Goal: Task Accomplishment & Management: Manage account settings

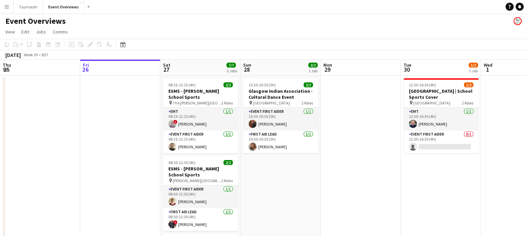
click at [126, 44] on div "Date picker SEP 2025 SEP 2025 Monday M Tuesday T Wednesday W Thursday T Friday …" at bounding box center [120, 45] width 15 height 8
click at [123, 44] on icon "Date picker" at bounding box center [122, 44] width 5 height 5
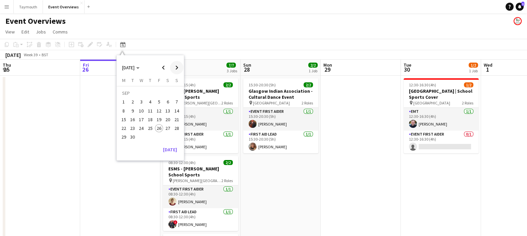
click at [177, 66] on span "Next month" at bounding box center [176, 67] width 13 height 13
click at [170, 67] on span "Next month" at bounding box center [176, 67] width 13 height 13
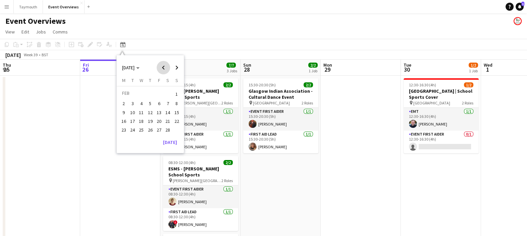
click at [168, 67] on span "Previous month" at bounding box center [163, 67] width 13 height 13
click at [146, 137] on table "Monday M Tuesday T Wednesday W Thursday T Friday F Saturday S Sunday S DEC 1 2 …" at bounding box center [150, 109] width 62 height 64
click at [145, 137] on button "31" at bounding box center [141, 137] width 9 height 9
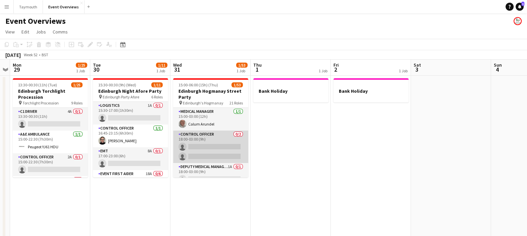
click at [217, 146] on app-card-role "Control Officer 0/2 18:00-03:00 (9h) single-neutral-actions single-neutral-acti…" at bounding box center [210, 147] width 75 height 33
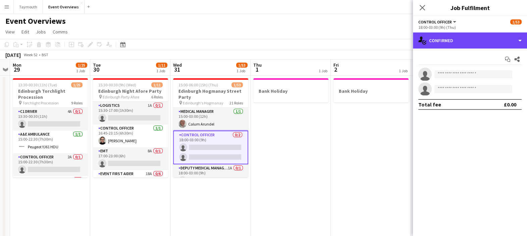
drag, startPoint x: 471, startPoint y: 42, endPoint x: 486, endPoint y: 53, distance: 19.3
click at [471, 42] on div "single-neutral-actions-check-2 Confirmed" at bounding box center [470, 41] width 114 height 16
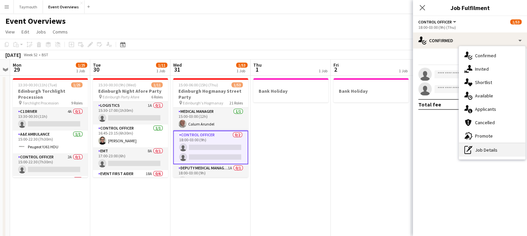
click at [487, 150] on div "pen-write Job Details" at bounding box center [492, 150] width 66 height 13
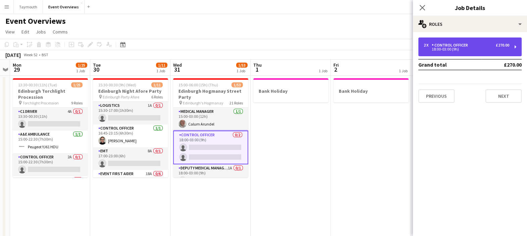
click at [475, 43] on div "2 x Control Officer £270.00" at bounding box center [467, 45] width 86 height 5
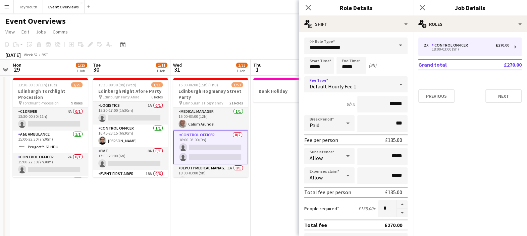
click at [383, 82] on div "Default Hourly Fee 1" at bounding box center [349, 84] width 90 height 16
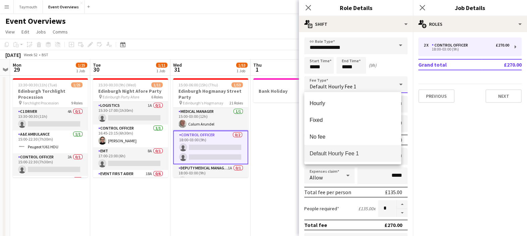
click at [387, 69] on div at bounding box center [263, 118] width 527 height 236
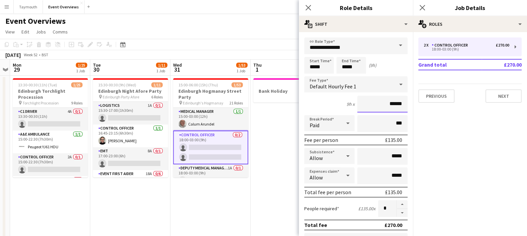
click at [389, 102] on input "******" at bounding box center [382, 104] width 50 height 17
type input "**"
type input "******"
click at [395, 61] on div "Start Time ***** End Time ***** (9h)" at bounding box center [355, 65] width 103 height 17
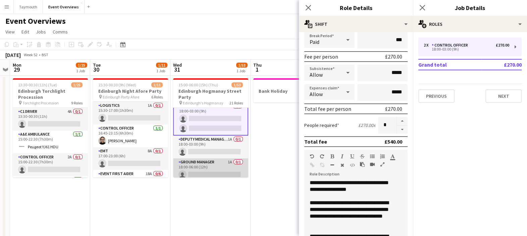
scroll to position [42, 0]
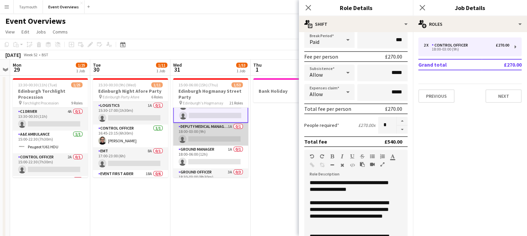
click at [214, 132] on app-card-role "Deputy Medical Manager 1A 0/1 18:00-03:00 (9h) single-neutral-actions" at bounding box center [210, 134] width 75 height 23
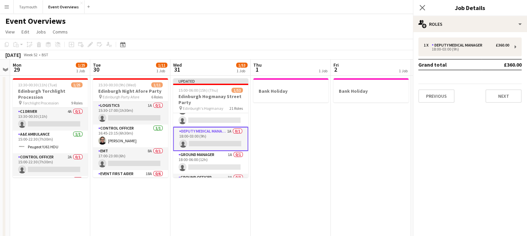
scroll to position [41, 0]
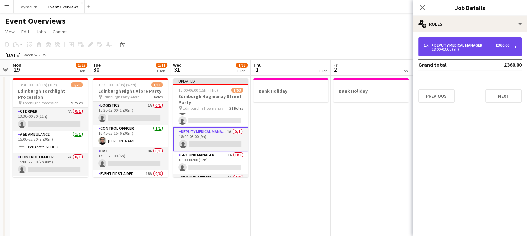
click at [488, 53] on div "1 x Deputy Medical Manager £360.00 18:00-03:00 (9h)" at bounding box center [469, 47] width 103 height 19
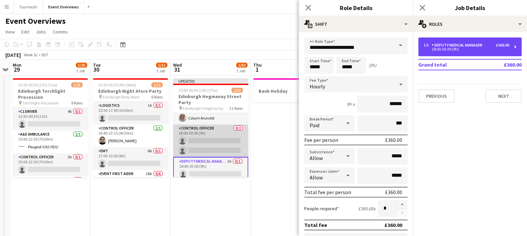
scroll to position [0, 0]
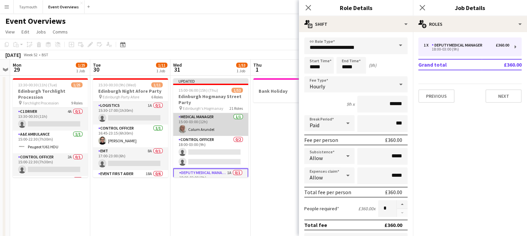
click at [217, 124] on app-card-role "Medical Manager 1/1 15:00-03:00 (12h) Calum Arundel" at bounding box center [210, 124] width 75 height 23
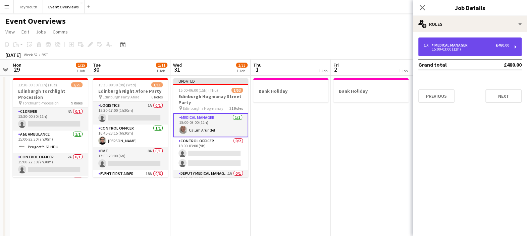
click at [464, 43] on div "Medical Manager" at bounding box center [451, 45] width 39 height 5
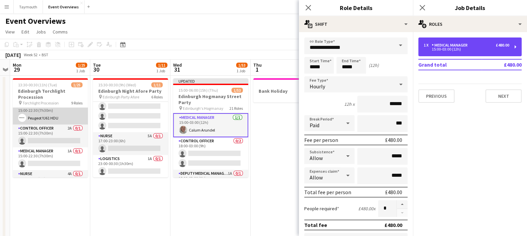
scroll to position [42, 0]
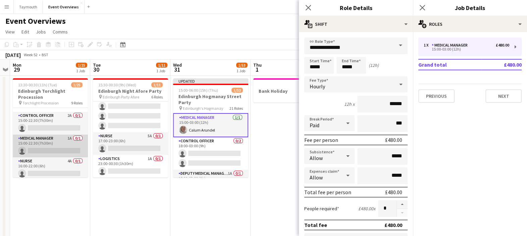
click at [54, 145] on app-card-role "Medical Manager 1A 0/1 15:00-22:30 (7h30m) single-neutral-actions" at bounding box center [50, 146] width 75 height 23
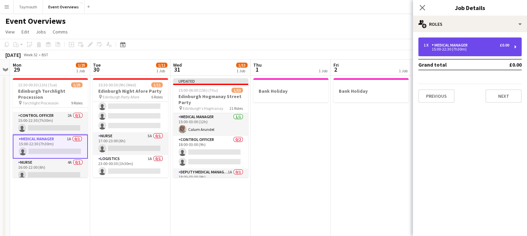
click at [467, 42] on div "1 x Medical Manager £0.00 15:00-22:30 (7h30m)" at bounding box center [469, 47] width 103 height 19
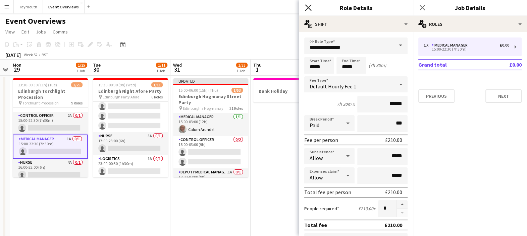
click at [310, 10] on icon at bounding box center [308, 7] width 6 height 6
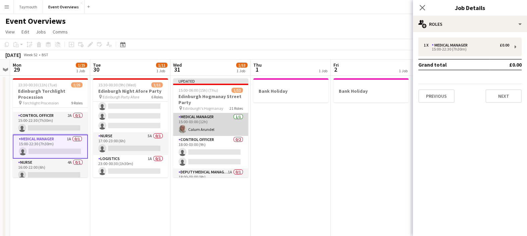
click at [218, 126] on app-card-role "Medical Manager 1/1 15:00-03:00 (12h) Calum Arundel" at bounding box center [210, 124] width 75 height 23
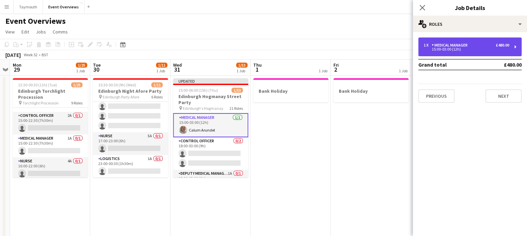
click at [471, 42] on div "1 x Medical Manager £480.00 15:00-03:00 (12h)" at bounding box center [469, 47] width 103 height 19
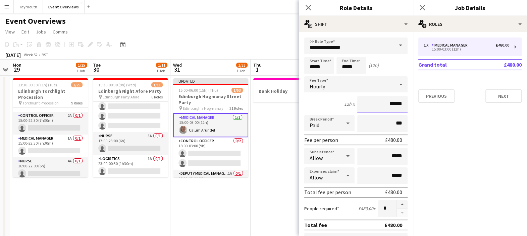
click at [388, 103] on input "******" at bounding box center [382, 104] width 50 height 17
type input "**"
click at [344, 107] on div "12h x" at bounding box center [349, 104] width 10 height 6
click at [396, 106] on input "***" at bounding box center [382, 104] width 50 height 17
type input "******"
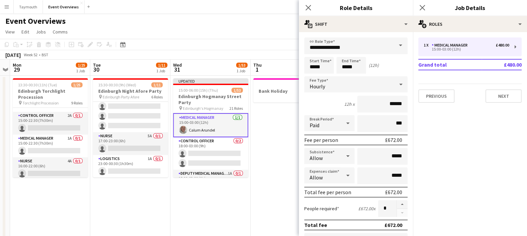
click at [451, 141] on mat-expansion-panel "pencil3 General details 1 x Medical Manager £480.00 15:00-03:00 (12h) Grand tot…" at bounding box center [470, 134] width 114 height 204
click at [306, 6] on icon at bounding box center [308, 7] width 6 height 6
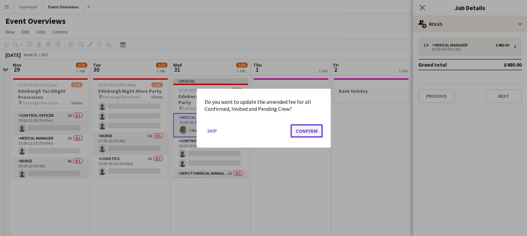
click at [303, 132] on button "Confirm" at bounding box center [306, 130] width 32 height 13
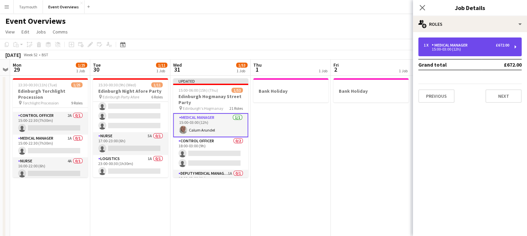
click at [483, 48] on div "15:00-03:00 (12h)" at bounding box center [467, 49] width 86 height 3
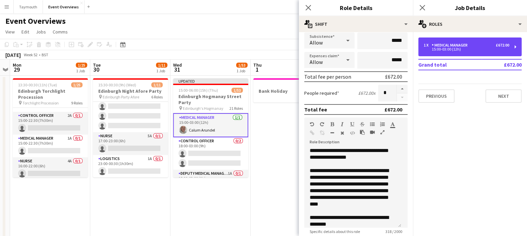
scroll to position [126, 0]
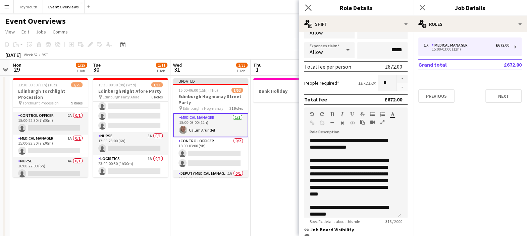
click at [311, 7] on icon "Close pop-in" at bounding box center [308, 7] width 6 height 6
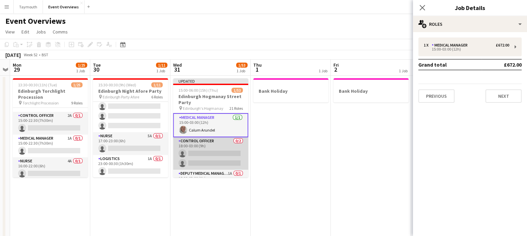
drag, startPoint x: 206, startPoint y: 146, endPoint x: 218, endPoint y: 148, distance: 12.3
click at [206, 146] on app-card-role "Control Officer 0/2 18:00-03:00 (9h) single-neutral-actions single-neutral-acti…" at bounding box center [210, 154] width 75 height 33
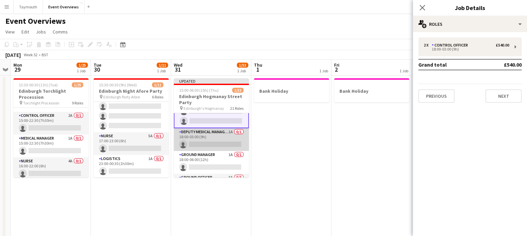
click at [220, 145] on app-card-role "Deputy Medical Manager 1A 0/1 18:00-03:00 (9h) single-neutral-actions" at bounding box center [211, 139] width 75 height 23
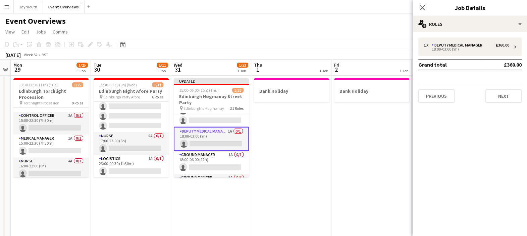
scroll to position [41, 0]
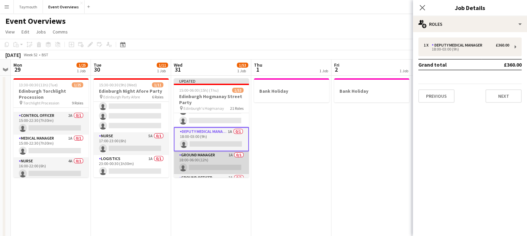
click at [229, 164] on app-card-role "Ground Manager 1A 0/1 18:00-06:00 (12h) single-neutral-actions" at bounding box center [211, 163] width 75 height 23
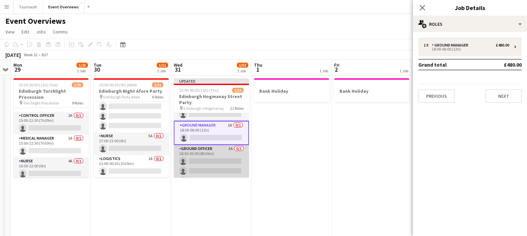
scroll to position [83, 0]
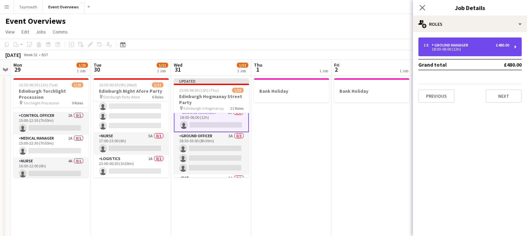
click at [471, 46] on div "1 x Ground Manager £480.00" at bounding box center [467, 45] width 86 height 5
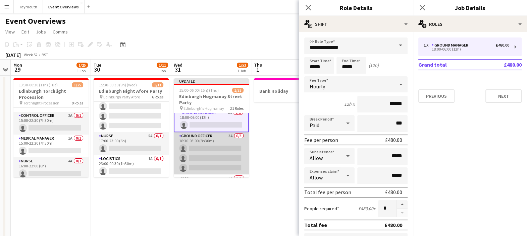
click at [220, 151] on app-card-role "Ground Officer 3A 0/3 18:30-03:00 (8h30m) single-neutral-actions single-neutral…" at bounding box center [211, 153] width 75 height 42
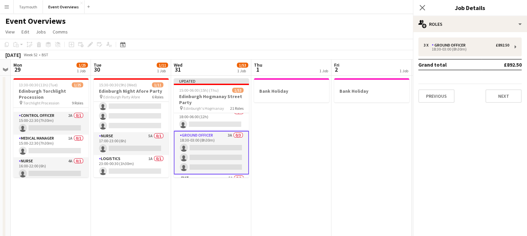
scroll to position [83, 0]
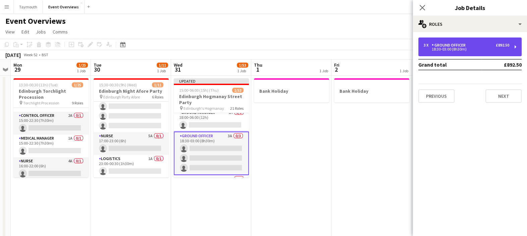
click at [455, 46] on div "Ground Officer" at bounding box center [450, 45] width 37 height 5
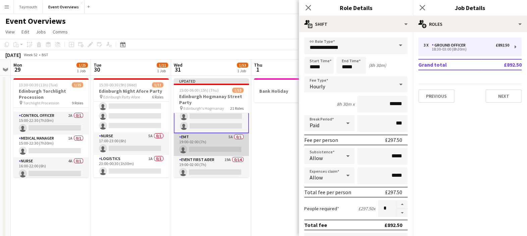
click at [211, 141] on app-card-role "EMT 5A 0/1 19:00-02:00 (7h) single-neutral-actions" at bounding box center [211, 144] width 75 height 23
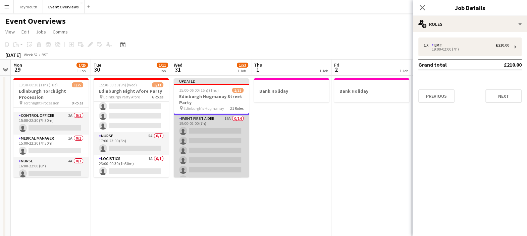
scroll to position [124, 0]
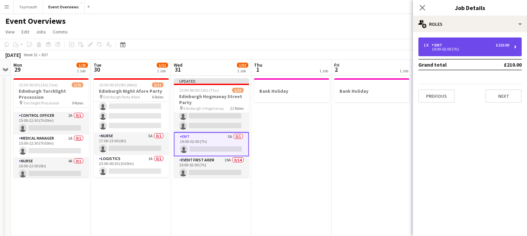
click at [498, 45] on div "£210.00" at bounding box center [502, 45] width 13 height 5
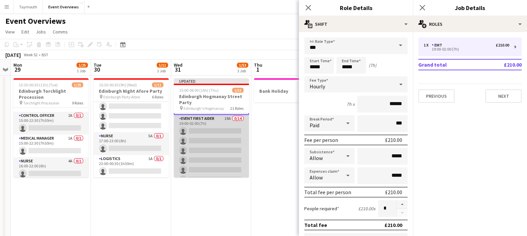
click at [216, 141] on app-card-role "Event First Aider 19A 0/14 19:00-02:00 (7h) single-neutral-actions single-neutr…" at bounding box center [211, 189] width 75 height 149
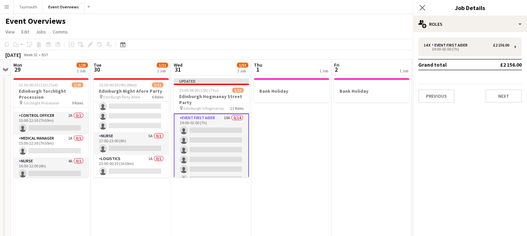
scroll to position [165, 0]
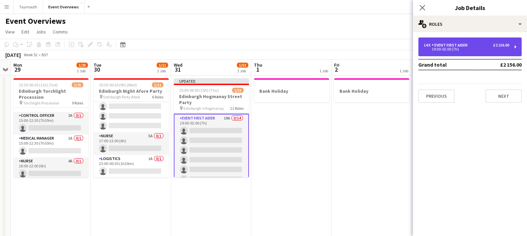
click at [450, 47] on div "Event First Aider" at bounding box center [451, 45] width 39 height 5
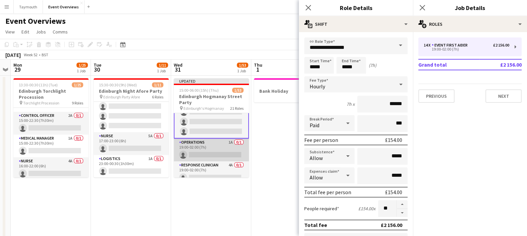
click at [218, 149] on app-card-role "Operations 1A 0/1 19:00-02:00 (7h) single-neutral-actions" at bounding box center [211, 150] width 75 height 23
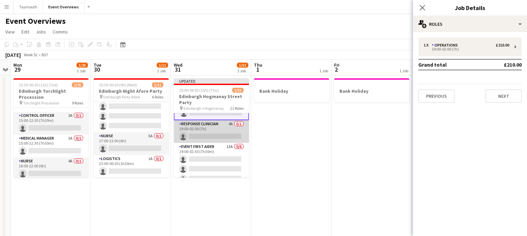
click at [209, 140] on app-card-role "Response Clinician 4A 0/1 19:00-02:00 (7h) single-neutral-actions" at bounding box center [211, 131] width 75 height 23
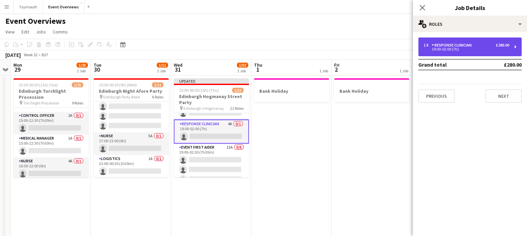
click at [452, 40] on div "1 x Response Clinician £280.00 19:00-02:00 (7h)" at bounding box center [469, 47] width 103 height 19
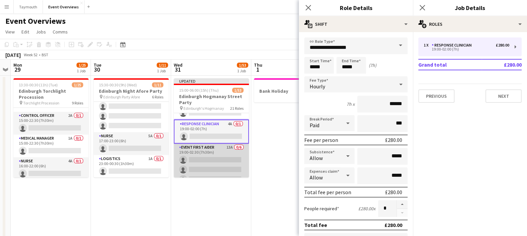
click at [224, 159] on app-card-role "Event First Aider 13A 0/6 19:00-02:30 (7h30m) single-neutral-actions single-neu…" at bounding box center [211, 179] width 75 height 71
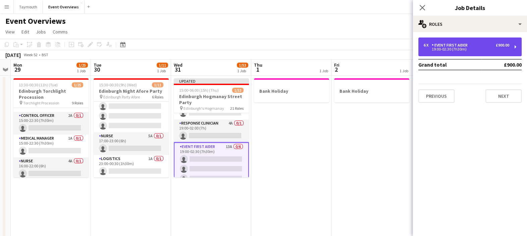
click at [460, 49] on div "19:00-02:30 (7h30m)" at bounding box center [467, 49] width 86 height 3
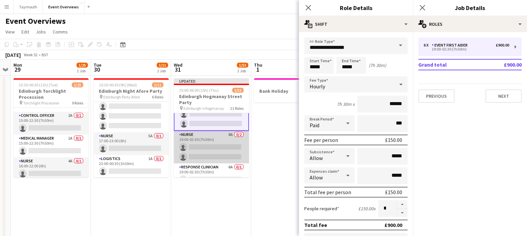
click at [217, 147] on app-card-role "Nurse 8A 0/2 19:00-02:30 (7h30m) single-neutral-actions single-neutral-actions" at bounding box center [211, 147] width 75 height 33
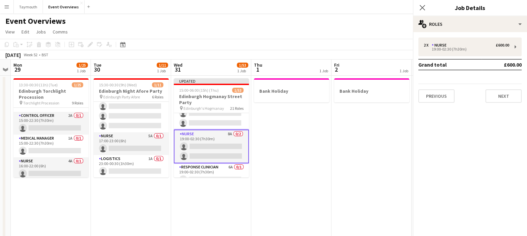
scroll to position [415, 0]
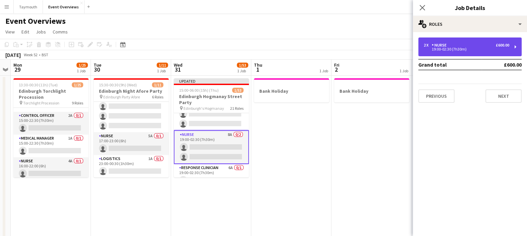
click at [444, 50] on div "19:00-02:30 (7h30m)" at bounding box center [467, 49] width 86 height 3
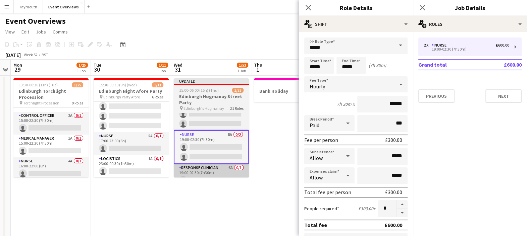
click at [206, 174] on app-card-role "Response Clinician 6A 0/1 19:00-02:30 (7h30m) single-neutral-actions" at bounding box center [211, 175] width 75 height 23
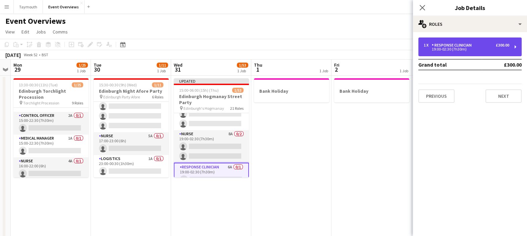
click at [461, 48] on div "19:00-02:30 (7h30m)" at bounding box center [467, 49] width 86 height 3
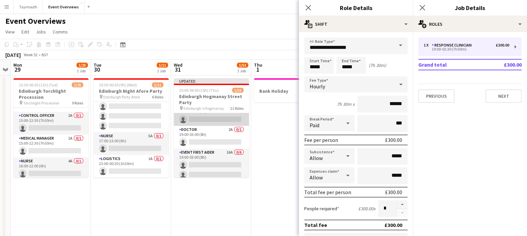
click at [201, 121] on app-card-role "Doctor 1A 0/1 19:00-03:00 (8h) single-neutral-actions" at bounding box center [211, 114] width 75 height 23
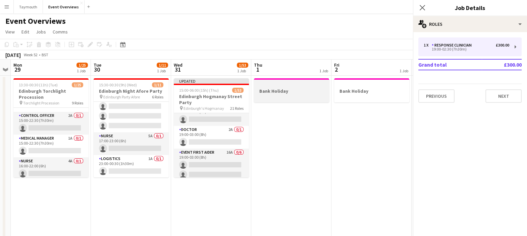
scroll to position [498, 0]
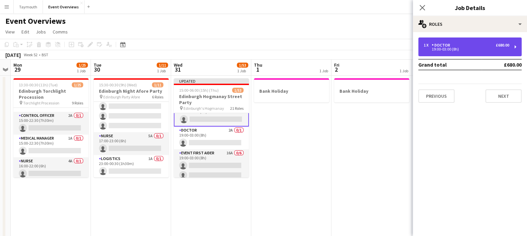
click at [459, 46] on div "1 x Doctor £680.00" at bounding box center [467, 45] width 86 height 5
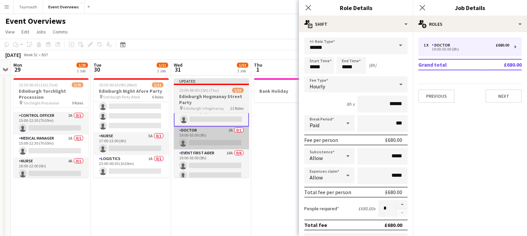
click at [226, 142] on app-card-role "Doctor 2A 0/1 19:00-03:00 (8h) single-neutral-actions" at bounding box center [211, 138] width 75 height 23
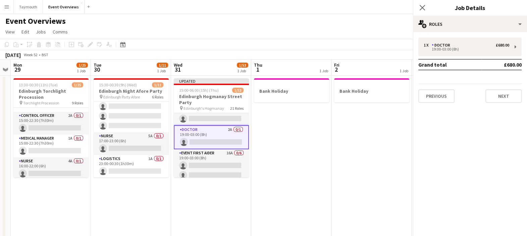
scroll to position [498, 0]
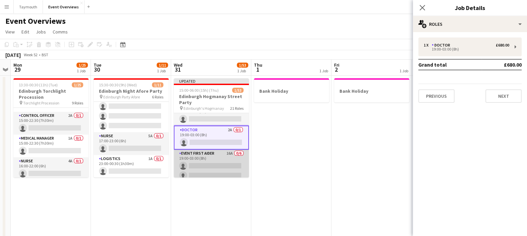
click at [226, 167] on app-card-role "Event First Aider 16A 0/6 19:00-03:00 (8h) single-neutral-actions single-neutra…" at bounding box center [211, 185] width 75 height 71
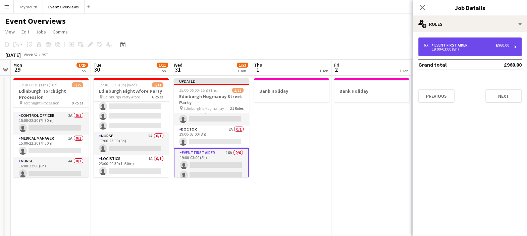
click at [462, 45] on div "Event First Aider" at bounding box center [451, 45] width 39 height 5
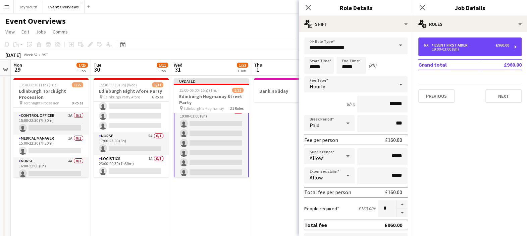
scroll to position [582, 0]
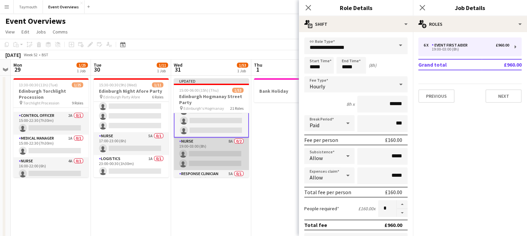
click at [211, 148] on app-card-role "Nurse 8A 0/2 19:00-03:00 (8h) single-neutral-actions single-neutral-actions" at bounding box center [211, 154] width 75 height 33
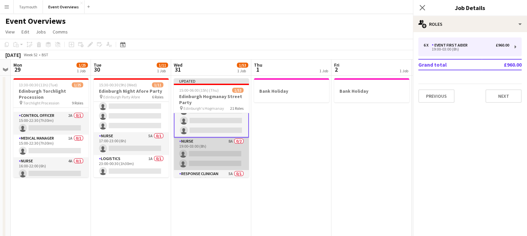
scroll to position [581, 0]
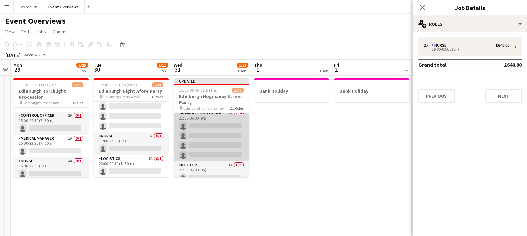
click at [218, 141] on app-card-role "Advanced First Aider 7A 0/4 21:00-06:00 (9h) single-neutral-actions single-neut…" at bounding box center [211, 136] width 75 height 52
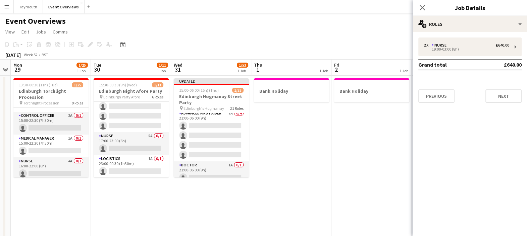
scroll to position [664, 0]
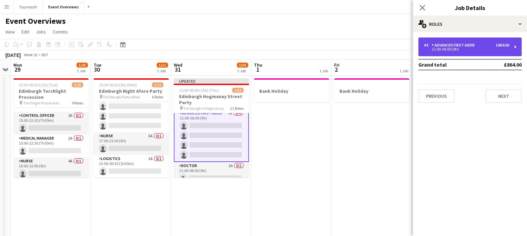
click at [449, 50] on div "21:00-06:00 (9h)" at bounding box center [467, 49] width 86 height 3
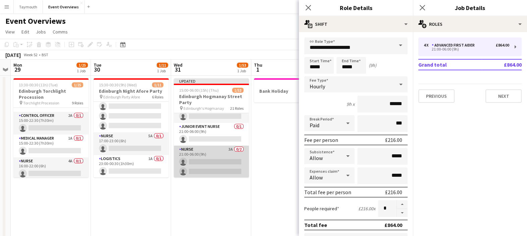
click at [218, 159] on app-card-role "Nurse 3A 0/2 21:00-06:00 (9h) single-neutral-actions single-neutral-actions" at bounding box center [211, 162] width 75 height 33
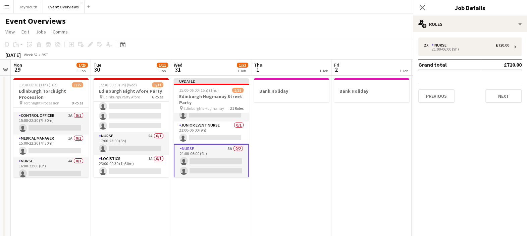
scroll to position [725, 0]
click at [423, 9] on icon at bounding box center [422, 7] width 6 height 6
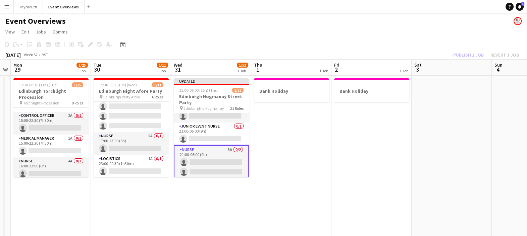
click at [406, 51] on div "[DATE] Week 52 • BST Publish 1 job Revert 1 job" at bounding box center [263, 54] width 527 height 9
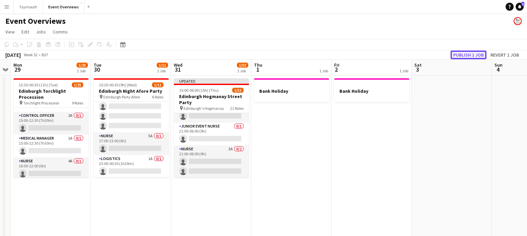
click at [466, 53] on button "Publish 1 job" at bounding box center [468, 55] width 36 height 9
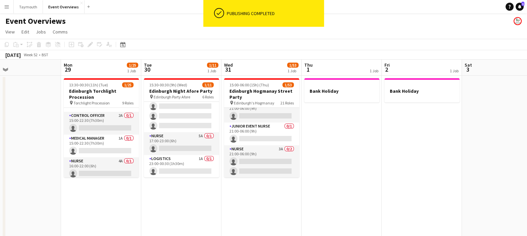
scroll to position [0, 144]
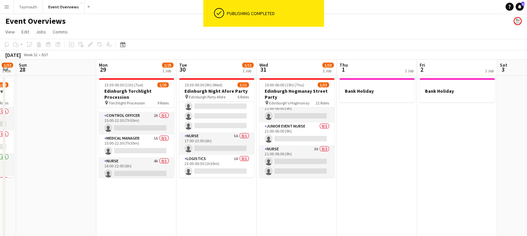
drag, startPoint x: 117, startPoint y: 71, endPoint x: 280, endPoint y: 44, distance: 165.2
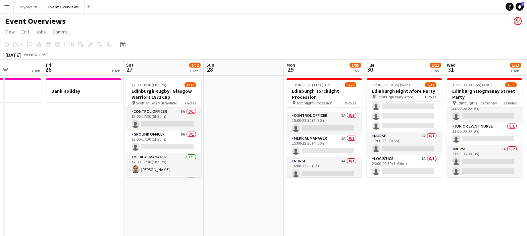
scroll to position [0, 184]
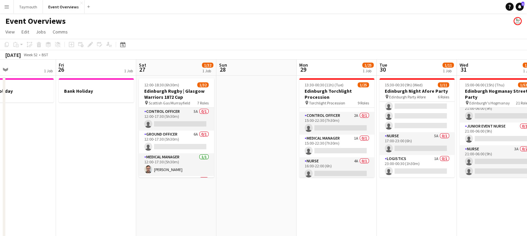
drag, startPoint x: 99, startPoint y: 72, endPoint x: 392, endPoint y: 57, distance: 293.5
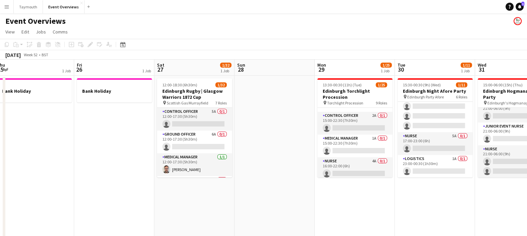
drag, startPoint x: 323, startPoint y: 62, endPoint x: 98, endPoint y: 96, distance: 227.0
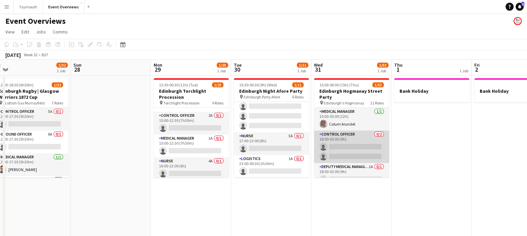
scroll to position [42, 0]
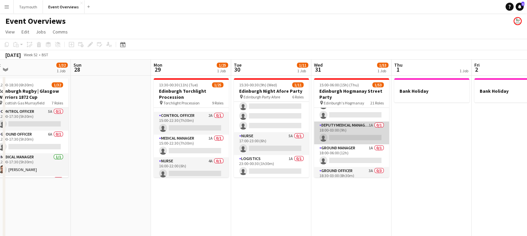
click at [360, 132] on app-card-role "Deputy Medical Manager 1A 0/1 18:00-03:00 (9h) single-neutral-actions" at bounding box center [351, 133] width 75 height 23
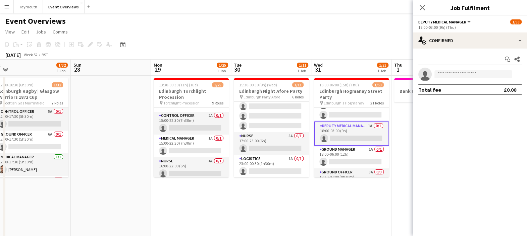
click at [449, 50] on div "Start chat Share single-neutral-actions Total fee £0.00" at bounding box center [470, 75] width 114 height 52
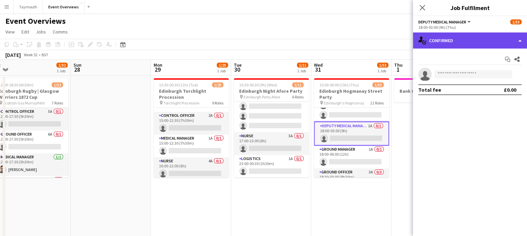
click at [461, 41] on div "single-neutral-actions-check-2 Confirmed" at bounding box center [470, 41] width 114 height 16
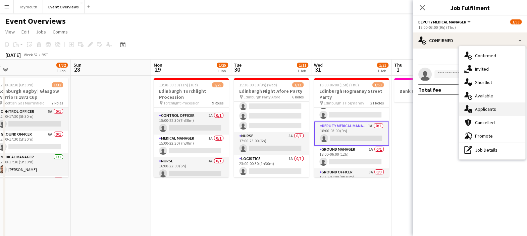
click at [483, 110] on span "Applicants" at bounding box center [485, 109] width 21 height 6
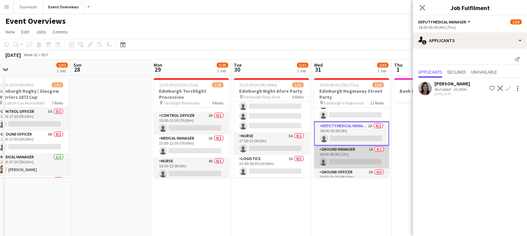
click at [340, 157] on app-card-role "Ground Manager 1A 0/1 18:00-06:00 (12h) single-neutral-actions" at bounding box center [351, 157] width 75 height 23
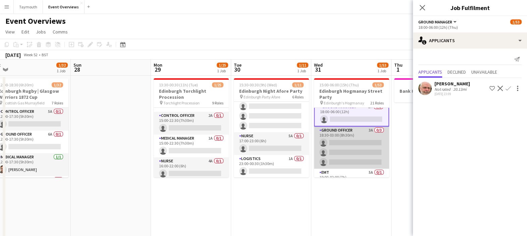
click at [351, 149] on app-card-role "Ground Officer 3A 0/3 18:30-03:00 (8h30m) single-neutral-actions single-neutral…" at bounding box center [351, 148] width 75 height 42
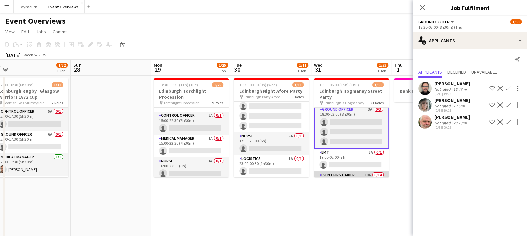
scroll to position [0, 0]
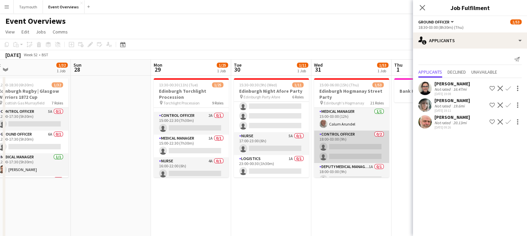
click at [352, 147] on app-card-role "Control Officer 0/2 18:00-03:00 (9h) single-neutral-actions single-neutral-acti…" at bounding box center [351, 147] width 75 height 33
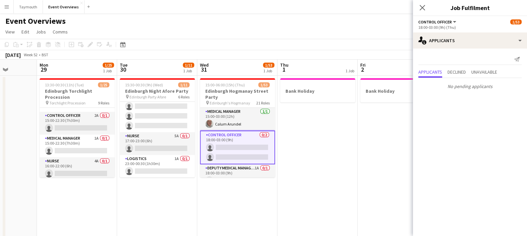
drag, startPoint x: 357, startPoint y: 73, endPoint x: 242, endPoint y: 88, distance: 115.6
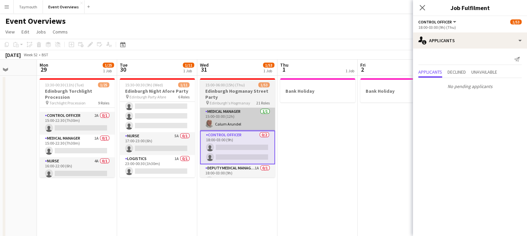
scroll to position [0, 285]
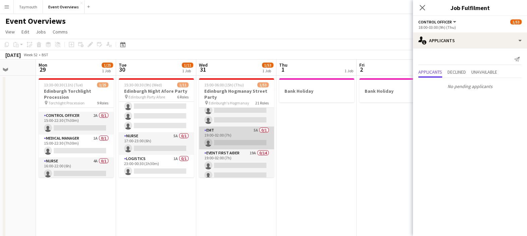
click at [243, 141] on app-card-role "EMT 5A 0/1 19:00-02:00 (7h) single-neutral-actions" at bounding box center [236, 138] width 75 height 23
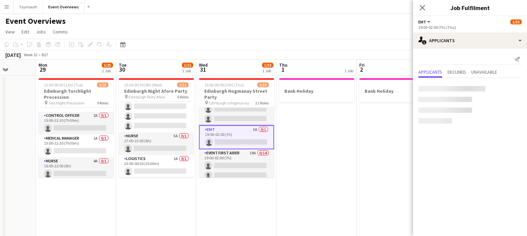
scroll to position [124, 0]
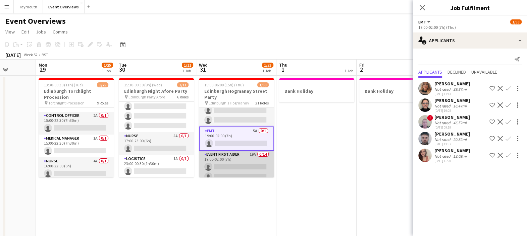
click at [243, 161] on app-card-role "Event First Aider 19A 0/14 19:00-02:00 (7h) single-neutral-actions single-neutr…" at bounding box center [236, 225] width 75 height 149
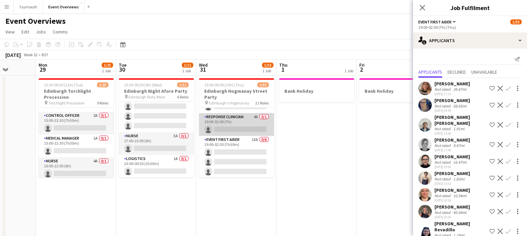
click at [236, 130] on app-card-role "Response Clinician 4A 0/1 19:00-02:00 (7h) single-neutral-actions" at bounding box center [236, 124] width 75 height 23
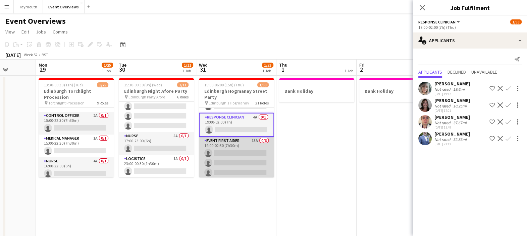
click at [242, 155] on app-card-role "Event First Aider 13A 0/6 19:00-02:30 (7h30m) single-neutral-actions single-neu…" at bounding box center [236, 172] width 75 height 71
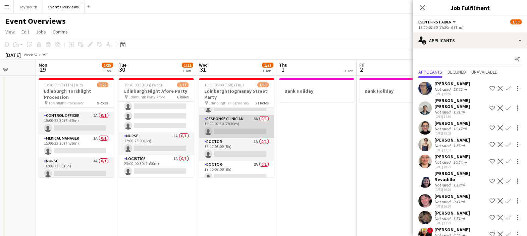
click at [238, 125] on app-card-role "Response Clinician 6A 0/1 19:00-02:30 (7h30m) single-neutral-actions" at bounding box center [236, 126] width 75 height 23
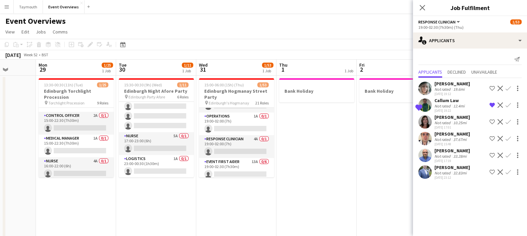
scroll to position [290, 0]
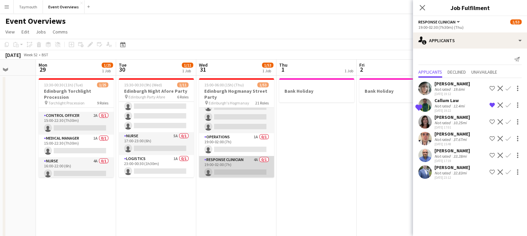
click at [245, 160] on app-card-role "Response Clinician 4A 0/1 19:00-02:00 (7h) single-neutral-actions" at bounding box center [236, 167] width 75 height 23
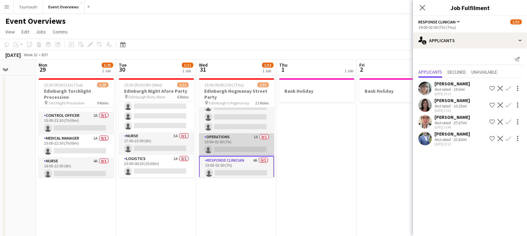
click at [236, 145] on app-card-role "Operations 1A 0/1 19:00-02:00 (7h) single-neutral-actions" at bounding box center [236, 144] width 75 height 23
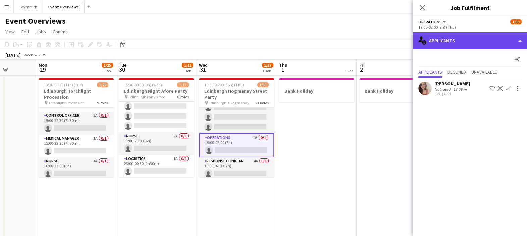
click at [480, 44] on div "single-neutral-actions-information Applicants" at bounding box center [470, 41] width 114 height 16
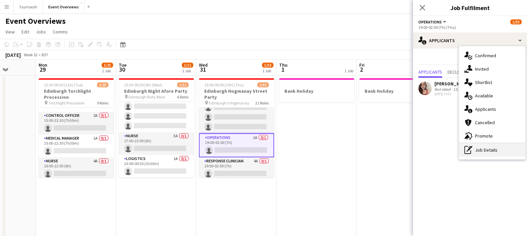
click at [492, 149] on div "pen-write Job Details" at bounding box center [492, 150] width 66 height 13
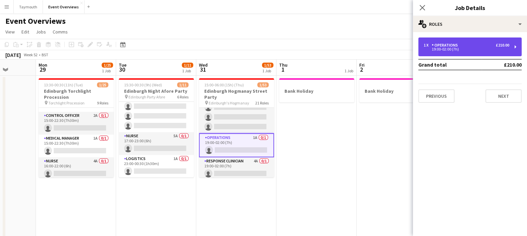
click at [465, 50] on div "19:00-02:00 (7h)" at bounding box center [467, 49] width 86 height 3
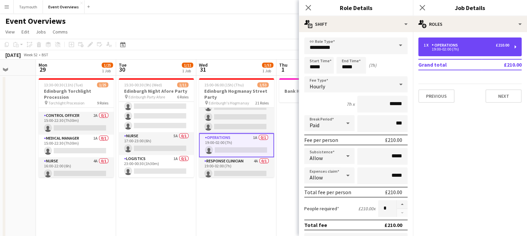
scroll to position [216, 0]
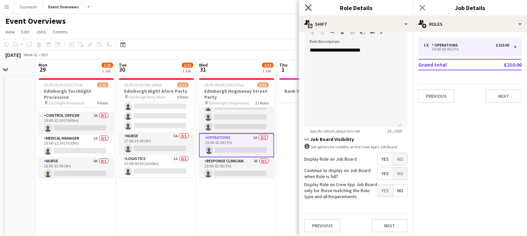
click at [310, 8] on icon "Close pop-in" at bounding box center [308, 7] width 6 height 6
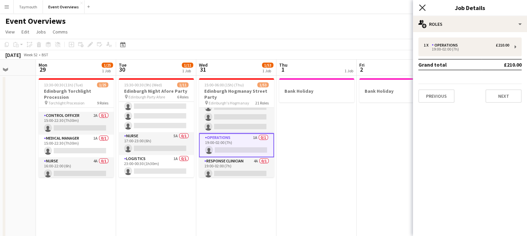
click at [424, 6] on icon at bounding box center [422, 7] width 6 height 6
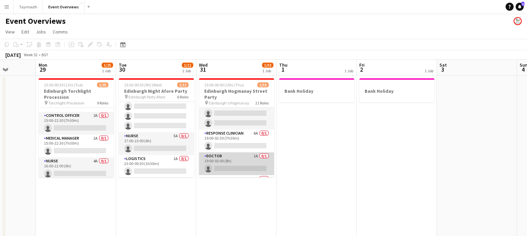
scroll to position [458, 0]
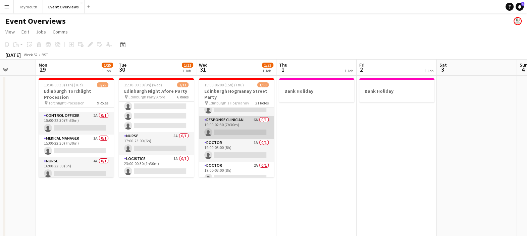
click at [240, 129] on app-card-role "Response Clinician 6A 0/1 19:00-02:30 (7h30m) single-neutral-actions" at bounding box center [236, 127] width 75 height 23
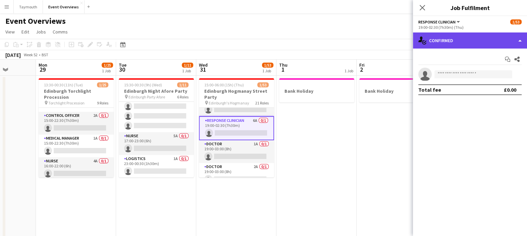
click at [451, 40] on div "single-neutral-actions-check-2 Confirmed" at bounding box center [470, 41] width 114 height 16
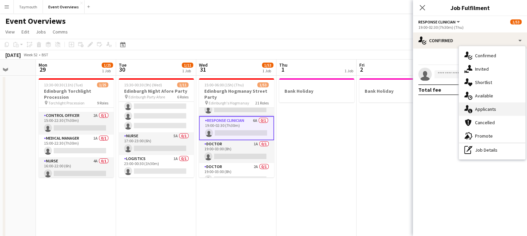
click at [483, 109] on span "Applicants" at bounding box center [485, 109] width 21 height 6
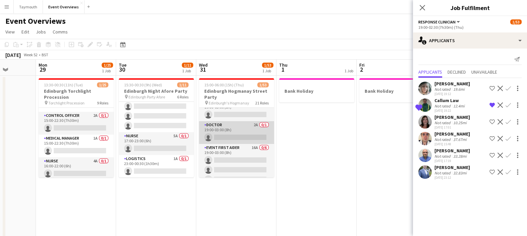
click at [238, 131] on app-card-role "Doctor 2A 0/1 19:00-03:00 (8h) single-neutral-actions" at bounding box center [236, 132] width 75 height 23
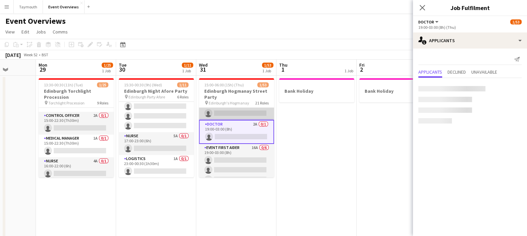
scroll to position [497, 0]
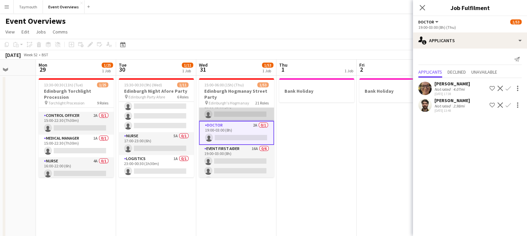
click at [233, 114] on app-card-role "Doctor 1A 0/1 19:00-03:00 (8h) single-neutral-actions" at bounding box center [236, 109] width 75 height 23
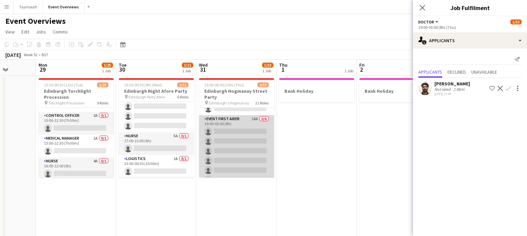
scroll to position [540, 0]
click at [242, 146] on app-card-role "Event First Aider 16A 0/6 19:00-03:00 (8h) single-neutral-actions single-neutra…" at bounding box center [236, 138] width 75 height 71
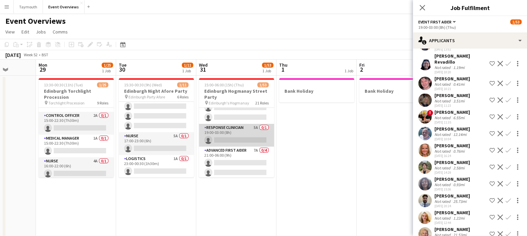
scroll to position [623, 0]
click at [230, 128] on app-card-role "Response Clinician 5A 0/1 19:00-03:00 (8h) single-neutral-actions" at bounding box center [236, 134] width 75 height 23
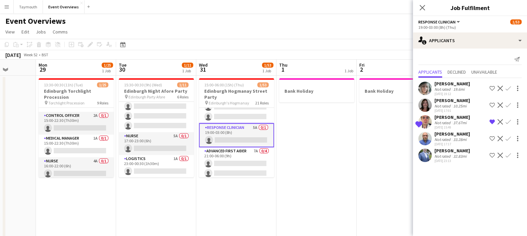
scroll to position [664, 0]
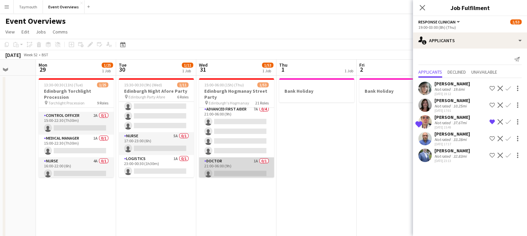
click at [238, 164] on app-card-role "Doctor 1A 0/1 21:00-06:00 (9h) single-neutral-actions" at bounding box center [236, 169] width 75 height 23
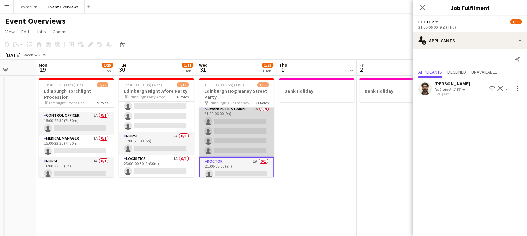
click at [231, 137] on app-card-role "Advanced First Aider 7A 0/4 21:00-06:00 (9h) single-neutral-actions single-neut…" at bounding box center [236, 131] width 75 height 52
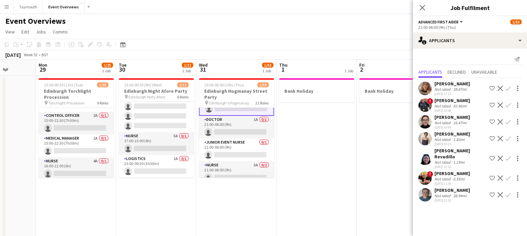
scroll to position [721, 0]
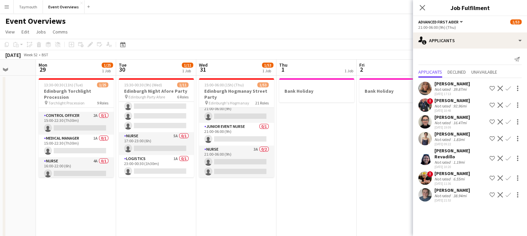
click at [357, 59] on div "December 2026 Week 52 • BST" at bounding box center [263, 54] width 527 height 9
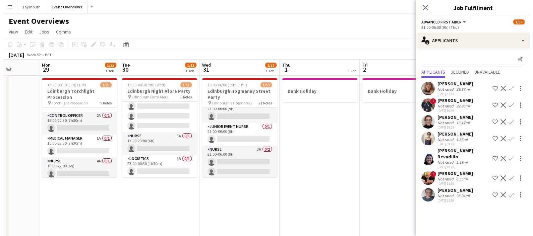
scroll to position [720, 0]
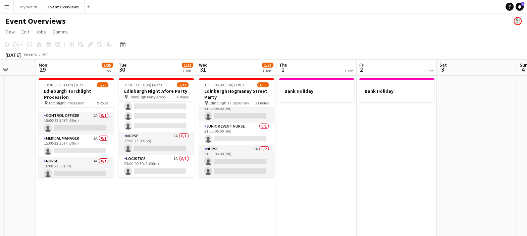
click at [9, 10] on button "Menu" at bounding box center [6, 6] width 13 height 13
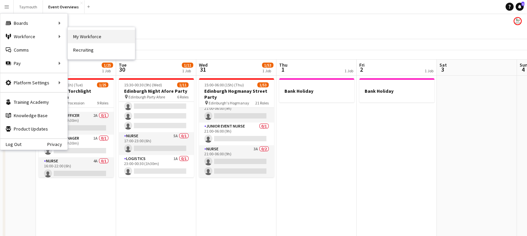
click at [111, 34] on link "My Workforce" at bounding box center [101, 36] width 67 height 13
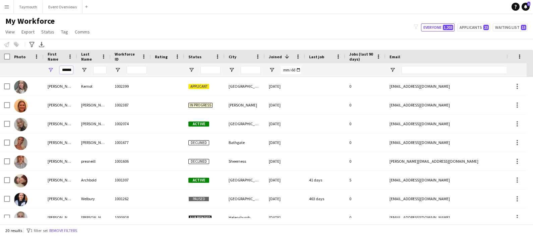
click at [69, 71] on input "******" at bounding box center [66, 70] width 13 height 8
drag, startPoint x: 64, startPoint y: 70, endPoint x: 120, endPoint y: 66, distance: 56.2
click at [120, 66] on div "******" at bounding box center [374, 69] width 748 height 13
type input "*"
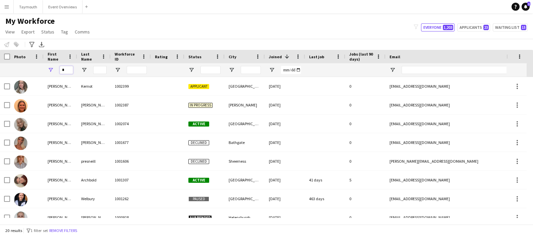
scroll to position [0, 0]
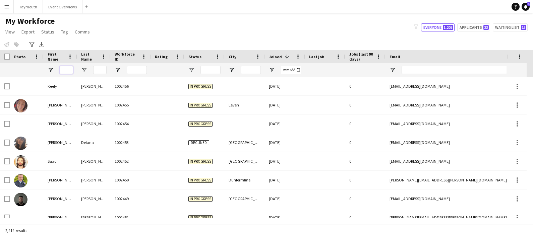
click at [69, 70] on input "First Name Filter Input" at bounding box center [66, 70] width 13 height 8
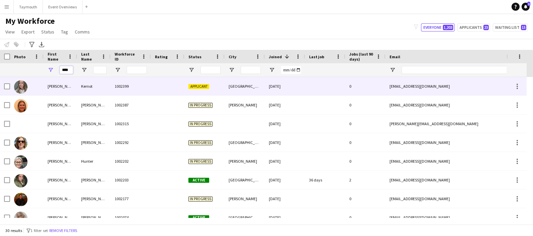
type input "****"
click at [99, 89] on div "Kernot" at bounding box center [94, 86] width 34 height 18
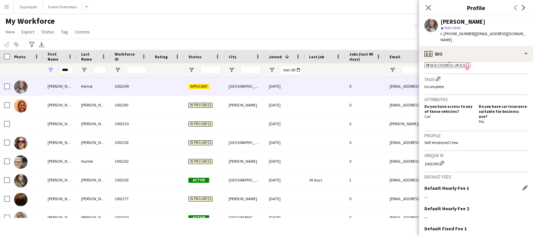
scroll to position [357, 0]
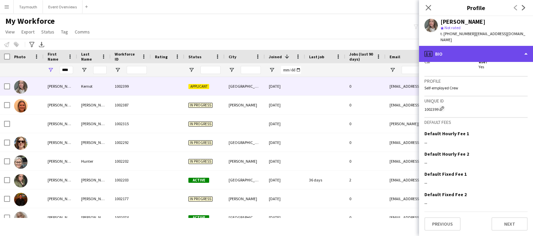
click at [457, 50] on div "profile Bio" at bounding box center [476, 54] width 114 height 16
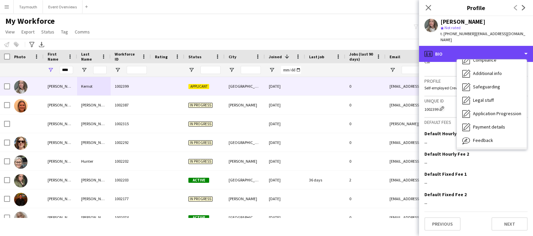
scroll to position [116, 0]
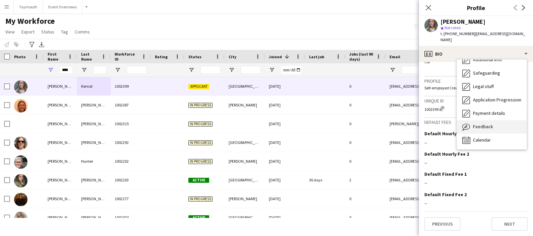
click at [481, 127] on span "Feedback" at bounding box center [483, 127] width 20 height 6
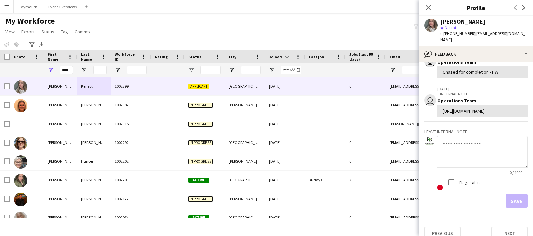
scroll to position [194, 0]
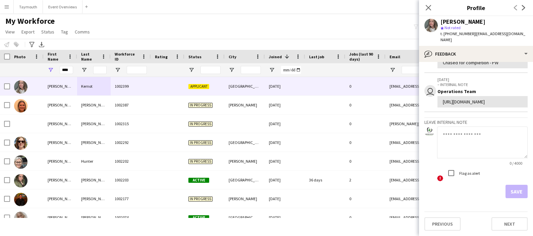
click at [469, 134] on textarea at bounding box center [482, 143] width 91 height 32
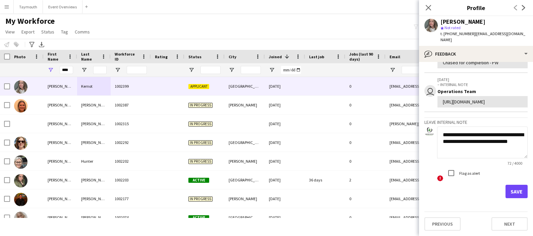
type textarea "**********"
click at [511, 190] on button "Save" at bounding box center [517, 191] width 22 height 13
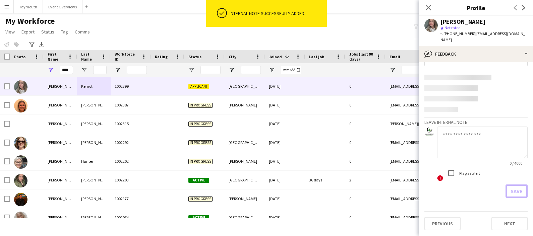
scroll to position [193, 0]
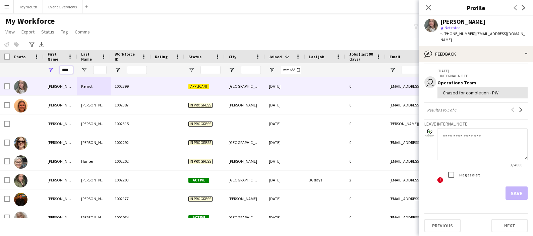
drag, startPoint x: 66, startPoint y: 72, endPoint x: 116, endPoint y: 64, distance: 50.6
click at [116, 64] on div "****" at bounding box center [374, 69] width 748 height 13
type input "*"
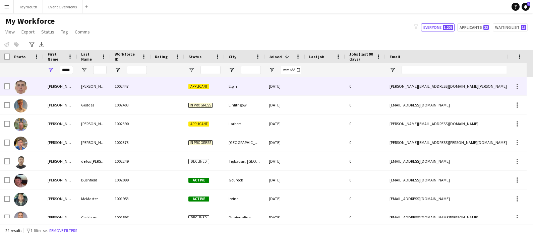
click at [57, 81] on div "[PERSON_NAME]" at bounding box center [61, 86] width 34 height 18
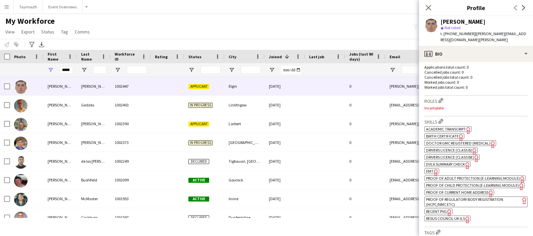
scroll to position [167, 0]
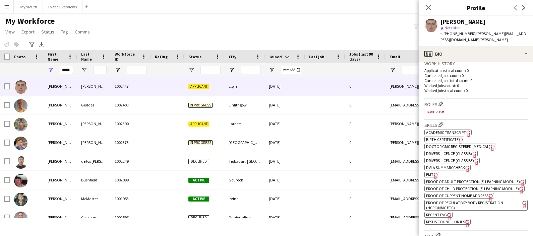
click at [431, 172] on span "EMT" at bounding box center [429, 174] width 7 height 5
click at [447, 225] on span "Resus Council UK ILS" at bounding box center [445, 222] width 39 height 5
click at [465, 130] on icon "Freelancer has uploaded a photo validation of skill. Click to see" at bounding box center [468, 133] width 7 height 7
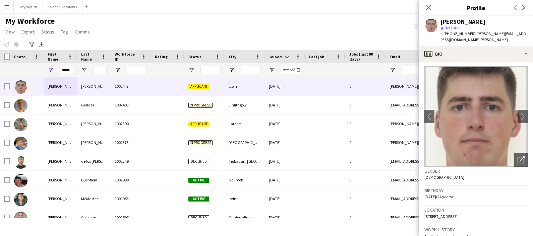
scroll to position [0, 0]
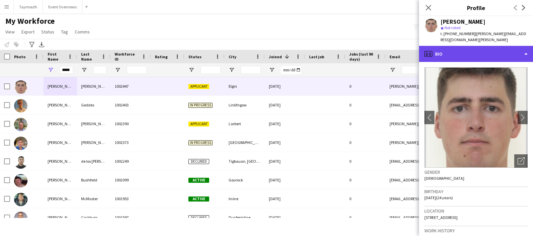
click at [462, 48] on div "profile Bio" at bounding box center [476, 54] width 114 height 16
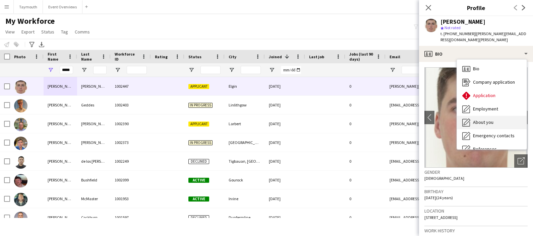
click at [489, 119] on span "About you" at bounding box center [483, 122] width 20 height 6
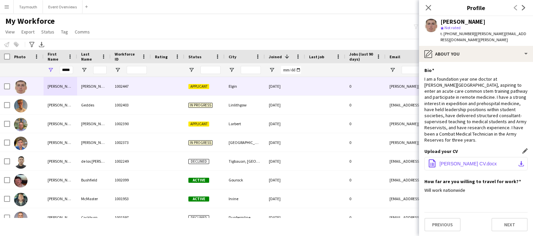
click at [462, 161] on span "David Seaton CV.docx" at bounding box center [468, 163] width 57 height 5
click at [469, 92] on div "I am a foundation year one doctor at Dr Gray's Hospital, aspiring to enter an a…" at bounding box center [476, 109] width 103 height 67
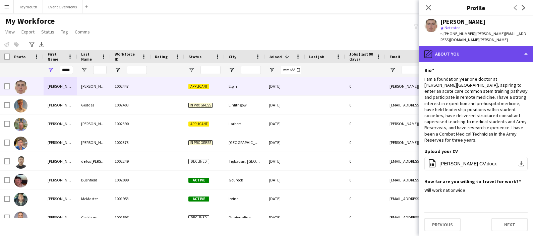
click at [461, 46] on div "pencil4 About you" at bounding box center [476, 54] width 114 height 16
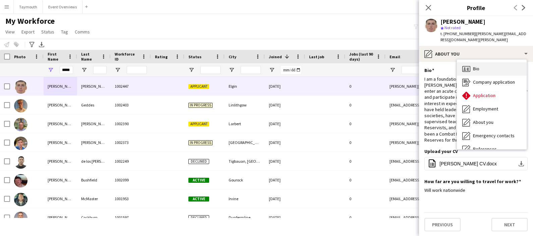
click at [476, 66] on span "Bio" at bounding box center [476, 69] width 6 height 6
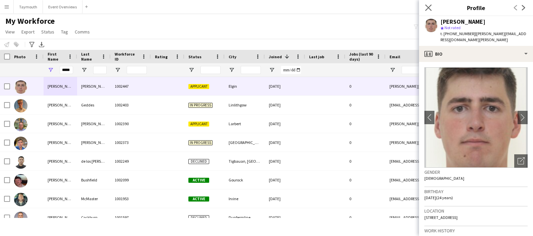
click at [431, 10] on icon at bounding box center [428, 7] width 6 height 6
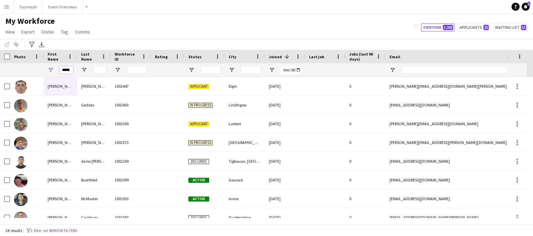
drag, startPoint x: 63, startPoint y: 71, endPoint x: 93, endPoint y: 68, distance: 29.3
click at [93, 68] on div "*****" at bounding box center [374, 69] width 748 height 13
type input "*"
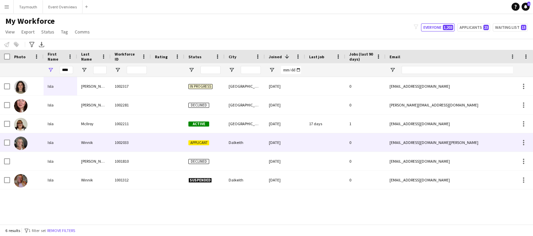
click at [70, 147] on div "Isla" at bounding box center [61, 142] width 34 height 18
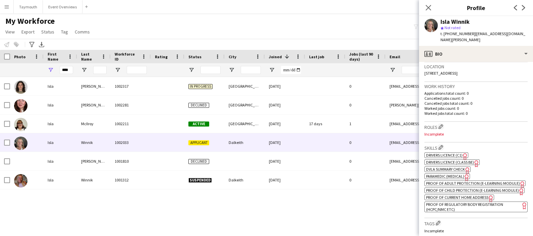
scroll to position [210, 0]
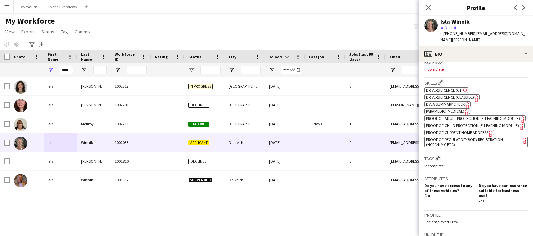
click at [459, 109] on span "Paramedic (Medical)" at bounding box center [445, 111] width 38 height 5
click at [453, 147] on span "Proof of Regulatory Body Registration (HCPC/NMC etc)" at bounding box center [464, 142] width 77 height 10
drag, startPoint x: 71, startPoint y: 71, endPoint x: 38, endPoint y: 68, distance: 33.0
click at [37, 69] on div "****" at bounding box center [374, 69] width 748 height 13
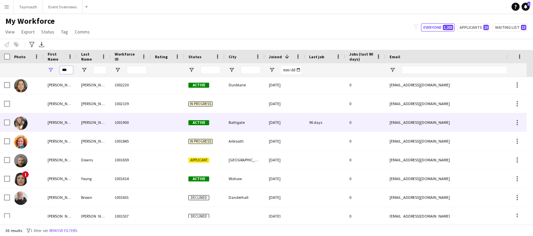
scroll to position [126, 0]
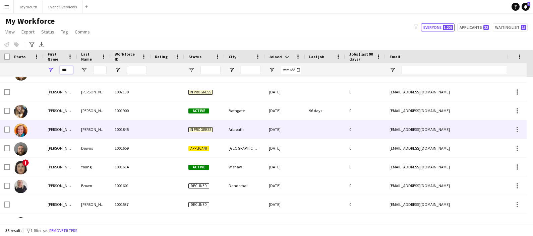
type input "***"
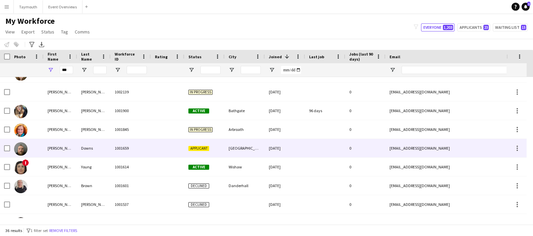
drag, startPoint x: 97, startPoint y: 154, endPoint x: 137, endPoint y: 144, distance: 41.2
click at [97, 154] on div "Downs" at bounding box center [94, 148] width 34 height 18
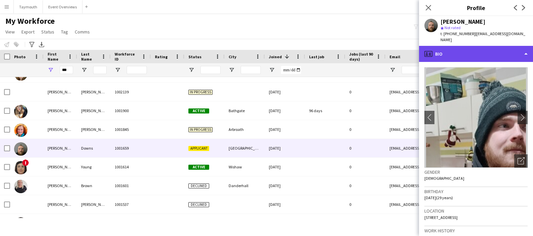
click at [485, 46] on div "profile Bio" at bounding box center [476, 54] width 114 height 16
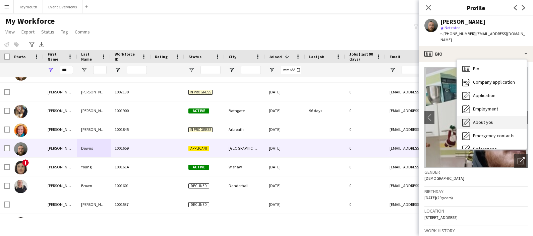
click at [499, 116] on div "About you About you" at bounding box center [492, 122] width 70 height 13
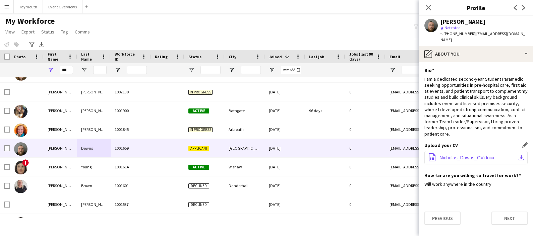
click at [471, 155] on span "Nicholas_Downs_CV.docx" at bounding box center [467, 157] width 55 height 5
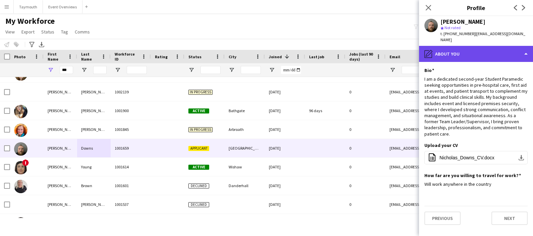
click at [463, 49] on div "pencil4 About you" at bounding box center [476, 54] width 114 height 16
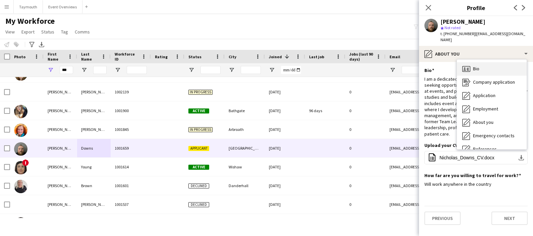
click at [476, 62] on div "Bio Bio" at bounding box center [492, 68] width 70 height 13
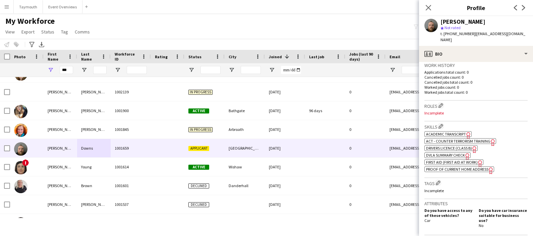
scroll to position [210, 0]
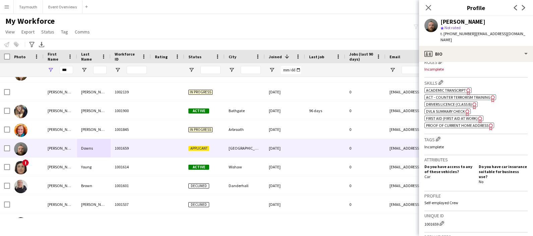
click at [444, 88] on span "Academic Transcript" at bounding box center [446, 90] width 40 height 5
click at [474, 116] on span "First Aid (First Aid At Work)" at bounding box center [452, 118] width 52 height 5
click at [432, 8] on app-icon "Close pop-in" at bounding box center [429, 8] width 10 height 10
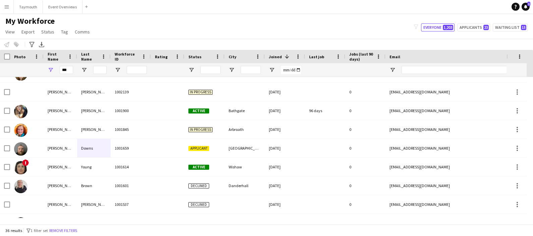
click at [73, 70] on div "***" at bounding box center [61, 69] width 34 height 13
drag, startPoint x: 71, startPoint y: 71, endPoint x: 34, endPoint y: 75, distance: 37.4
click at [34, 75] on div "***" at bounding box center [374, 69] width 748 height 13
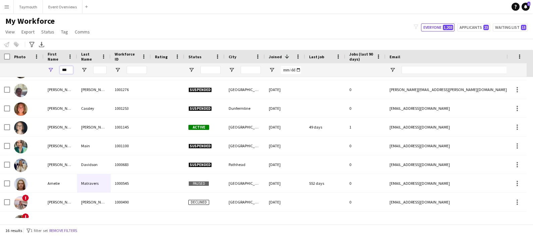
scroll to position [0, 0]
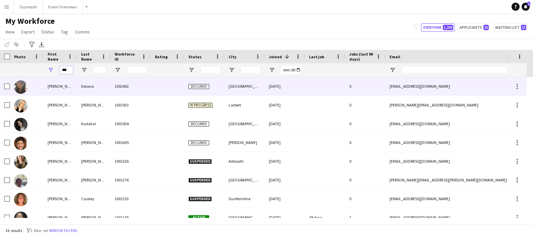
type input "***"
click at [82, 88] on div "Deiana" at bounding box center [94, 86] width 34 height 18
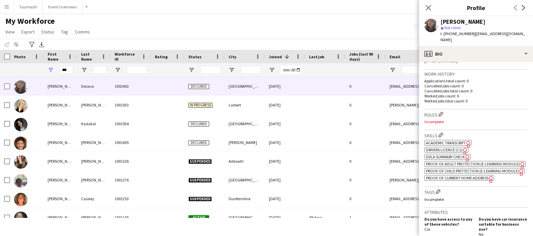
scroll to position [167, 0]
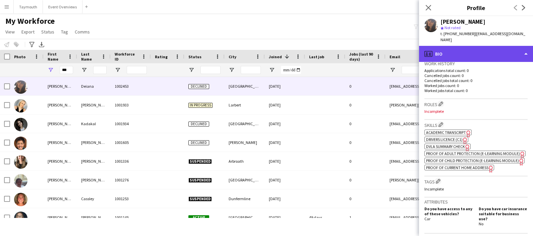
click at [478, 50] on div "profile Bio" at bounding box center [476, 54] width 114 height 16
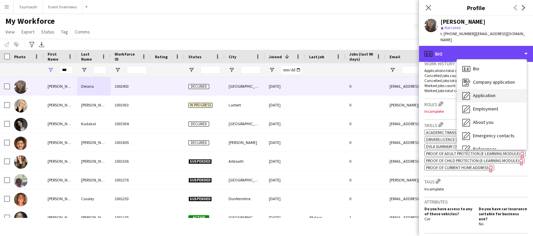
scroll to position [116, 0]
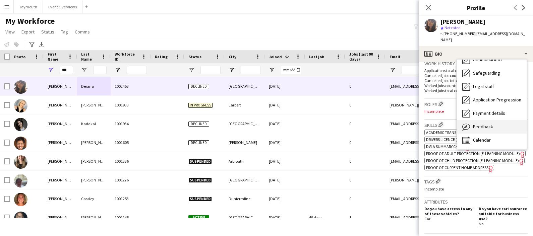
click at [506, 120] on div "Feedback Feedback" at bounding box center [492, 126] width 70 height 13
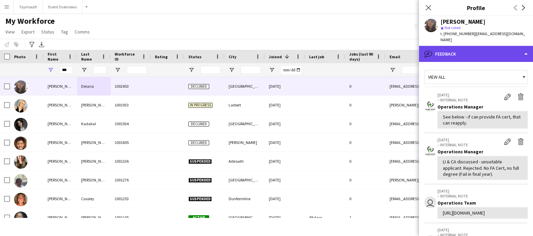
click at [494, 47] on div "bubble-pencil Feedback" at bounding box center [476, 54] width 114 height 16
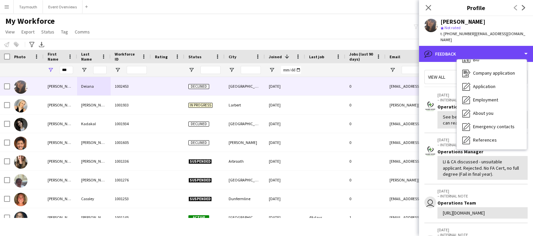
scroll to position [0, 0]
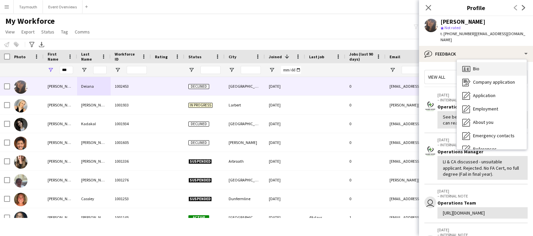
click at [488, 62] on div "Bio Bio" at bounding box center [492, 68] width 70 height 13
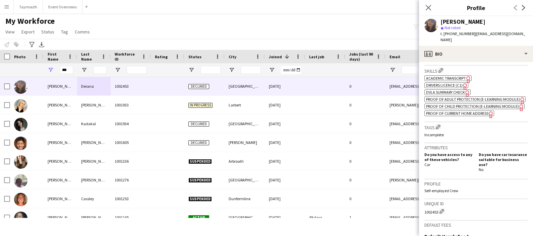
scroll to position [210, 0]
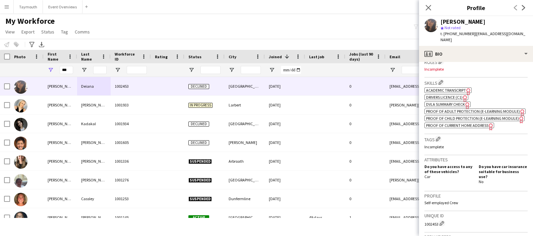
click at [445, 88] on span "Academic Transcript" at bounding box center [446, 90] width 40 height 5
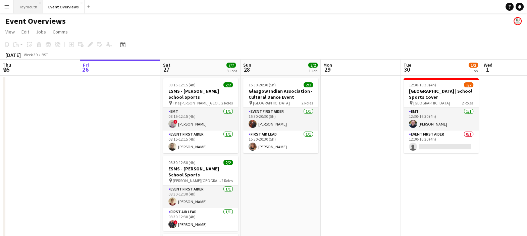
click at [22, 8] on button "Taymouth Close" at bounding box center [28, 6] width 29 height 13
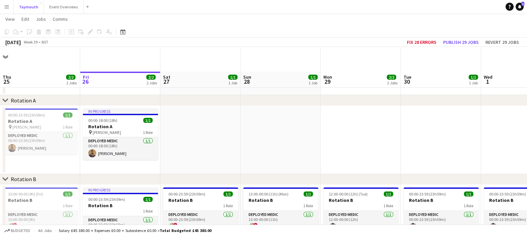
scroll to position [42, 0]
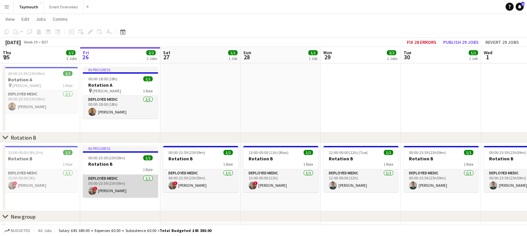
click at [128, 189] on app-card-role "Deployed Medic 1/1 00:00-23:59 (23h59m) ! Simon Byrne" at bounding box center [120, 186] width 75 height 23
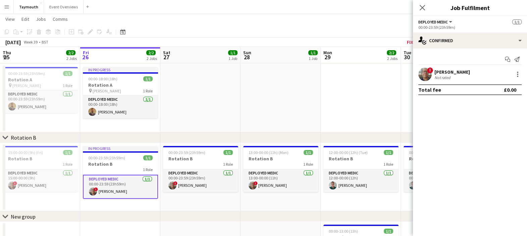
click at [452, 77] on div "Not rated" at bounding box center [452, 77] width 36 height 5
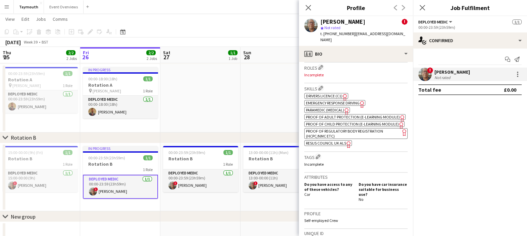
scroll to position [293, 0]
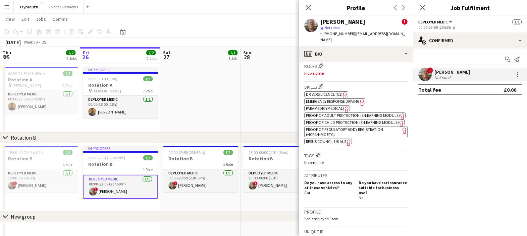
click at [339, 99] on span "Emergency Response Driving" at bounding box center [333, 101] width 54 height 5
click at [330, 106] on span "Paramedic (Medical)" at bounding box center [325, 108] width 38 height 5
click at [334, 144] on span "Resus Council UK ALS" at bounding box center [326, 141] width 40 height 5
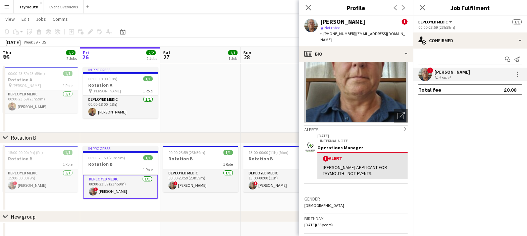
scroll to position [0, 0]
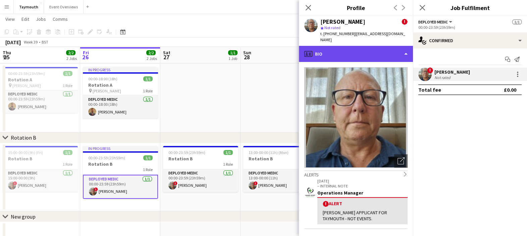
click at [347, 53] on div "profile Bio" at bounding box center [356, 54] width 114 height 16
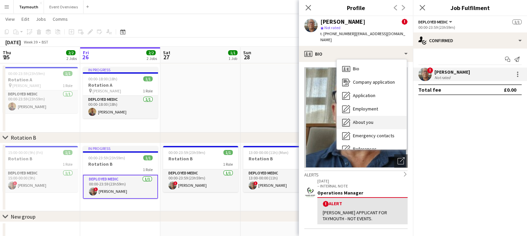
click at [367, 119] on span "About you" at bounding box center [363, 122] width 20 height 6
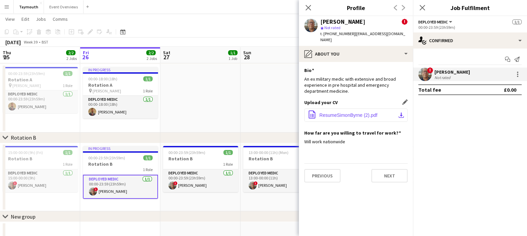
click at [332, 113] on span "ResumeSimonByrne (2).pdf" at bounding box center [348, 115] width 58 height 5
click at [182, 40] on div "September 2025 Week 39 • BST Fix 28 errors Publish 29 jobs Revert 29 jobs" at bounding box center [263, 42] width 527 height 9
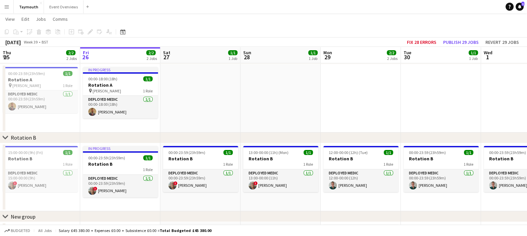
click at [428, 26] on app-page-menu "View Day view expanded Day view collapsed Month view Date picker Jump to today …" at bounding box center [263, 19] width 527 height 13
click at [61, 4] on button "Event Overviews Close" at bounding box center [64, 6] width 40 height 13
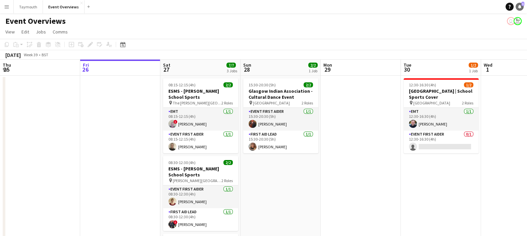
click at [518, 8] on icon at bounding box center [519, 6] width 3 height 3
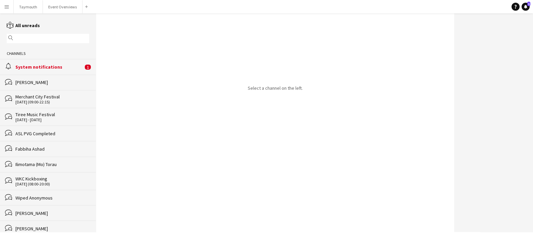
click at [35, 64] on div "System notifications" at bounding box center [49, 67] width 68 height 6
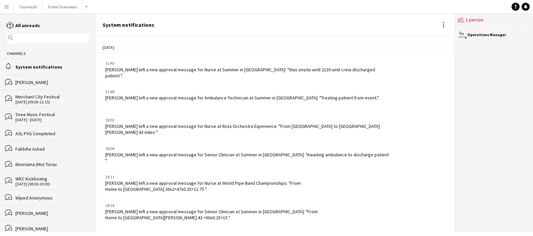
scroll to position [885, 0]
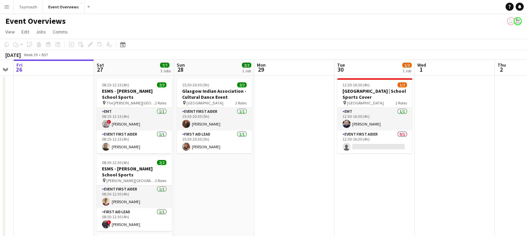
drag, startPoint x: 347, startPoint y: 79, endPoint x: 240, endPoint y: 89, distance: 107.8
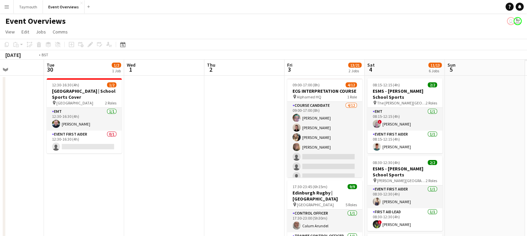
drag, startPoint x: 340, startPoint y: 63, endPoint x: 116, endPoint y: 89, distance: 225.5
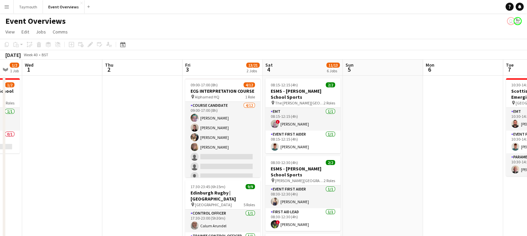
scroll to position [0, 218]
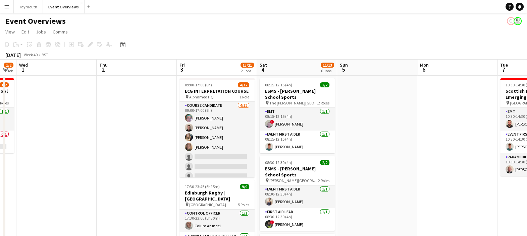
drag, startPoint x: 354, startPoint y: 70, endPoint x: 238, endPoint y: 89, distance: 117.2
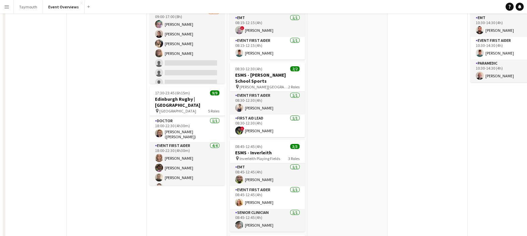
scroll to position [0, 0]
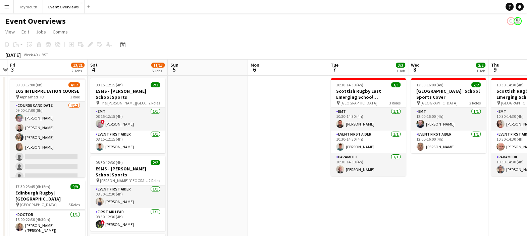
drag, startPoint x: 345, startPoint y: 71, endPoint x: 85, endPoint y: 113, distance: 263.3
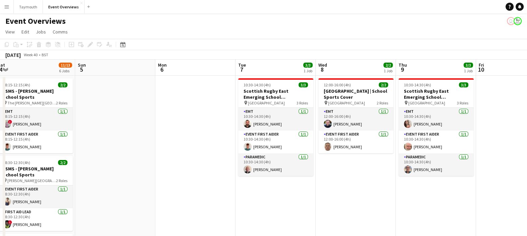
drag, startPoint x: 85, startPoint y: 113, endPoint x: 76, endPoint y: 113, distance: 8.7
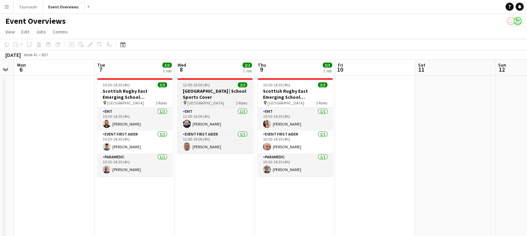
drag, startPoint x: 369, startPoint y: 74, endPoint x: 112, endPoint y: 105, distance: 258.4
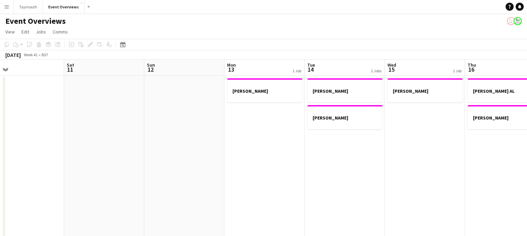
drag, startPoint x: 190, startPoint y: 92, endPoint x: 79, endPoint y: 104, distance: 111.3
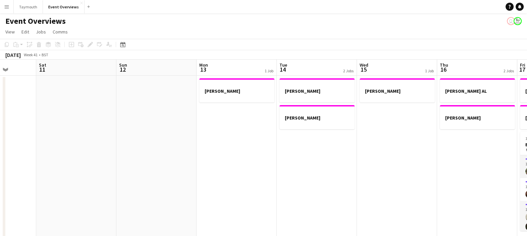
drag, startPoint x: 341, startPoint y: 63, endPoint x: 231, endPoint y: 67, distance: 109.4
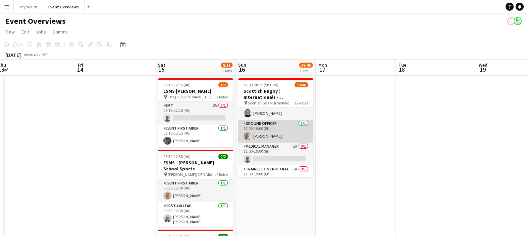
scroll to position [0, 0]
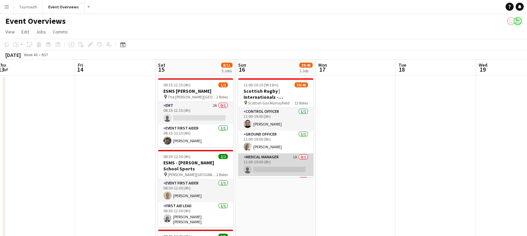
click at [278, 167] on app-card-role "Medical Manager 1A 0/1 11:00-19:00 (8h) single-neutral-actions" at bounding box center [275, 165] width 75 height 23
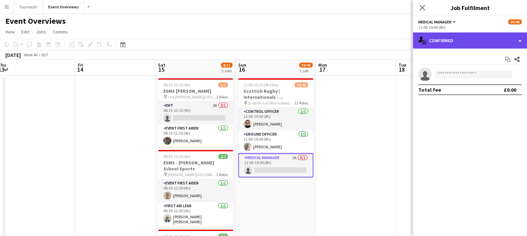
click at [449, 40] on div "single-neutral-actions-check-2 Confirmed" at bounding box center [470, 41] width 114 height 16
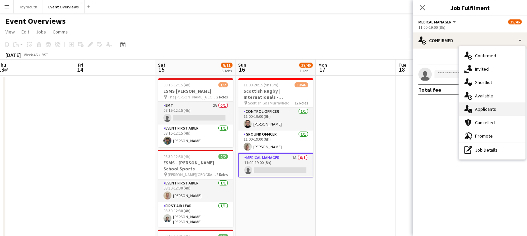
click at [485, 110] on span "Applicants" at bounding box center [485, 109] width 21 height 6
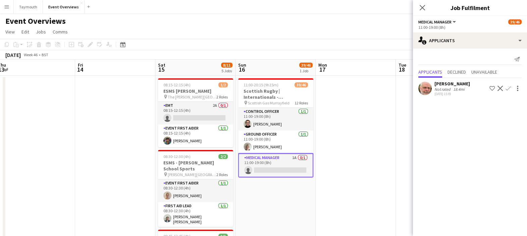
scroll to position [42, 0]
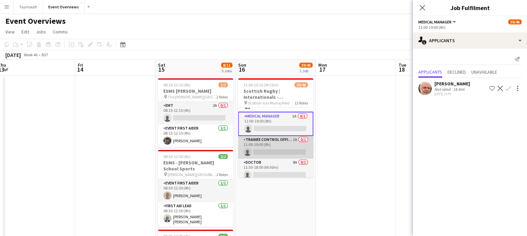
click at [277, 149] on app-card-role "Trainee Control Officer 1A 0/1 11:00-19:00 (8h) single-neutral-actions" at bounding box center [275, 147] width 75 height 23
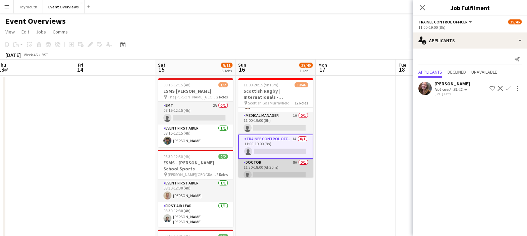
click at [283, 169] on app-card-role "Doctor 8A 0/1 11:30-18:00 (6h30m) single-neutral-actions" at bounding box center [275, 170] width 75 height 23
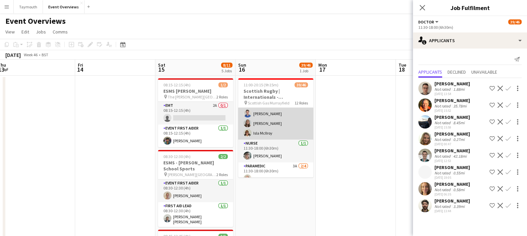
scroll to position [335, 0]
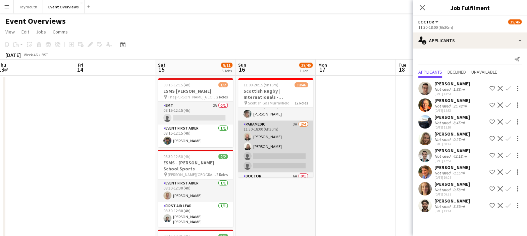
click at [287, 149] on app-card-role "Paramedic 3A [DATE] 11:30-18:00 (6h30m) [PERSON_NAME] [PERSON_NAME] single-neut…" at bounding box center [275, 147] width 75 height 52
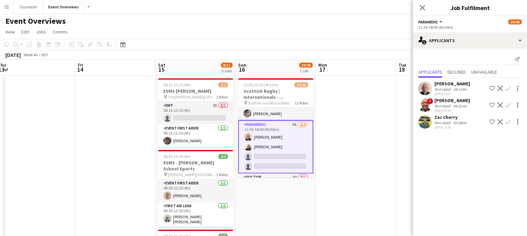
scroll to position [292, 0]
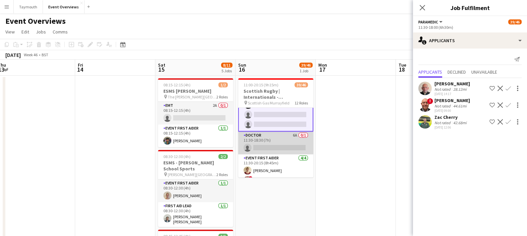
click at [292, 144] on app-card-role "Doctor 6A 0/1 11:30-18:30 (7h) single-neutral-actions" at bounding box center [275, 143] width 75 height 23
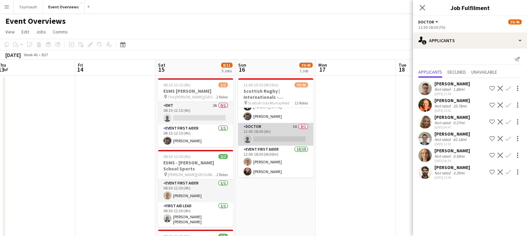
click at [278, 129] on app-card-role "Doctor 5A 0/1 12:00-18:00 (6h) single-neutral-actions" at bounding box center [275, 134] width 75 height 23
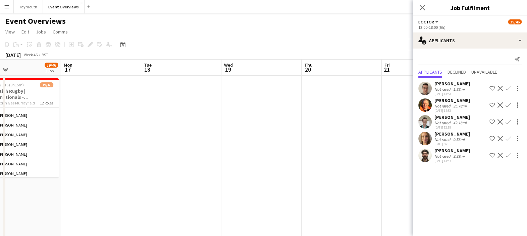
scroll to position [0, 229]
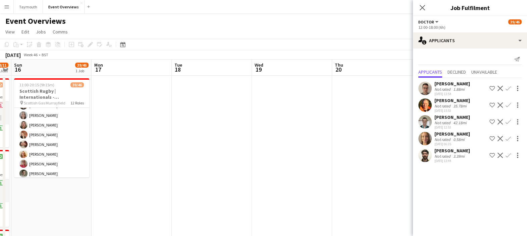
drag, startPoint x: 333, startPoint y: 67, endPoint x: 108, endPoint y: 115, distance: 229.4
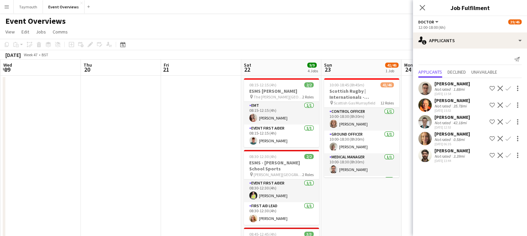
drag, startPoint x: 389, startPoint y: 74, endPoint x: 130, endPoint y: 117, distance: 262.5
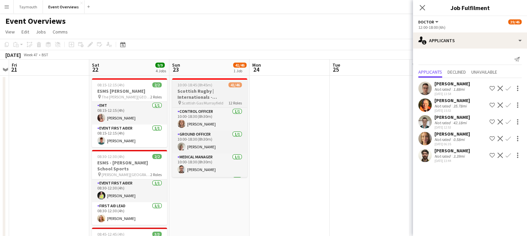
drag, startPoint x: 222, startPoint y: 91, endPoint x: 164, endPoint y: 96, distance: 58.2
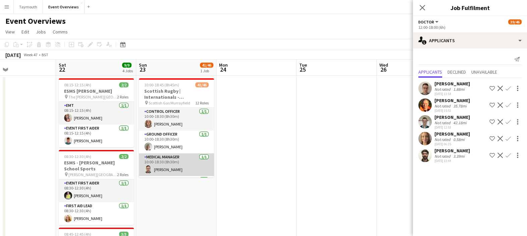
scroll to position [84, 0]
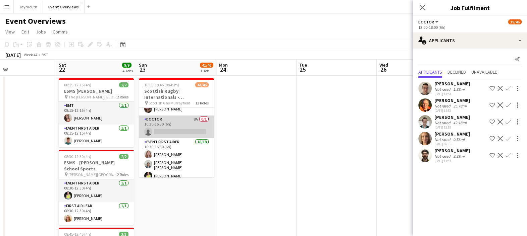
click at [181, 122] on app-card-role "Doctor 8A 0/1 10:30-16:30 (6h) single-neutral-actions" at bounding box center [176, 127] width 75 height 23
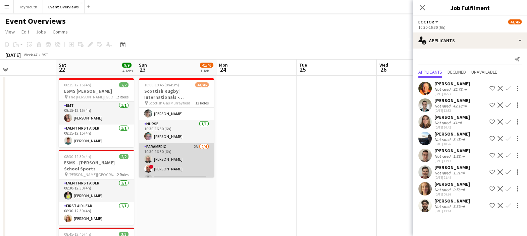
click at [191, 159] on app-card-role "Paramedic 2A [DATE] 10:30-16:30 (6h) [PERSON_NAME] ! [PERSON_NAME] single-neutr…" at bounding box center [176, 169] width 75 height 52
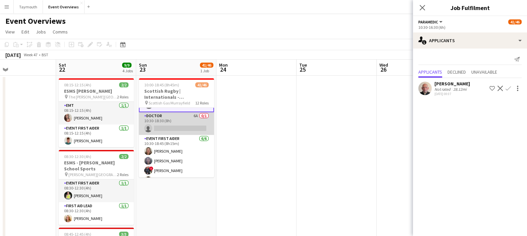
click at [174, 125] on app-card-role "Doctor 6A 0/1 10:30-18:30 (8h) single-neutral-actions" at bounding box center [176, 123] width 75 height 23
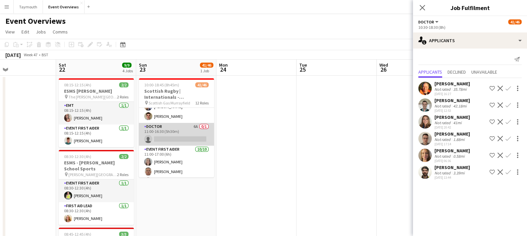
click at [175, 133] on app-card-role "Doctor 6A 0/1 11:00-16:30 (5h30m) single-neutral-actions" at bounding box center [176, 134] width 75 height 23
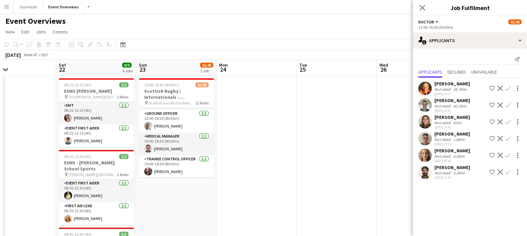
scroll to position [0, 0]
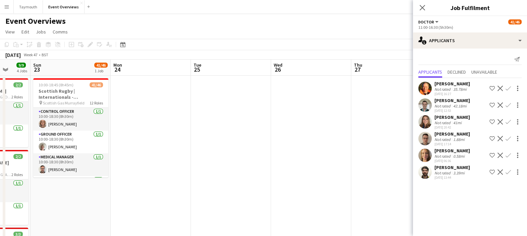
drag, startPoint x: 294, startPoint y: 66, endPoint x: 96, endPoint y: 101, distance: 201.6
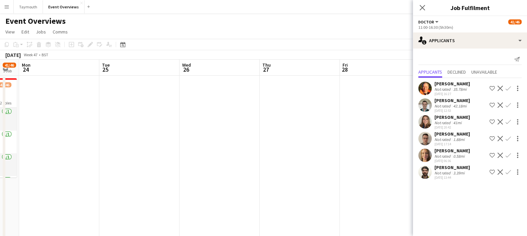
drag, startPoint x: 305, startPoint y: 58, endPoint x: 143, endPoint y: 92, distance: 165.8
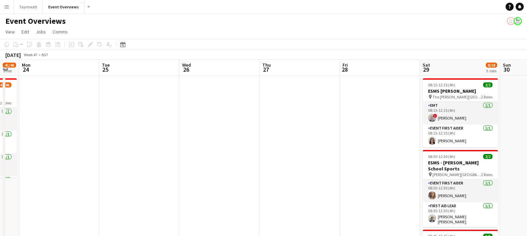
click at [330, 72] on app-board-header-date "Thu 27" at bounding box center [300, 68] width 80 height 16
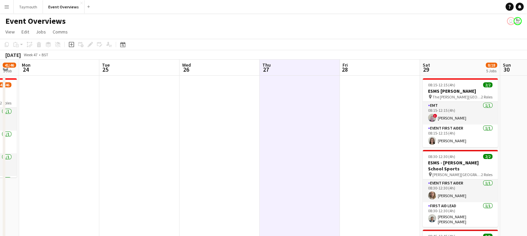
scroll to position [0, 226]
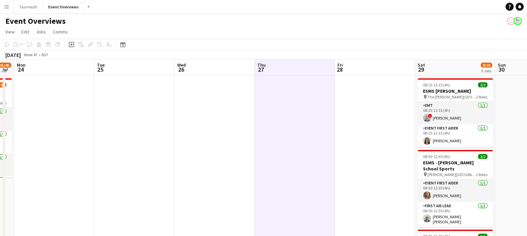
click at [342, 57] on div "[DATE] Week 47 • BST" at bounding box center [263, 54] width 527 height 9
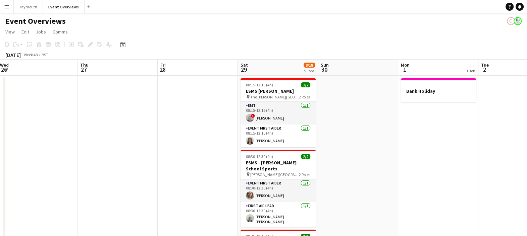
drag, startPoint x: 323, startPoint y: 75, endPoint x: 147, endPoint y: 100, distance: 177.8
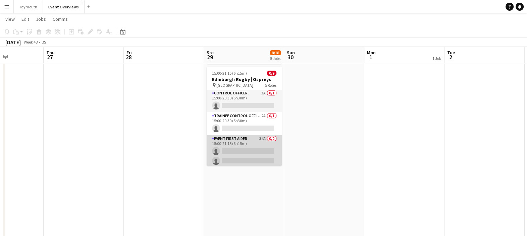
scroll to position [0, 0]
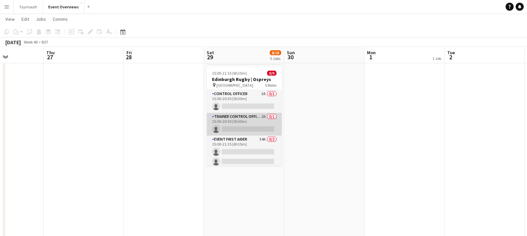
click at [248, 120] on app-card-role "Trainee Control Officer 2A 0/1 15:00-20:30 (5h30m) single-neutral-actions" at bounding box center [244, 124] width 75 height 23
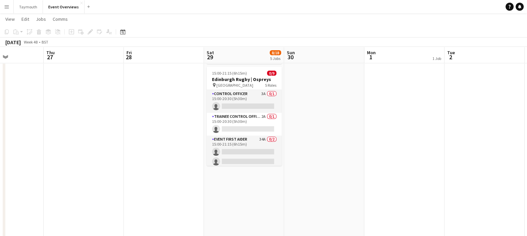
scroll to position [0, 277]
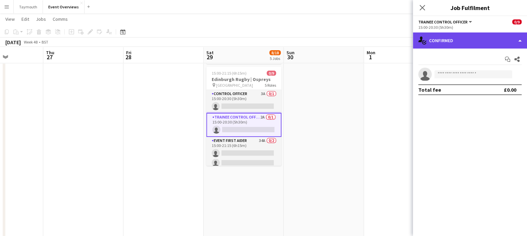
click at [479, 33] on div "single-neutral-actions-check-2 Confirmed" at bounding box center [470, 41] width 114 height 16
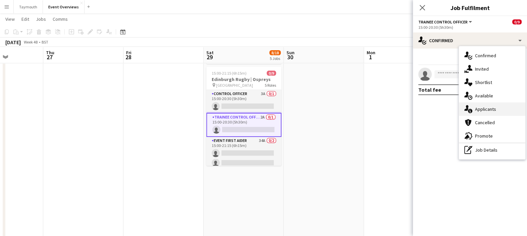
click at [491, 115] on div "single-neutral-actions-information Applicants" at bounding box center [492, 109] width 66 height 13
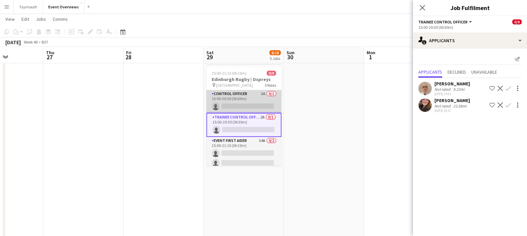
click at [229, 96] on app-card-role "Control Officer 3A 0/1 15:00-20:30 (5h30m) single-neutral-actions" at bounding box center [243, 101] width 75 height 23
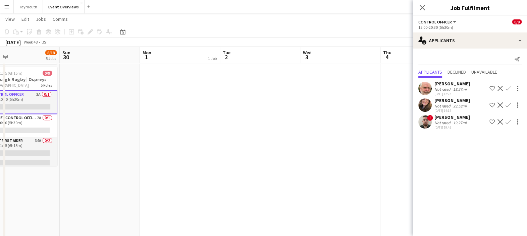
drag, startPoint x: 334, startPoint y: 58, endPoint x: 114, endPoint y: 83, distance: 221.1
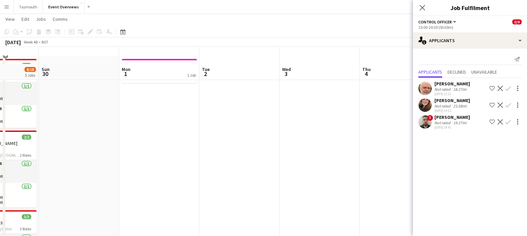
scroll to position [0, 0]
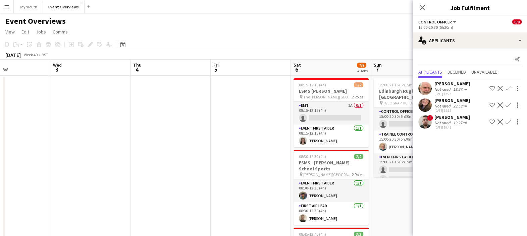
drag, startPoint x: 327, startPoint y: 70, endPoint x: 96, endPoint y: 106, distance: 233.8
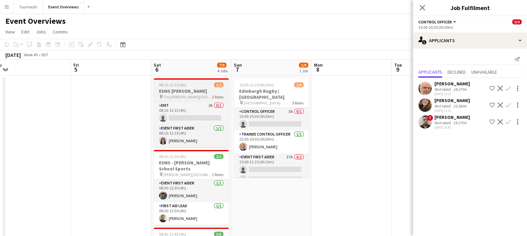
drag, startPoint x: 329, startPoint y: 69, endPoint x: 135, endPoint y: 96, distance: 195.7
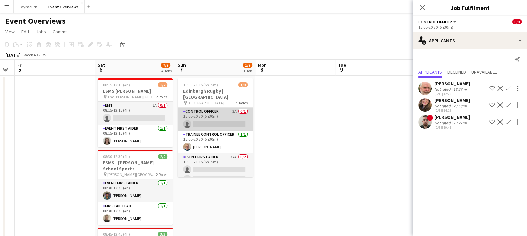
click at [221, 111] on app-card-role "Control Officer 3A 0/1 15:00-20:30 (5h30m) single-neutral-actions" at bounding box center [215, 119] width 75 height 23
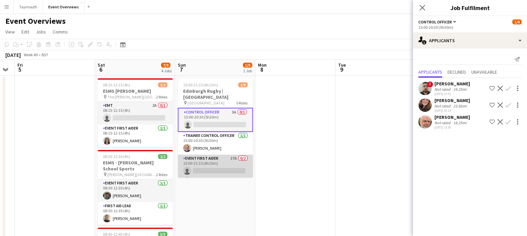
click at [216, 164] on app-card-role "Event First Aider 37A 0/2 15:00-21:15 (6h15m) single-neutral-actions single-neu…" at bounding box center [215, 171] width 75 height 33
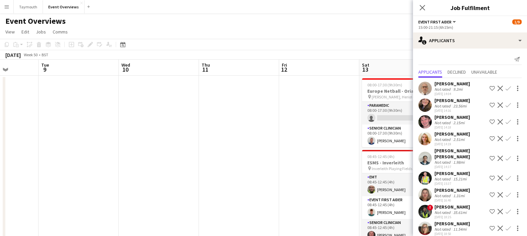
drag, startPoint x: 275, startPoint y: 84, endPoint x: 0, endPoint y: 120, distance: 277.7
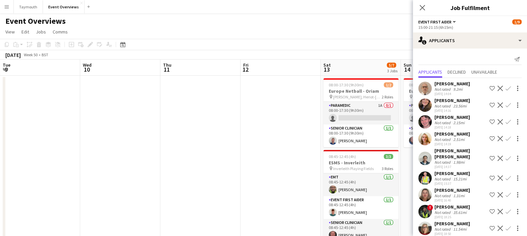
drag, startPoint x: 301, startPoint y: 73, endPoint x: 70, endPoint y: 106, distance: 232.6
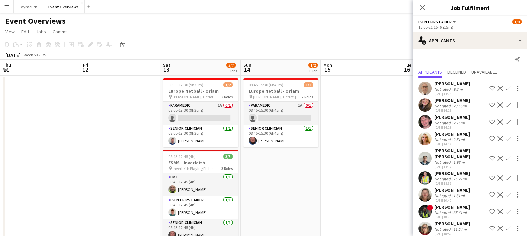
scroll to position [0, 270]
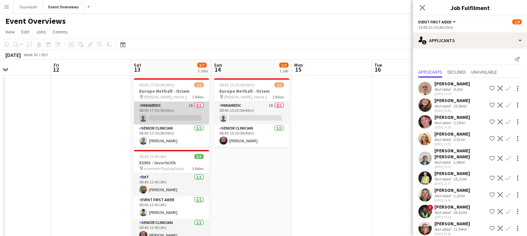
click at [173, 109] on app-card-role "Paramedic 1A 0/1 08:00-17:30 (9h30m) single-neutral-actions" at bounding box center [171, 113] width 75 height 23
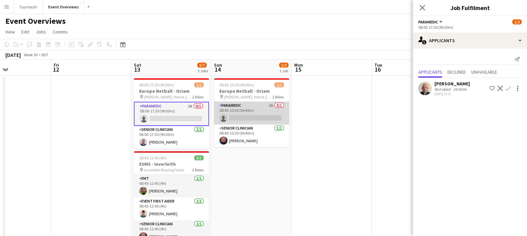
click at [261, 113] on app-card-role "Paramedic 1A 0/1 08:45-15:30 (6h45m) single-neutral-actions" at bounding box center [251, 113] width 75 height 23
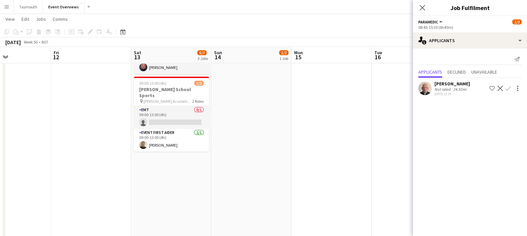
scroll to position [0, 0]
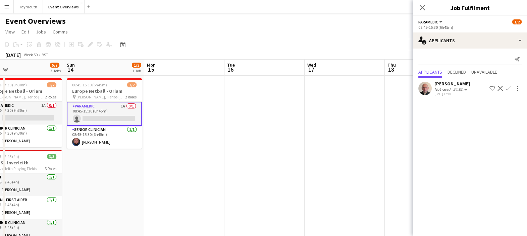
drag, startPoint x: 198, startPoint y: 83, endPoint x: 117, endPoint y: 92, distance: 82.1
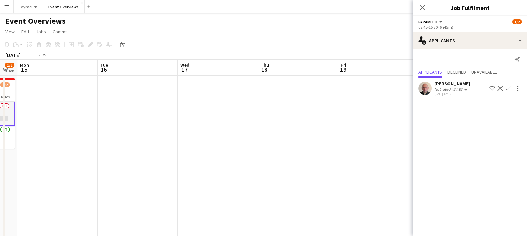
drag, startPoint x: 301, startPoint y: 75, endPoint x: 180, endPoint y: 88, distance: 121.1
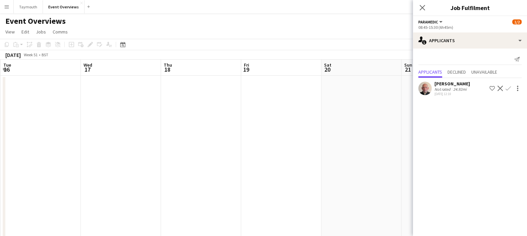
drag, startPoint x: 313, startPoint y: 68, endPoint x: 192, endPoint y: 79, distance: 121.9
drag, startPoint x: 283, startPoint y: 76, endPoint x: 214, endPoint y: 88, distance: 70.5
drag, startPoint x: 311, startPoint y: 72, endPoint x: 195, endPoint y: 86, distance: 116.1
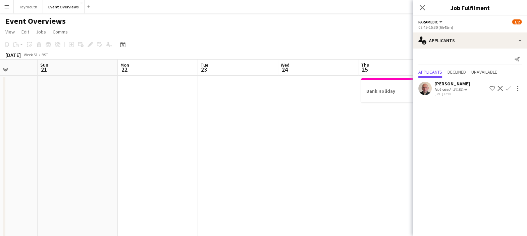
drag, startPoint x: 315, startPoint y: 72, endPoint x: 213, endPoint y: 90, distance: 103.8
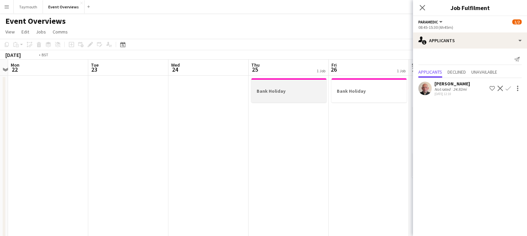
drag, startPoint x: 321, startPoint y: 70, endPoint x: 194, endPoint y: 86, distance: 127.8
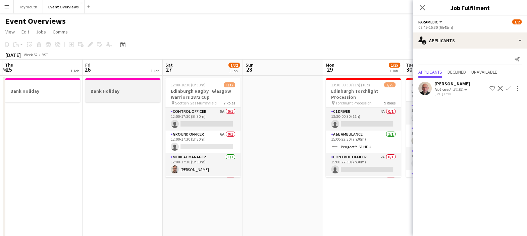
drag, startPoint x: 302, startPoint y: 72, endPoint x: 143, endPoint y: 90, distance: 160.6
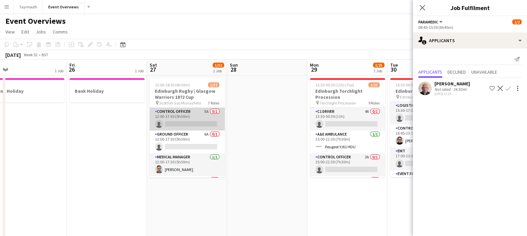
click at [194, 119] on app-card-role "Control Officer 5A 0/1 12:00-17:30 (5h30m) single-neutral-actions" at bounding box center [187, 119] width 75 height 23
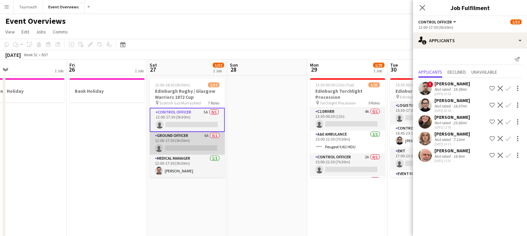
click at [196, 139] on app-card-role "Ground Officer 6A 0/1 12:00-17:30 (5h30m) single-neutral-actions" at bounding box center [187, 143] width 75 height 23
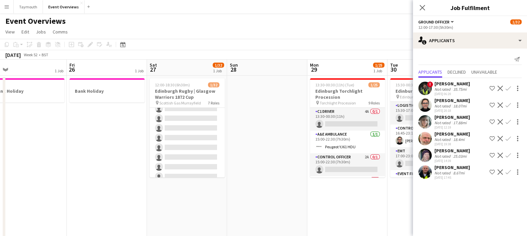
scroll to position [210, 0]
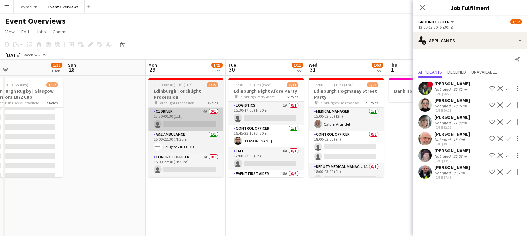
drag, startPoint x: 324, startPoint y: 71, endPoint x: 97, endPoint y: 127, distance: 234.2
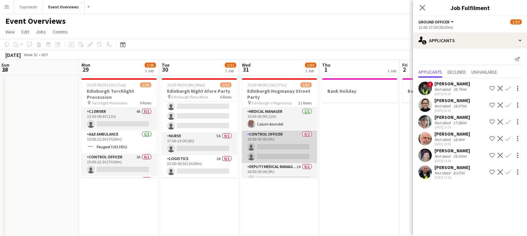
scroll to position [42, 0]
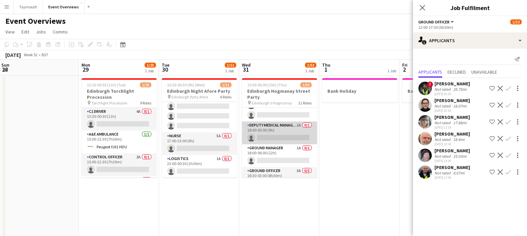
click at [287, 130] on app-card-role "Deputy Medical Manager 1A 0/1 18:00-03:00 (9h) single-neutral-actions" at bounding box center [279, 133] width 75 height 23
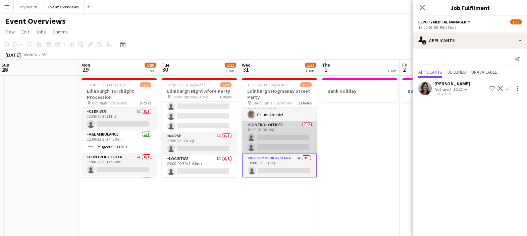
scroll to position [0, 0]
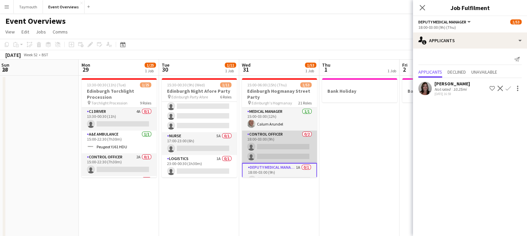
click at [277, 150] on app-card-role "Control Officer 0/2 18:00-03:00 (9h) single-neutral-actions single-neutral-acti…" at bounding box center [279, 147] width 75 height 33
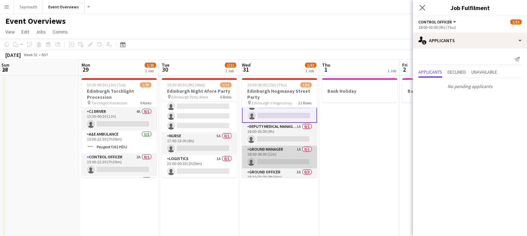
click at [285, 152] on app-card-role "Ground Manager 1A 0/1 18:00-06:00 (12h) single-neutral-actions" at bounding box center [279, 157] width 75 height 23
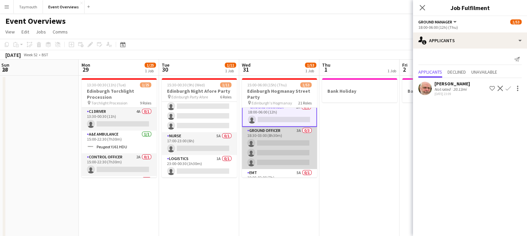
click at [282, 146] on app-card-role "Ground Officer 3A 0/3 18:30-03:00 (8h30m) single-neutral-actions single-neutral…" at bounding box center [279, 148] width 75 height 42
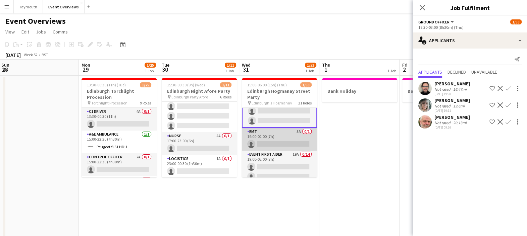
click at [284, 146] on app-card-role "EMT 5A 0/1 19:00-02:00 (7h) single-neutral-actions" at bounding box center [279, 139] width 75 height 23
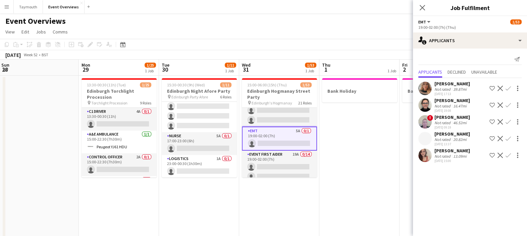
scroll to position [124, 0]
click at [491, 156] on app-icon "Shortlist crew" at bounding box center [491, 155] width 5 height 5
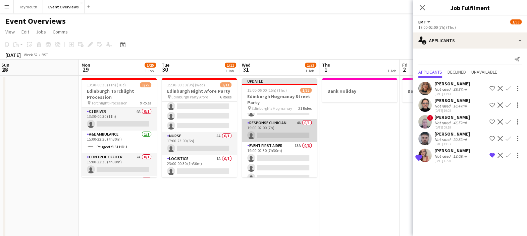
click at [288, 128] on app-card-role "Response Clinician 4A 0/1 19:00-02:00 (7h) single-neutral-actions" at bounding box center [279, 130] width 75 height 23
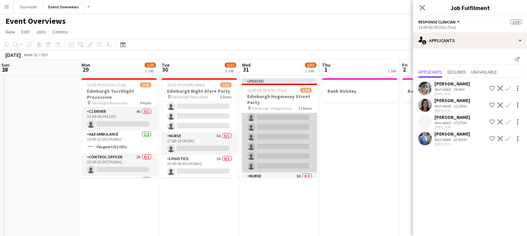
scroll to position [416, 0]
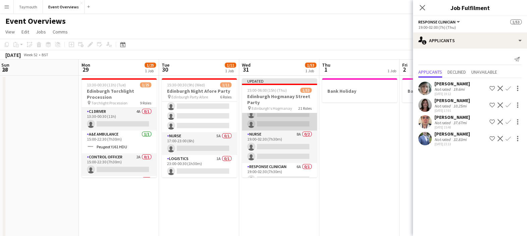
click at [289, 146] on app-card-role "Nurse 8A 0/2 19:00-02:30 (7h30m) single-neutral-actions single-neutral-actions" at bounding box center [279, 147] width 75 height 33
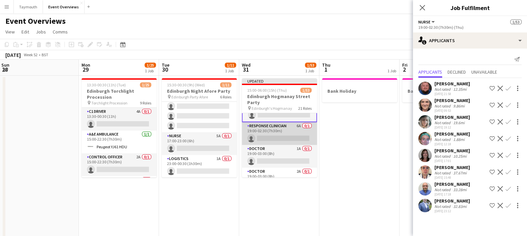
click at [286, 136] on app-card-role "Response Clinician 6A 0/1 19:00-02:30 (7h30m) single-neutral-actions" at bounding box center [279, 133] width 75 height 23
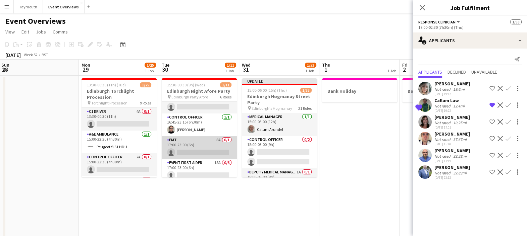
scroll to position [0, 0]
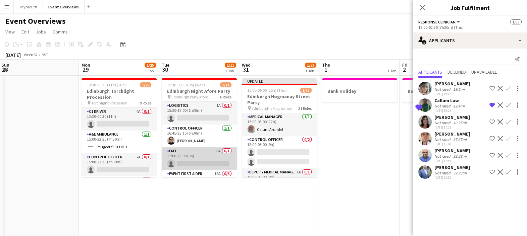
click at [206, 150] on app-card-role "EMT 8A 0/1 17:00-23:00 (6h) single-neutral-actions" at bounding box center [199, 159] width 75 height 23
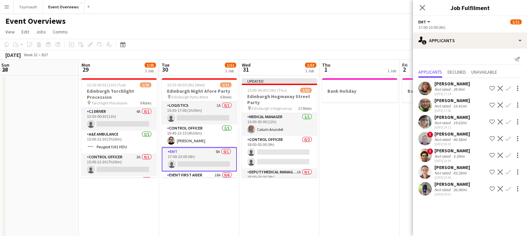
click at [434, 171] on div "Not rated" at bounding box center [442, 173] width 17 height 5
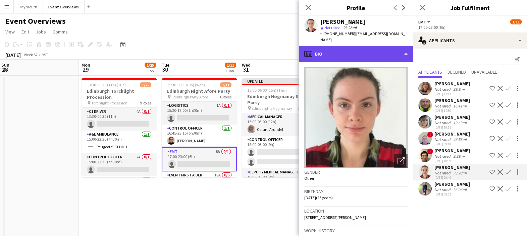
click at [359, 54] on div "profile Bio" at bounding box center [356, 54] width 114 height 16
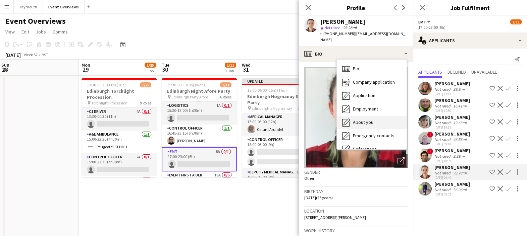
click at [375, 116] on div "About you About you" at bounding box center [372, 122] width 70 height 13
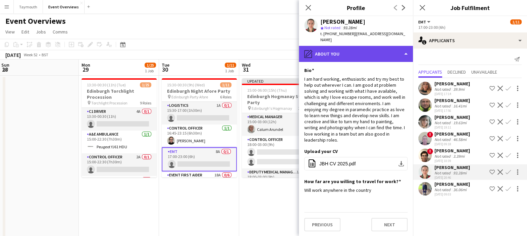
click at [341, 52] on div "pencil4 About you" at bounding box center [356, 54] width 114 height 16
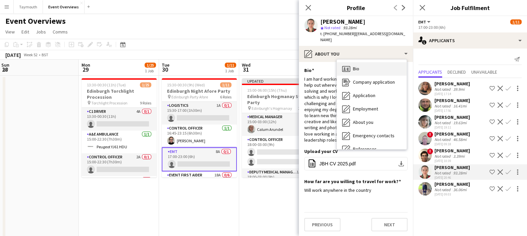
click at [365, 62] on div "Bio Bio" at bounding box center [372, 68] width 70 height 13
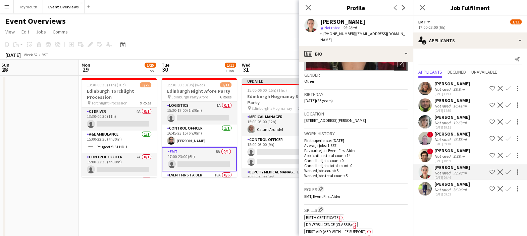
scroll to position [210, 0]
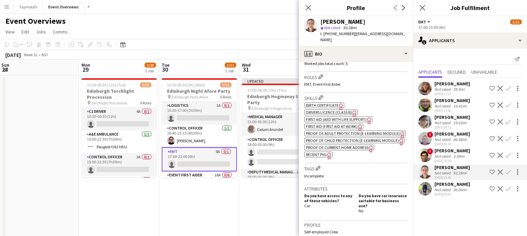
click at [335, 124] on span "First Aid (First Aid At Work)" at bounding box center [332, 126] width 52 height 5
click at [337, 117] on span "First Aid (AED with life support)" at bounding box center [336, 119] width 61 height 5
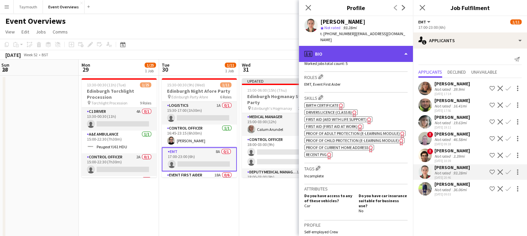
click at [361, 46] on div "profile Bio" at bounding box center [356, 54] width 114 height 16
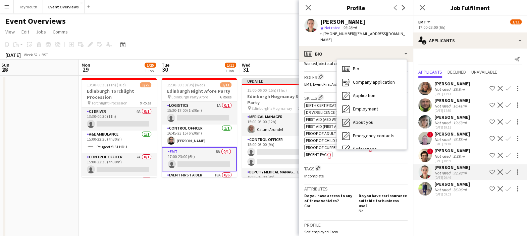
click at [371, 119] on span "About you" at bounding box center [363, 122] width 20 height 6
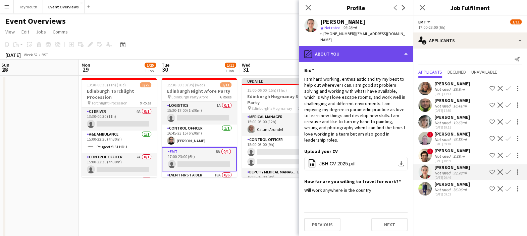
click at [365, 46] on div "pencil4 About you" at bounding box center [356, 54] width 114 height 16
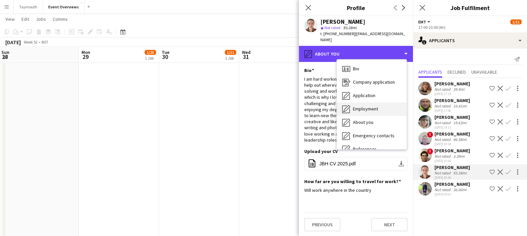
scroll to position [116, 0]
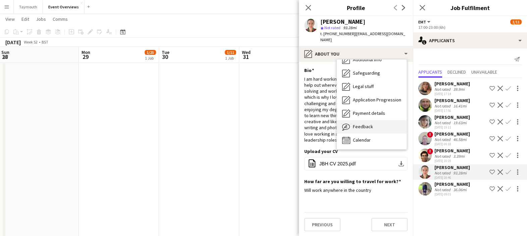
click at [371, 124] on div "Feedback Feedback" at bounding box center [372, 126] width 70 height 13
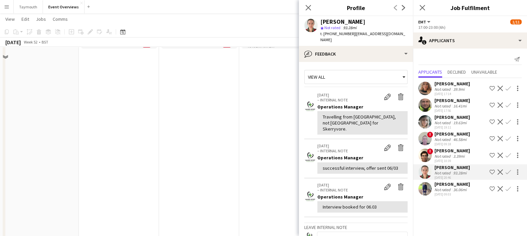
scroll to position [0, 0]
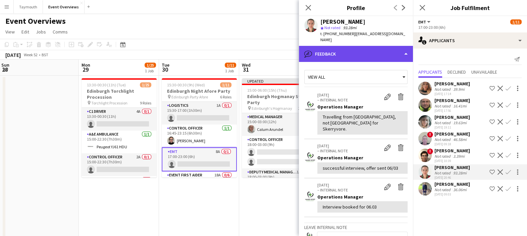
click at [356, 49] on div "bubble-pencil Feedback" at bounding box center [356, 54] width 114 height 16
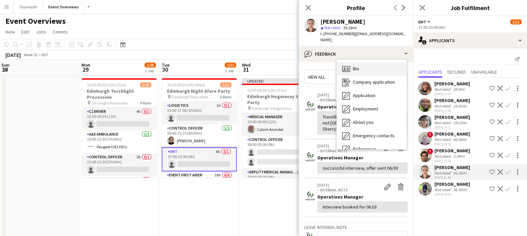
click at [363, 64] on div "Bio Bio" at bounding box center [372, 68] width 70 height 13
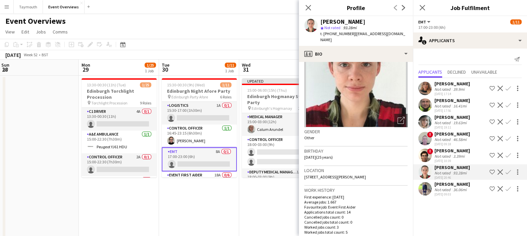
scroll to position [126, 0]
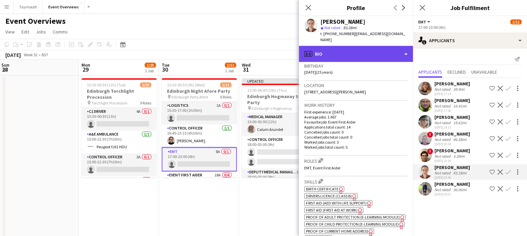
click at [351, 49] on div "profile Bio" at bounding box center [356, 54] width 114 height 16
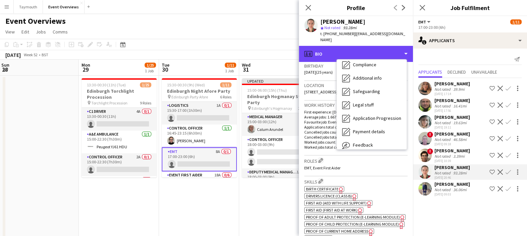
scroll to position [116, 0]
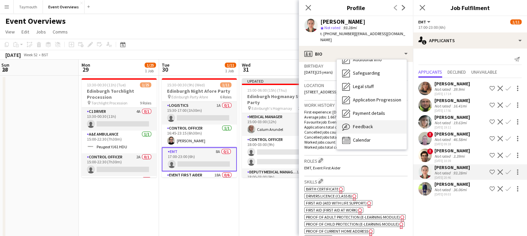
click at [373, 125] on div "Feedback Feedback" at bounding box center [372, 126] width 70 height 13
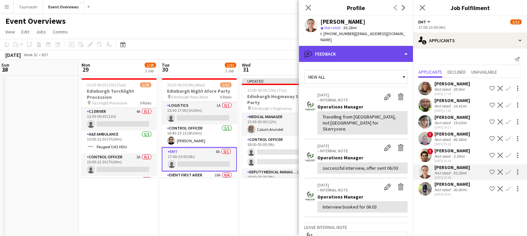
click at [358, 49] on div "bubble-pencil Feedback" at bounding box center [356, 54] width 114 height 16
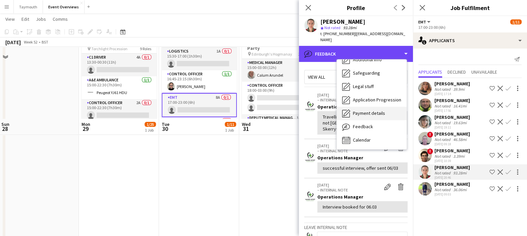
scroll to position [126, 0]
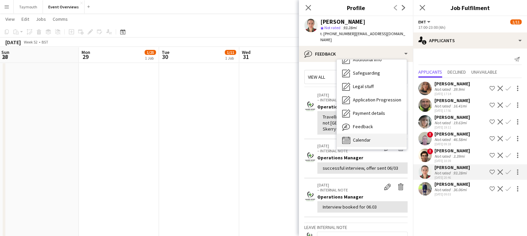
click at [369, 137] on span "Calendar" at bounding box center [362, 140] width 18 height 6
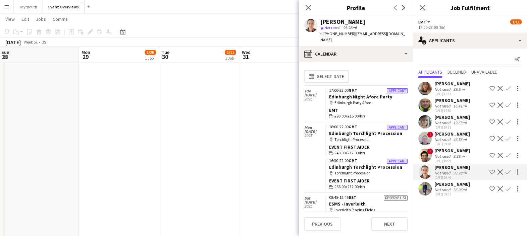
scroll to position [0, 0]
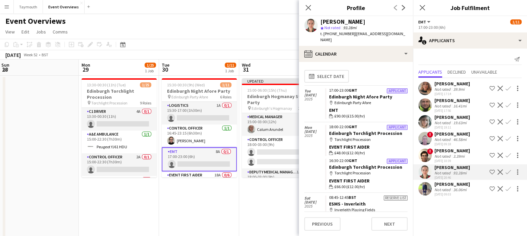
click at [466, 203] on div "Send notification Applicants Declined Unavailable [PERSON_NAME] Not rated 39.9m…" at bounding box center [470, 126] width 114 height 155
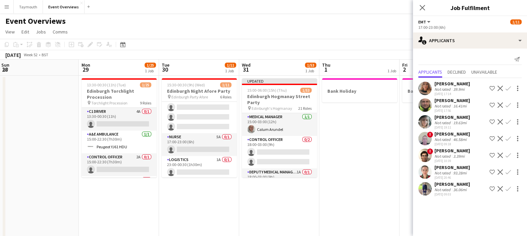
scroll to position [111, 0]
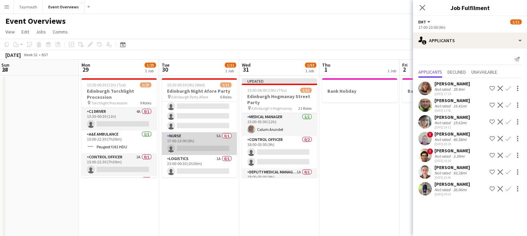
click at [199, 143] on app-card-role "Nurse 5A 0/1 17:00-23:00 (6h) single-neutral-actions" at bounding box center [199, 143] width 75 height 23
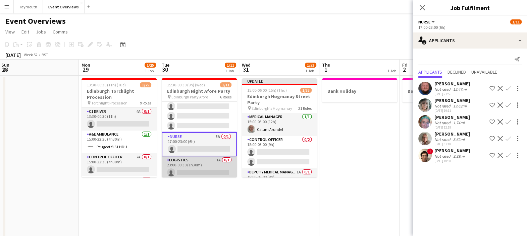
click at [200, 165] on app-card-role "Logistics 1A 0/1 23:00-00:30 (1h30m) single-neutral-actions" at bounding box center [199, 168] width 75 height 23
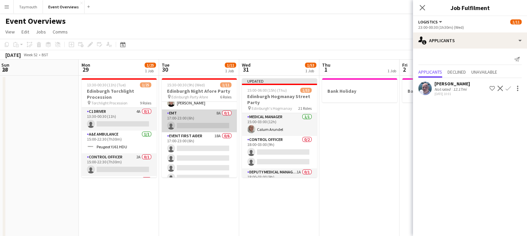
scroll to position [25, 0]
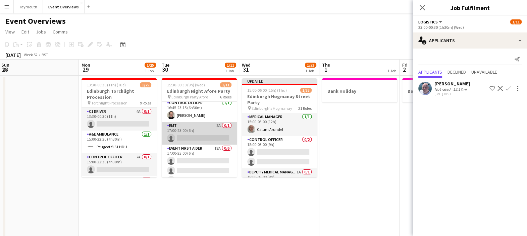
click at [193, 129] on app-card-role "EMT 8A 0/1 17:00-23:00 (6h) single-neutral-actions" at bounding box center [199, 133] width 75 height 23
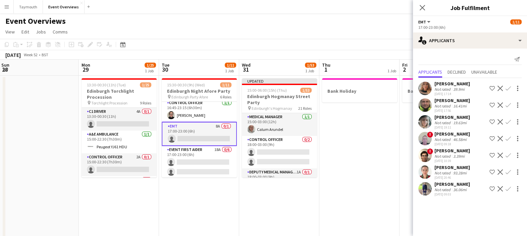
scroll to position [0, 0]
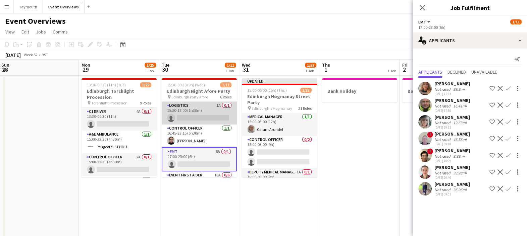
click at [193, 117] on app-card-role "Logistics 1A 0/1 15:30-17:00 (1h30m) single-neutral-actions" at bounding box center [199, 113] width 75 height 23
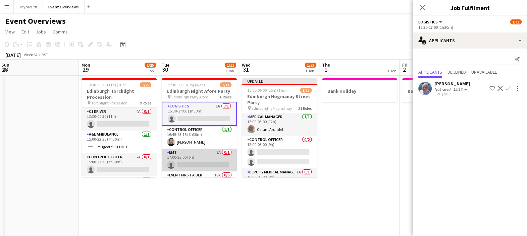
click at [197, 151] on app-card-role "EMT 8A 0/1 17:00-23:00 (6h) single-neutral-actions" at bounding box center [199, 160] width 75 height 23
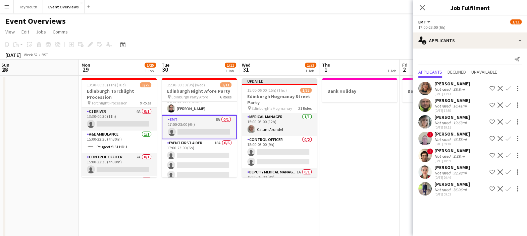
scroll to position [42, 0]
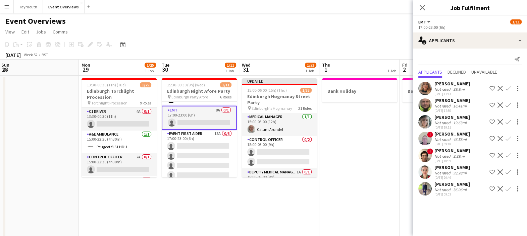
click at [200, 158] on app-card-role "Event First Aider 18A 0/6 17:00-23:00 (6h) single-neutral-actions single-neutra…" at bounding box center [199, 165] width 75 height 71
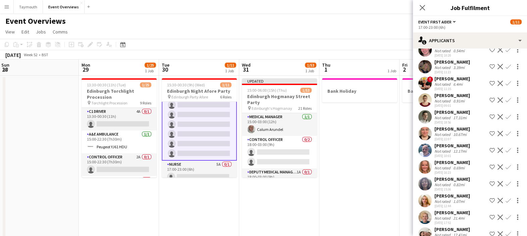
scroll to position [111, 0]
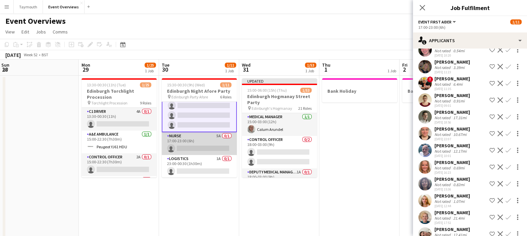
click at [198, 141] on app-card-role "Nurse 5A 0/1 17:00-23:00 (6h) single-neutral-actions" at bounding box center [199, 143] width 75 height 23
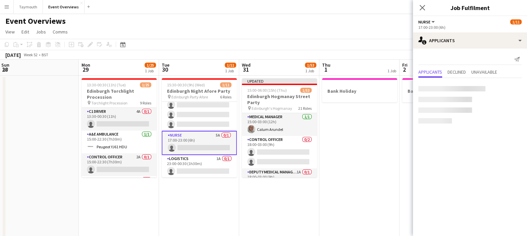
scroll to position [110, 0]
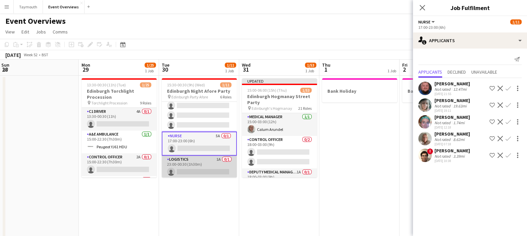
click at [197, 166] on app-card-role "Logistics 1A 0/1 23:00-00:30 (1h30m) single-neutral-actions" at bounding box center [199, 167] width 75 height 23
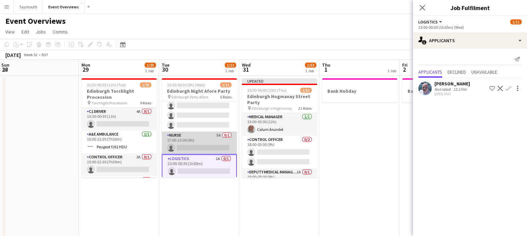
click at [192, 147] on app-card-role "Nurse 5A 0/1 17:00-23:00 (6h) single-neutral-actions" at bounding box center [199, 143] width 75 height 23
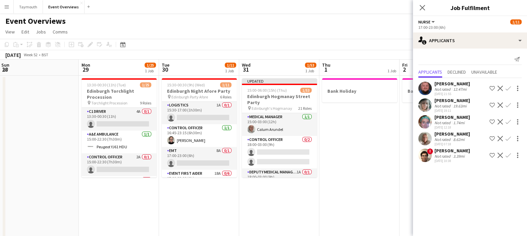
scroll to position [0, 0]
click at [201, 156] on app-card-role "EMT 8A 0/1 17:00-23:00 (6h) single-neutral-actions" at bounding box center [199, 159] width 75 height 23
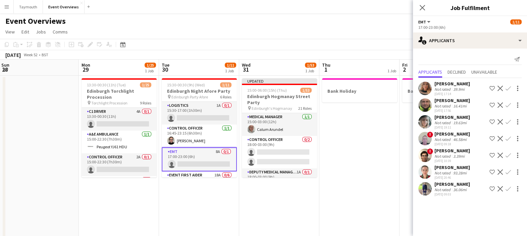
click at [491, 187] on app-icon "Shortlist crew" at bounding box center [491, 188] width 5 height 5
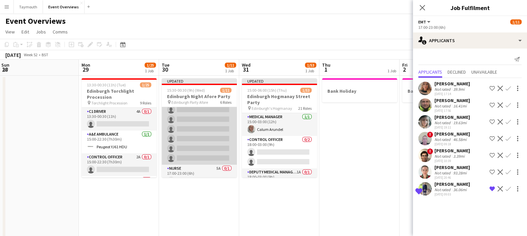
click at [194, 125] on app-card-role "Event First Aider 18A 0/6 17:00-23:00 (6h) single-neutral-actions single-neutra…" at bounding box center [199, 129] width 75 height 71
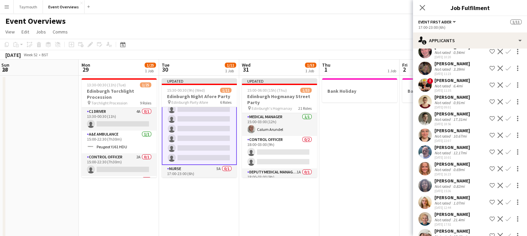
scroll to position [134, 0]
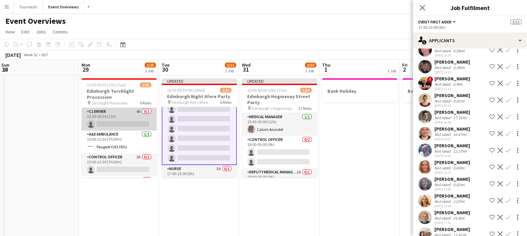
click at [117, 126] on app-card-role "C1 Driver 4A 0/1 13:30-00:30 (11h) single-neutral-actions" at bounding box center [118, 119] width 75 height 23
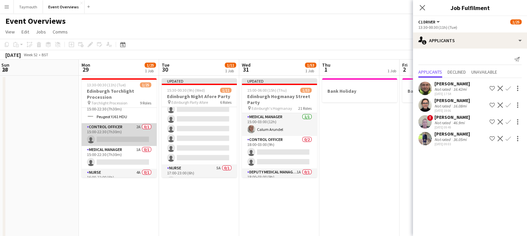
scroll to position [42, 0]
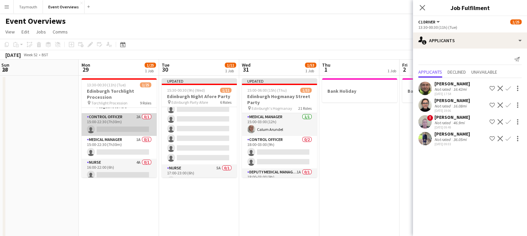
click at [117, 123] on app-card-role "Control Officer 2A 0/1 15:00-22:30 (7h30m) single-neutral-actions" at bounding box center [118, 124] width 75 height 23
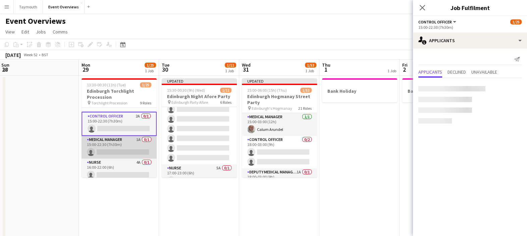
scroll to position [41, 0]
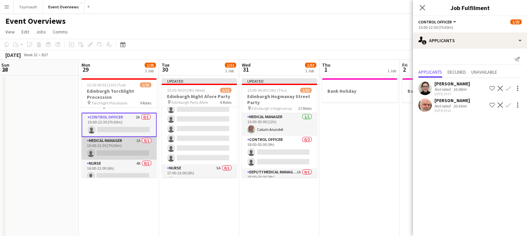
click at [122, 151] on app-card-role "Medical Manager 1A 0/1 15:00-22:30 (7h30m) single-neutral-actions" at bounding box center [118, 148] width 75 height 23
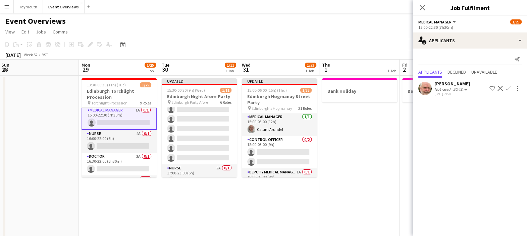
scroll to position [83, 0]
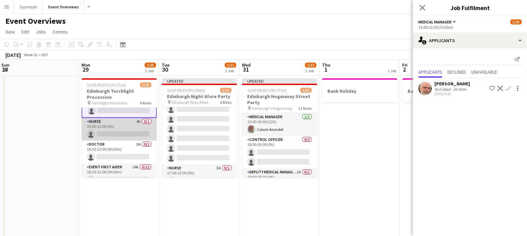
click at [125, 125] on app-card-role "Nurse 4A 0/1 16:00-22:00 (6h) single-neutral-actions" at bounding box center [118, 129] width 75 height 23
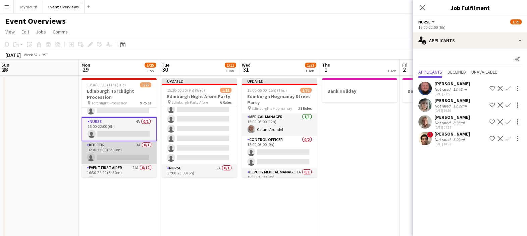
click at [127, 151] on app-card-role "Doctor 3A 0/1 16:30-22:00 (5h30m) single-neutral-actions" at bounding box center [118, 153] width 75 height 23
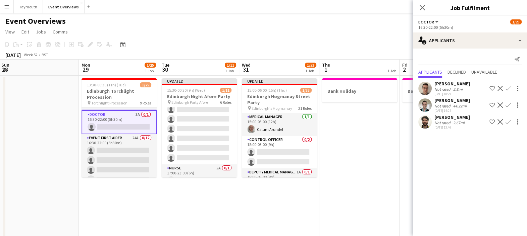
scroll to position [124, 0]
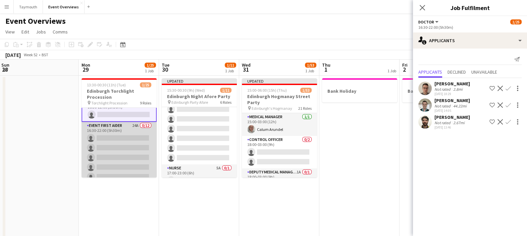
click at [127, 146] on app-card-role "Event First Aider 24A 0/12 16:30-22:00 (5h30m) single-neutral-actions single-ne…" at bounding box center [118, 187] width 75 height 130
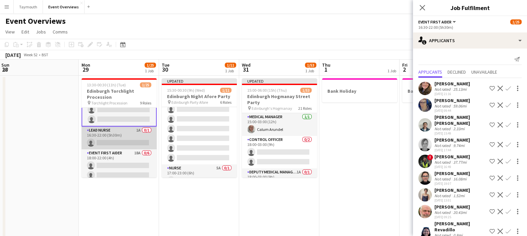
click at [118, 139] on app-card-role "Lead Nurse 1A 0/1 16:30-22:00 (5h30m) single-neutral-actions" at bounding box center [118, 138] width 75 height 23
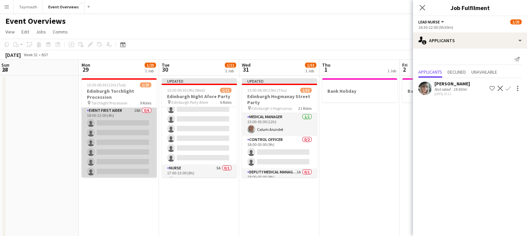
click at [118, 147] on app-card-role "Event First Aider 18A 0/6 18:00-22:00 (4h) single-neutral-actions single-neutra…" at bounding box center [118, 142] width 75 height 71
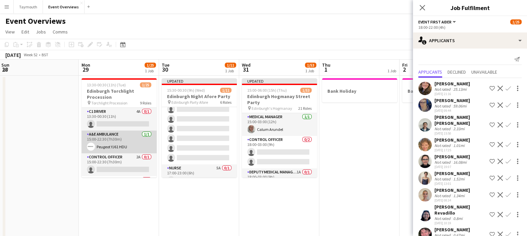
scroll to position [42, 0]
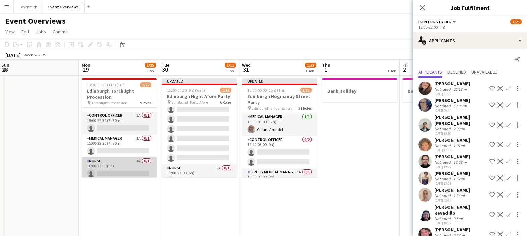
click at [119, 166] on app-card-role "Nurse 4A 0/1 16:00-22:00 (6h) single-neutral-actions" at bounding box center [118, 169] width 75 height 23
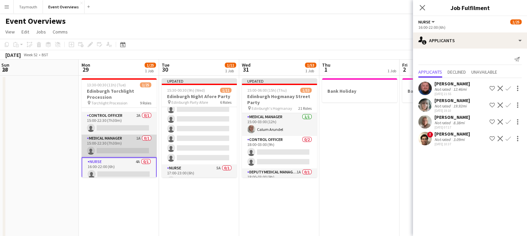
click at [116, 151] on app-card-role "Medical Manager 1A 0/1 15:00-22:30 (7h30m) single-neutral-actions" at bounding box center [118, 146] width 75 height 23
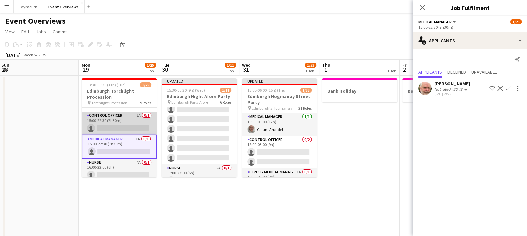
click at [113, 122] on app-card-role "Control Officer 2A 0/1 15:00-22:30 (7h30m) single-neutral-actions" at bounding box center [118, 123] width 75 height 23
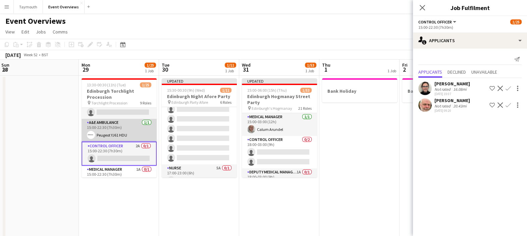
scroll to position [0, 0]
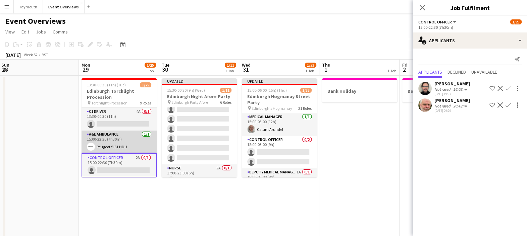
click at [115, 140] on app-card-role "A&E Ambulance [DATE] 15:00-22:30 (7h30m) Peugeot YJ61 HDU" at bounding box center [118, 142] width 75 height 23
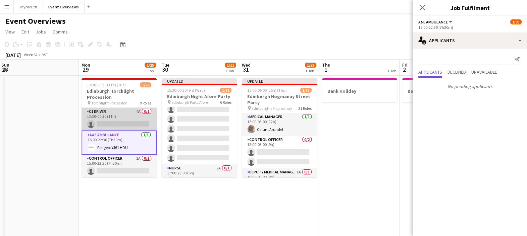
click at [116, 122] on app-card-role "C1 Driver 4A 0/1 13:30-00:30 (11h) single-neutral-actions" at bounding box center [118, 119] width 75 height 23
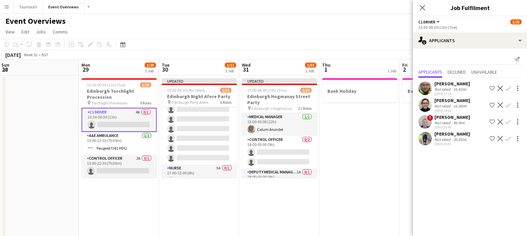
click at [219, 56] on div "[DATE] Week 52 • BST Publish 2 jobs Revert 2 jobs" at bounding box center [263, 54] width 527 height 9
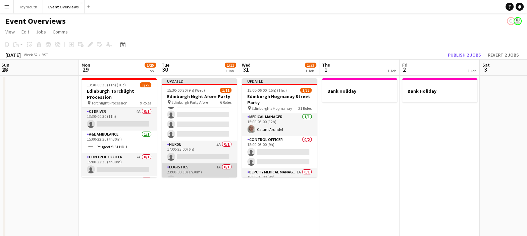
scroll to position [115, 0]
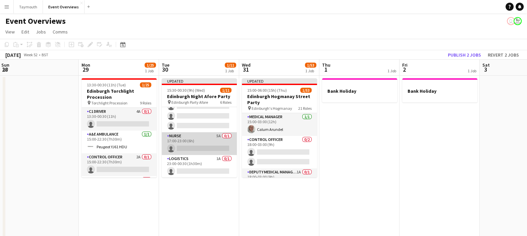
click at [210, 143] on app-card-role "Nurse 5A 0/1 17:00-23:00 (6h) single-neutral-actions" at bounding box center [199, 143] width 75 height 23
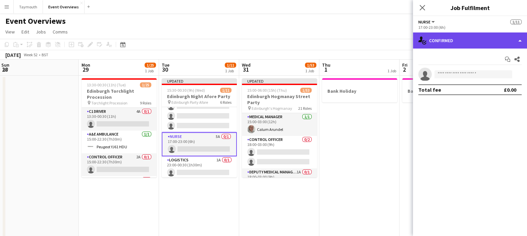
click at [438, 37] on div "single-neutral-actions-check-2 Confirmed" at bounding box center [470, 41] width 114 height 16
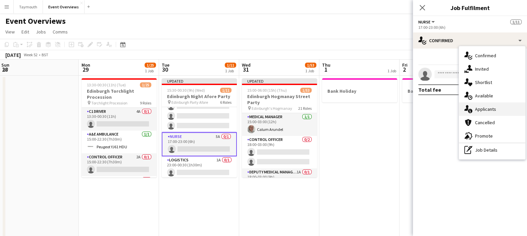
click at [480, 113] on div "single-neutral-actions-information Applicants" at bounding box center [492, 109] width 66 height 13
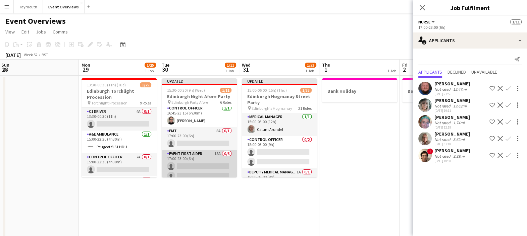
scroll to position [0, 0]
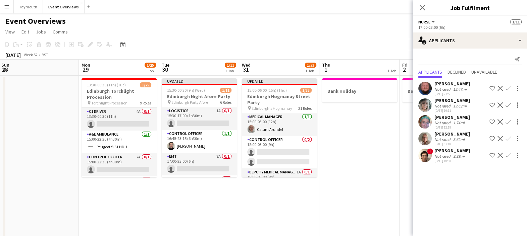
click at [490, 140] on app-icon "Shortlist crew" at bounding box center [491, 138] width 5 height 5
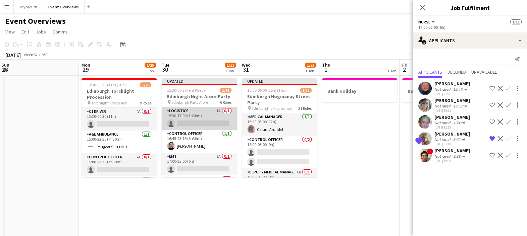
click at [200, 125] on app-card-role "Logistics 1A 0/1 15:30-17:00 (1h30m) single-neutral-actions" at bounding box center [199, 118] width 75 height 23
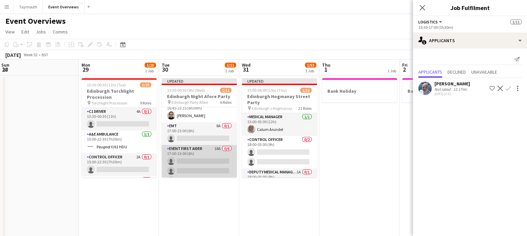
scroll to position [42, 0]
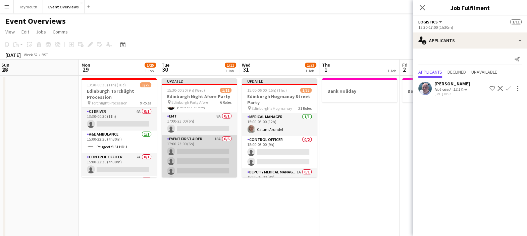
click at [206, 155] on app-card-role "Event First Aider 18A 0/6 17:00-23:00 (6h) single-neutral-actions single-neutra…" at bounding box center [199, 170] width 75 height 71
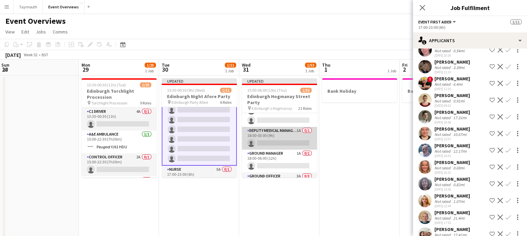
click at [277, 134] on app-card-role "Deputy Medical Manager 1A 0/1 18:00-03:00 (9h) single-neutral-actions" at bounding box center [279, 138] width 75 height 23
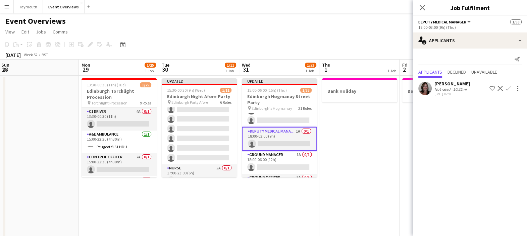
scroll to position [82, 0]
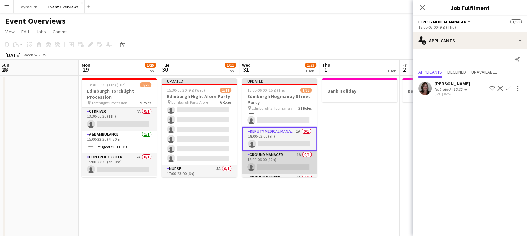
click at [277, 166] on app-card-role "Ground Manager 1A 0/1 18:00-06:00 (12h) single-neutral-actions" at bounding box center [279, 162] width 75 height 23
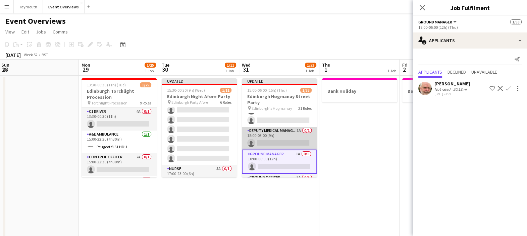
click at [282, 140] on app-card-role "Deputy Medical Manager 1A 0/1 18:00-03:00 (9h) single-neutral-actions" at bounding box center [279, 138] width 75 height 23
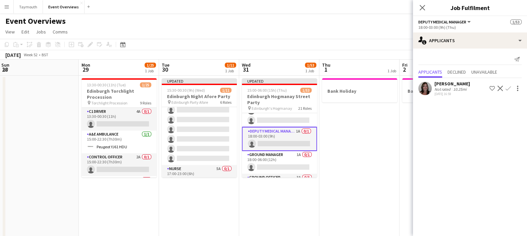
click at [491, 88] on app-icon "Shortlist crew" at bounding box center [491, 88] width 5 height 5
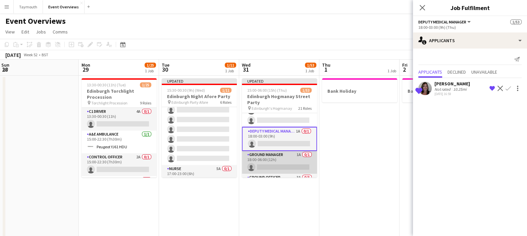
click at [264, 158] on app-card-role "Ground Manager 1A 0/1 18:00-06:00 (12h) single-neutral-actions" at bounding box center [279, 162] width 75 height 23
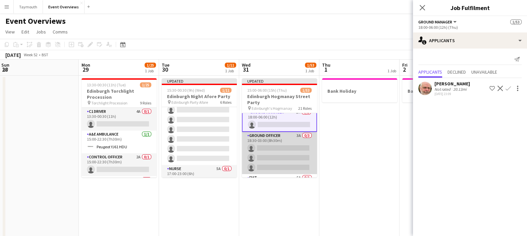
click at [280, 143] on app-card-role "Ground Officer 3A 0/3 18:30-03:00 (8h30m) single-neutral-actions single-neutral…" at bounding box center [279, 153] width 75 height 42
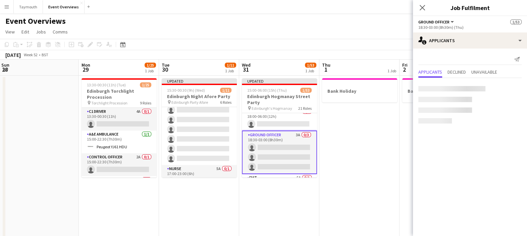
scroll to position [83, 0]
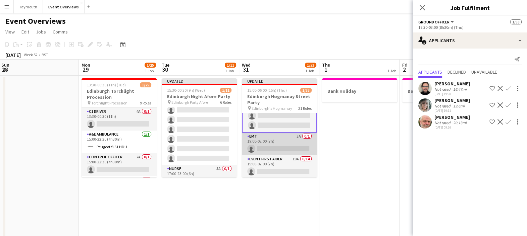
click at [280, 149] on app-card-role "EMT 5A 0/1 19:00-02:00 (7h) single-neutral-actions" at bounding box center [279, 144] width 75 height 23
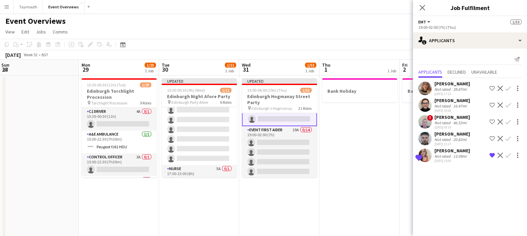
scroll to position [166, 0]
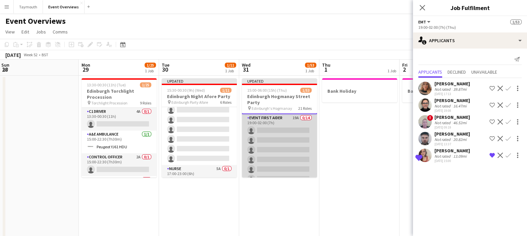
click at [280, 134] on app-card-role "Event First Aider 19A 0/14 19:00-02:00 (7h) single-neutral-actions single-neutr…" at bounding box center [279, 188] width 75 height 149
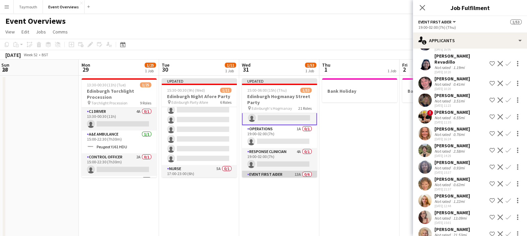
scroll to position [292, 0]
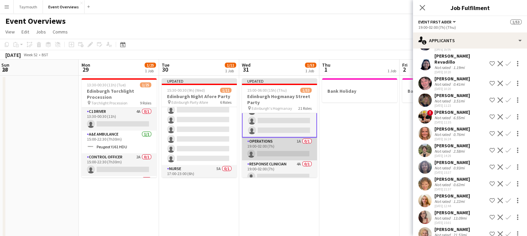
click at [266, 147] on app-card-role "Operations 1A 0/1 19:00-02:00 (7h) single-neutral-actions" at bounding box center [279, 149] width 75 height 23
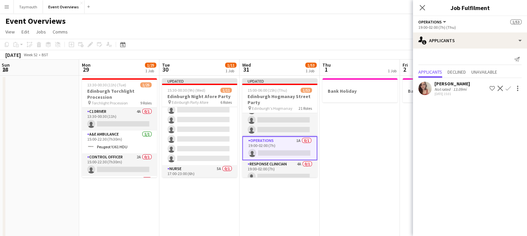
scroll to position [291, 0]
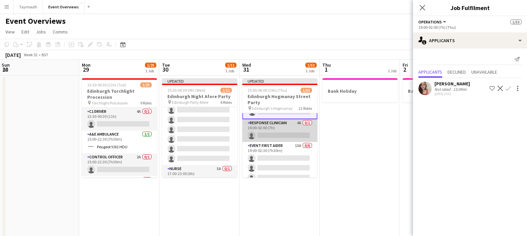
click at [292, 128] on app-card-role "Response Clinician 4A 0/1 19:00-02:00 (7h) single-neutral-actions" at bounding box center [279, 130] width 75 height 23
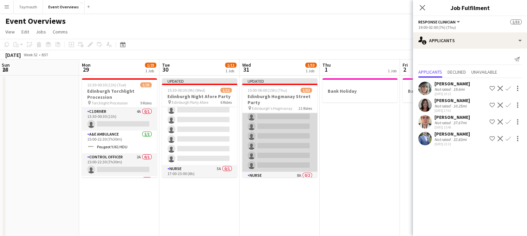
click at [284, 137] on app-card-role "Event First Aider 13A 0/6 19:00-02:30 (7h30m) single-neutral-actions single-neu…" at bounding box center [279, 136] width 75 height 71
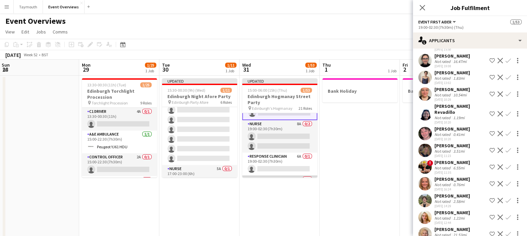
scroll to position [416, 0]
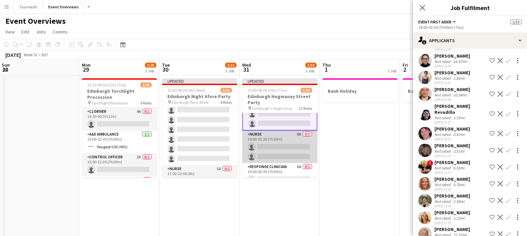
click at [271, 150] on app-card-role "Nurse 8A 0/2 19:00-02:30 (7h30m) single-neutral-actions single-neutral-actions" at bounding box center [279, 147] width 75 height 33
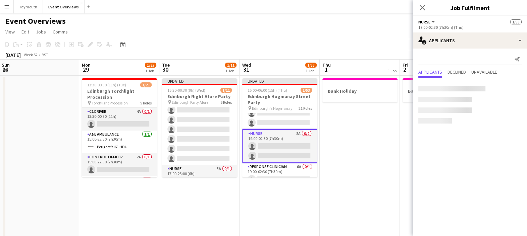
scroll to position [416, 0]
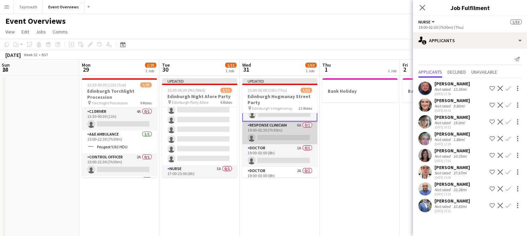
click at [278, 138] on app-card-role "Response Clinician 6A 0/1 19:00-02:30 (7h30m) single-neutral-actions" at bounding box center [279, 133] width 75 height 23
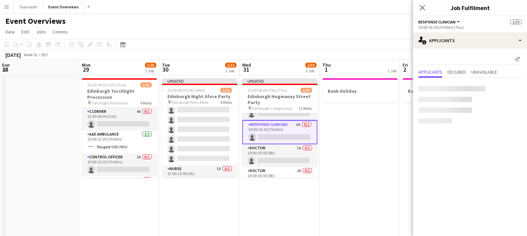
scroll to position [457, 0]
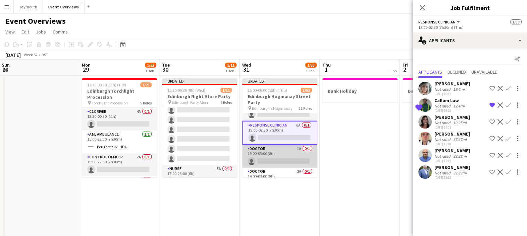
click at [281, 153] on app-card-role "Doctor 1A 0/1 19:00-03:00 (8h) single-neutral-actions" at bounding box center [279, 156] width 75 height 23
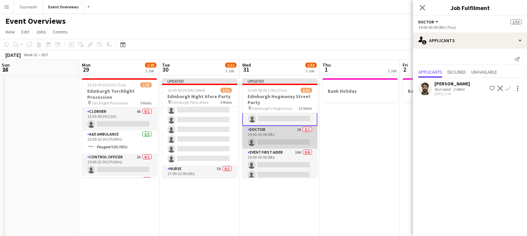
click at [280, 137] on app-card-role "Doctor 2A 0/1 19:00-03:00 (8h) single-neutral-actions" at bounding box center [279, 137] width 75 height 23
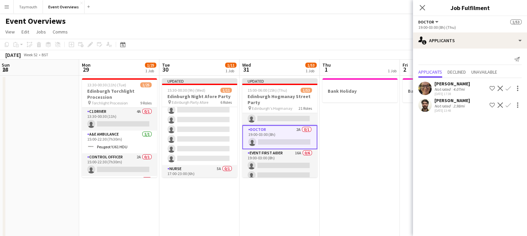
scroll to position [540, 0]
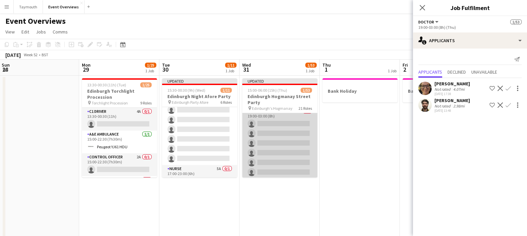
click at [279, 144] on app-card-role "Event First Aider 16A 0/6 19:00-03:00 (8h) single-neutral-actions single-neutra…" at bounding box center [279, 143] width 75 height 71
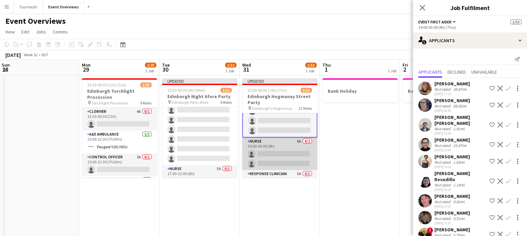
click at [269, 141] on app-card-role "Nurse 8A 0/2 19:00-03:00 (8h) single-neutral-actions single-neutral-actions" at bounding box center [279, 154] width 75 height 33
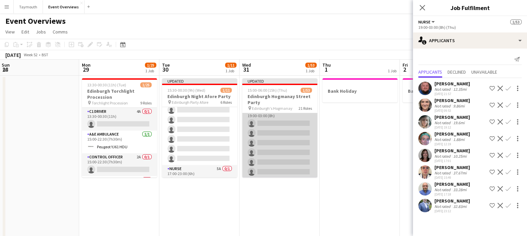
scroll to position [497, 0]
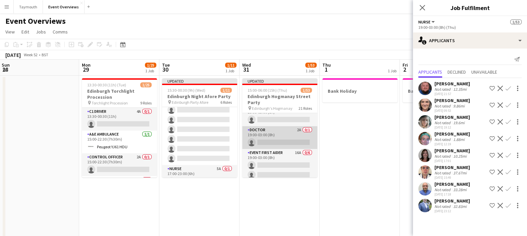
click at [277, 136] on app-card-role "Doctor 2A 0/1 19:00-03:00 (8h) single-neutral-actions" at bounding box center [279, 137] width 75 height 23
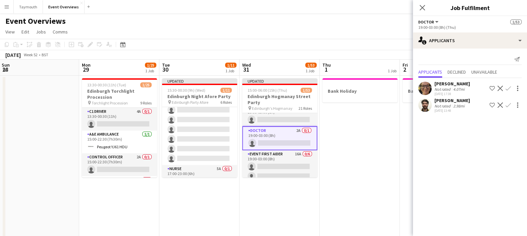
click at [438, 88] on div "Not rated" at bounding box center [442, 89] width 17 height 5
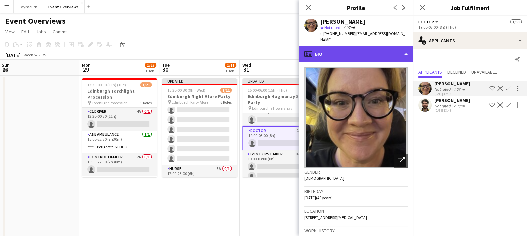
click at [390, 46] on div "profile Bio" at bounding box center [356, 54] width 114 height 16
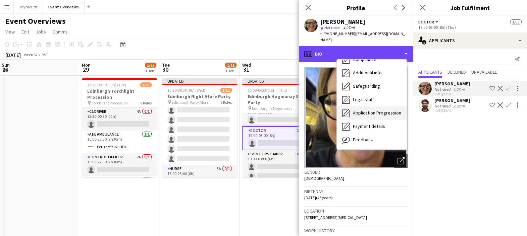
scroll to position [116, 0]
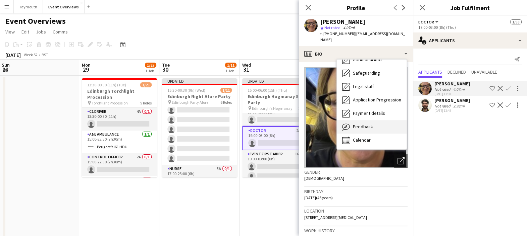
click at [374, 120] on div "Feedback Feedback" at bounding box center [372, 126] width 70 height 13
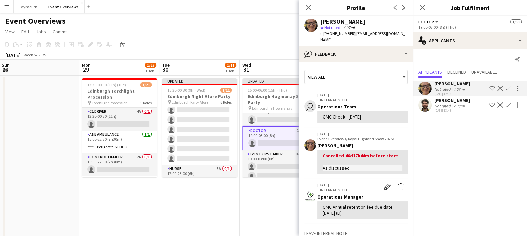
scroll to position [42, 0]
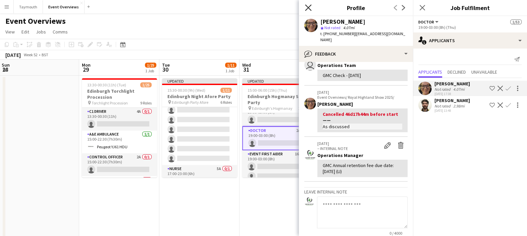
click at [310, 10] on icon at bounding box center [308, 7] width 6 height 6
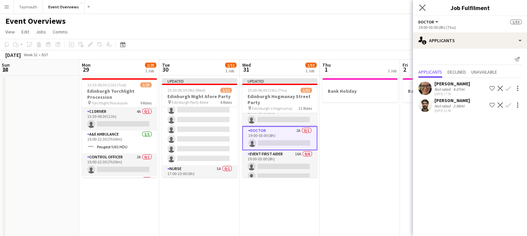
click at [425, 9] on app-icon "Close pop-in" at bounding box center [423, 8] width 10 height 10
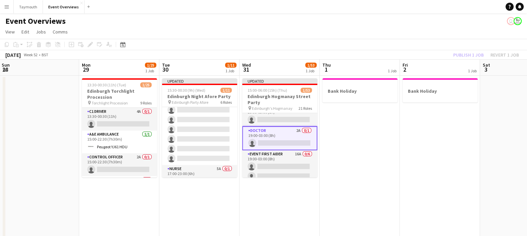
click at [314, 51] on div "[DATE] Week 52 • BST Publish 1 job Revert 1 job" at bounding box center [263, 54] width 527 height 9
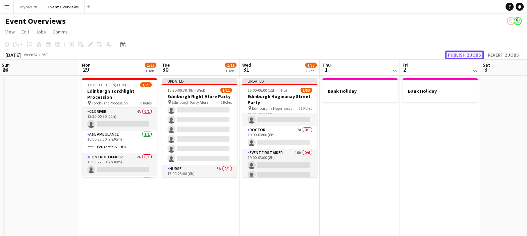
click at [453, 52] on button "Publish 2 jobs" at bounding box center [464, 55] width 39 height 9
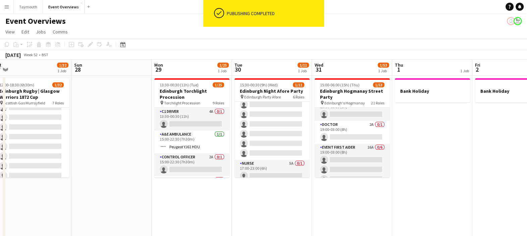
drag, startPoint x: 126, startPoint y: 69, endPoint x: 350, endPoint y: 77, distance: 224.8
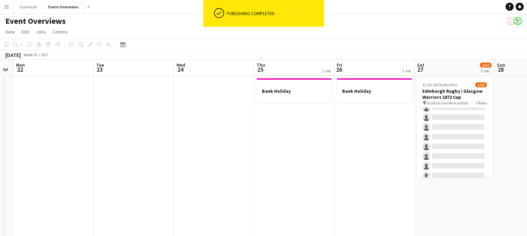
drag, startPoint x: 70, startPoint y: 70, endPoint x: 320, endPoint y: 67, distance: 249.2
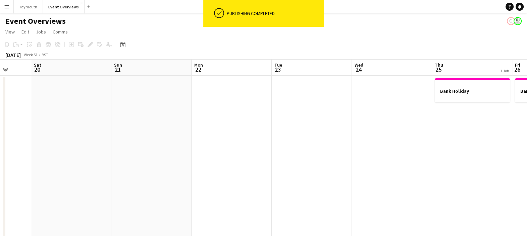
drag, startPoint x: 168, startPoint y: 66, endPoint x: 290, endPoint y: 61, distance: 122.5
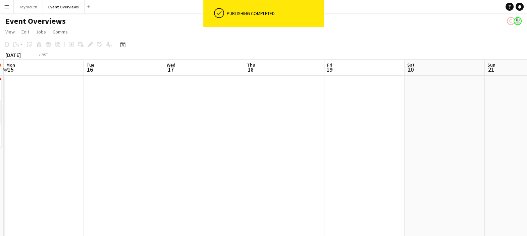
drag, startPoint x: 60, startPoint y: 69, endPoint x: 388, endPoint y: 65, distance: 327.7
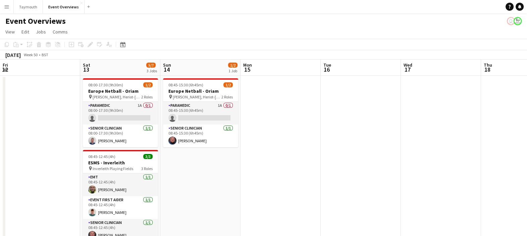
drag, startPoint x: 270, startPoint y: 62, endPoint x: 387, endPoint y: 59, distance: 116.4
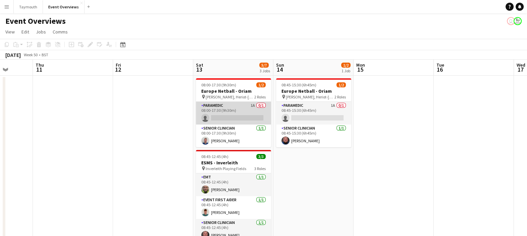
click at [250, 112] on app-card-role "Paramedic 1A 0/1 08:00-17:30 (9h30m) single-neutral-actions" at bounding box center [233, 113] width 75 height 23
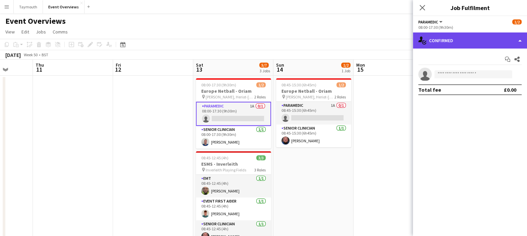
click at [448, 43] on div "single-neutral-actions-check-2 Confirmed" at bounding box center [470, 41] width 114 height 16
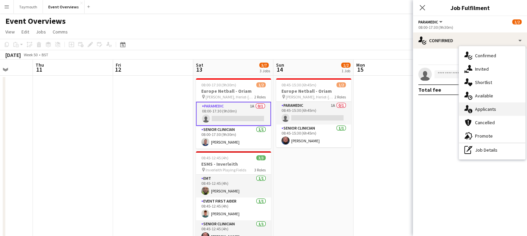
click at [482, 108] on span "Applicants" at bounding box center [485, 109] width 21 height 6
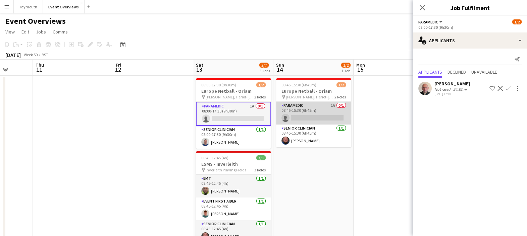
click at [304, 106] on app-card-role "Paramedic 1A 0/1 08:45-15:30 (6h45m) single-neutral-actions" at bounding box center [313, 113] width 75 height 23
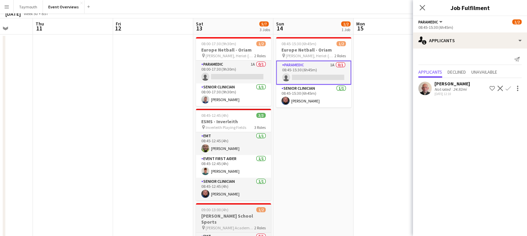
scroll to position [0, 0]
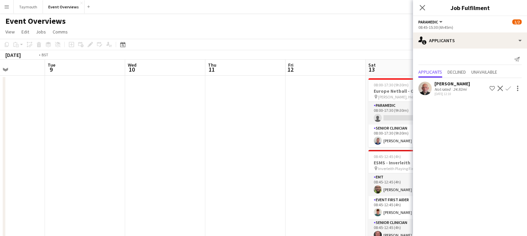
drag, startPoint x: 59, startPoint y: 71, endPoint x: 301, endPoint y: 63, distance: 242.3
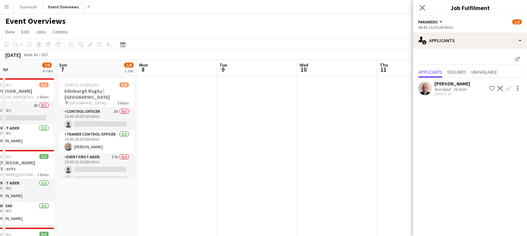
scroll to position [0, 207]
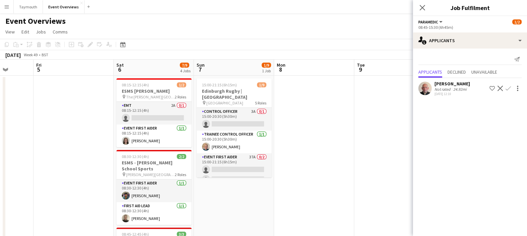
drag, startPoint x: 73, startPoint y: 73, endPoint x: 298, endPoint y: 62, distance: 224.7
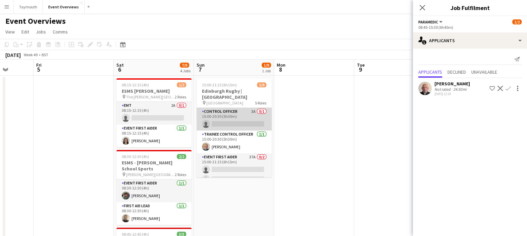
click at [214, 111] on app-card-role "Control Officer 3A 0/1 15:00-20:30 (5h30m) single-neutral-actions" at bounding box center [234, 119] width 75 height 23
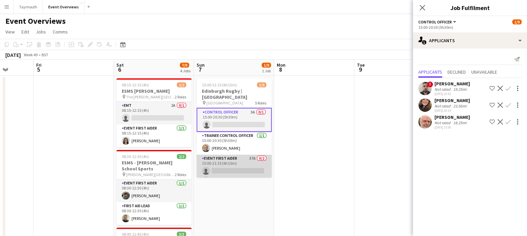
click at [230, 163] on app-card-role "Event First Aider 37A 0/2 15:00-21:15 (6h15m) single-neutral-actions single-neu…" at bounding box center [234, 171] width 75 height 33
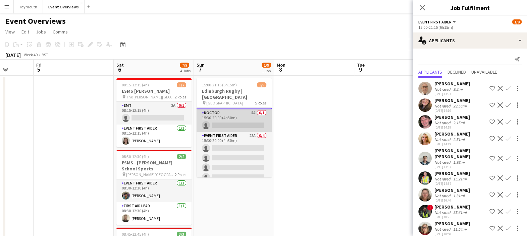
click at [229, 124] on app-card-role "Doctor 5A 0/1 15:30-20:00 (4h30m) single-neutral-actions" at bounding box center [234, 120] width 75 height 23
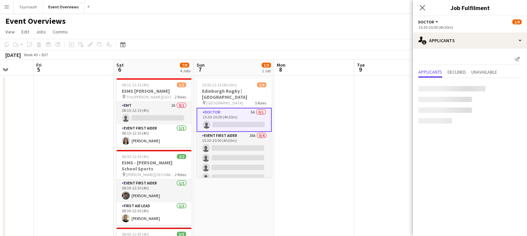
scroll to position [77, 0]
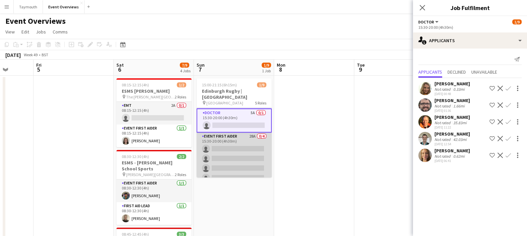
click at [233, 152] on app-card-role "Event First Aider 28A 0/4 15:30-20:00 (4h30m) single-neutral-actions single-neu…" at bounding box center [234, 159] width 75 height 52
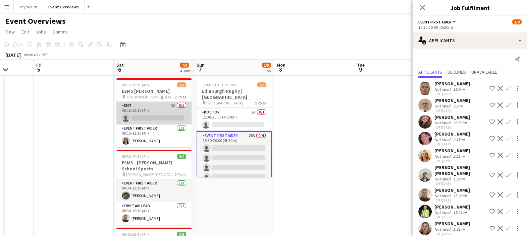
click at [165, 117] on app-card-role "EMT 2A 0/1 08:15-12:15 (4h) single-neutral-actions" at bounding box center [153, 113] width 75 height 23
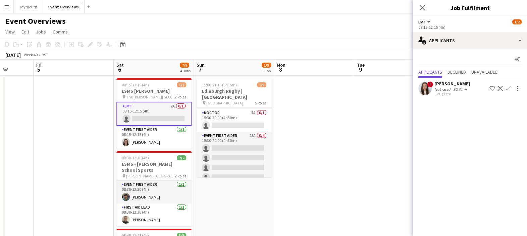
click at [420, 87] on app-user-avatar at bounding box center [424, 88] width 13 height 13
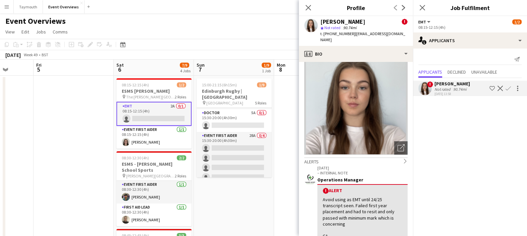
scroll to position [0, 0]
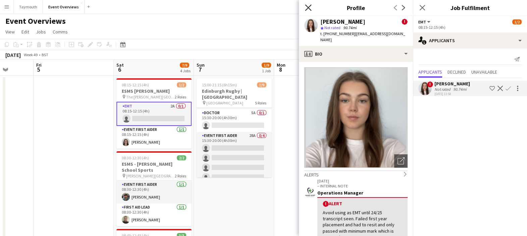
click at [309, 8] on icon "Close pop-in" at bounding box center [308, 7] width 6 height 6
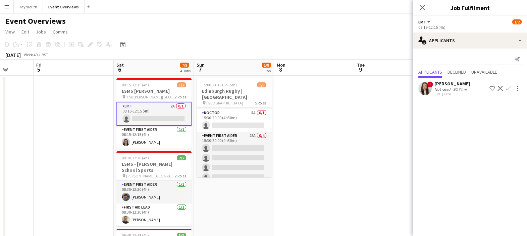
click at [8, 6] on app-icon "Menu" at bounding box center [6, 6] width 5 height 5
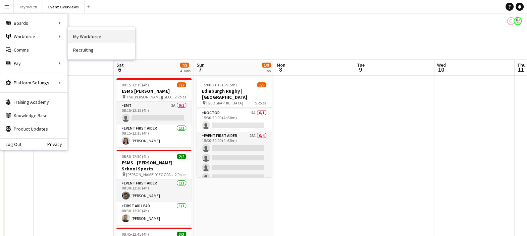
click at [109, 37] on link "My Workforce" at bounding box center [101, 36] width 67 height 13
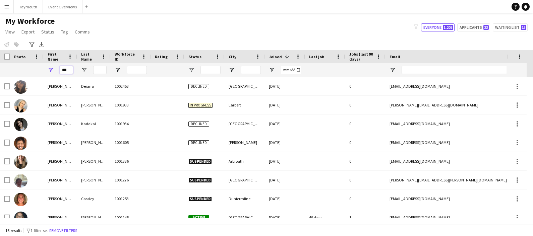
drag, startPoint x: 69, startPoint y: 69, endPoint x: 47, endPoint y: 78, distance: 23.8
click at [47, 78] on div "Workforce Details Photo First Name" at bounding box center [266, 137] width 533 height 175
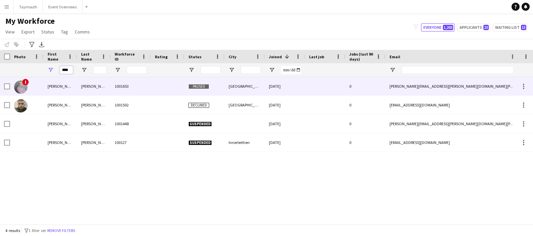
type input "****"
click at [69, 86] on div "[PERSON_NAME]" at bounding box center [61, 86] width 34 height 18
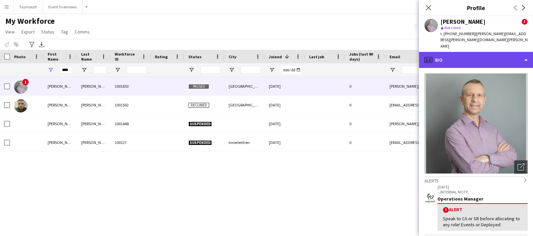
click at [470, 52] on div "profile Bio" at bounding box center [476, 60] width 114 height 16
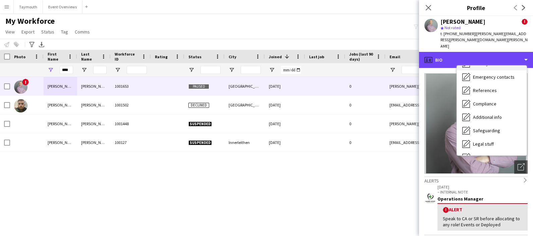
scroll to position [116, 0]
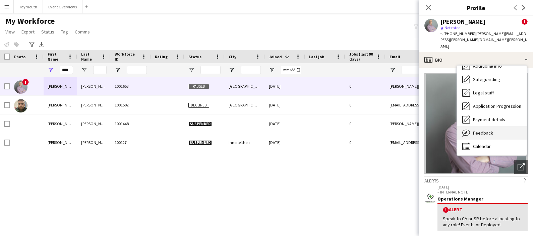
click at [485, 130] on span "Feedback" at bounding box center [483, 133] width 20 height 6
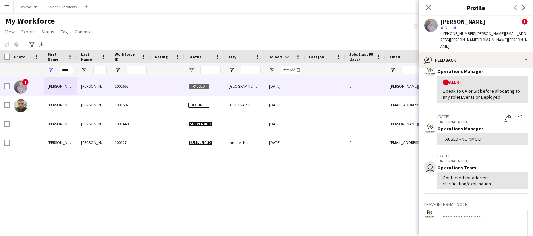
scroll to position [0, 0]
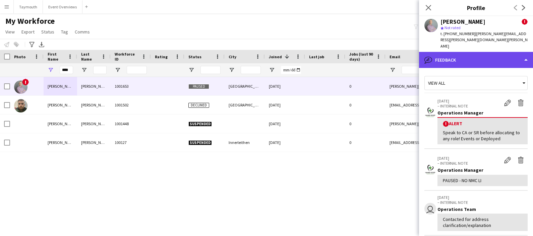
click at [462, 53] on div "bubble-pencil Feedback" at bounding box center [476, 60] width 114 height 16
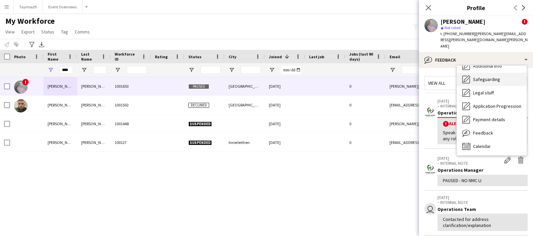
click at [474, 73] on div "Safeguarding Safeguarding" at bounding box center [492, 79] width 70 height 13
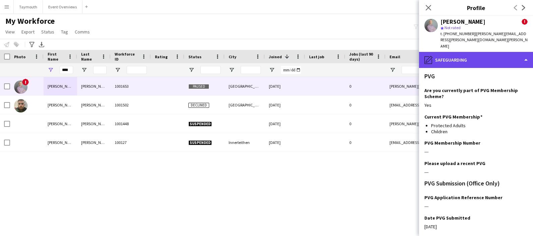
click at [469, 52] on div "pencil4 Safeguarding" at bounding box center [476, 60] width 114 height 16
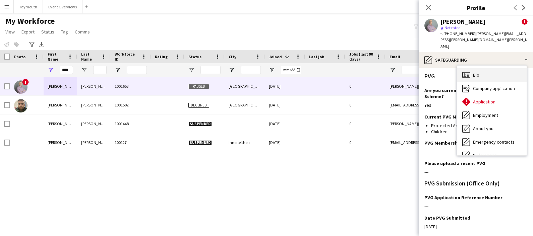
click at [480, 68] on div "Bio Bio" at bounding box center [492, 74] width 70 height 13
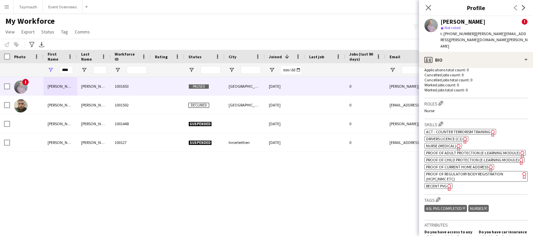
scroll to position [252, 0]
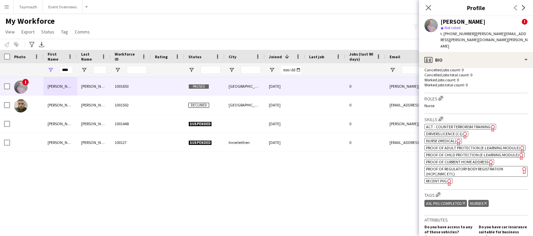
click at [487, 171] on app-spec-pill "ok-circled2 background Layer 1 cross-circle-red background Layer 1 Proof of Reg…" at bounding box center [476, 171] width 103 height 11
click at [452, 139] on span "Nurse (Medical)" at bounding box center [441, 141] width 30 height 5
click at [7, 5] on app-icon "Menu" at bounding box center [6, 6] width 5 height 5
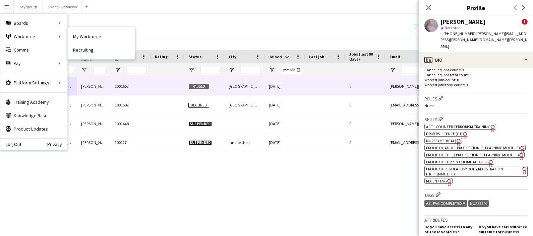
drag, startPoint x: 88, startPoint y: 31, endPoint x: 130, endPoint y: 50, distance: 47.0
click at [88, 31] on link "My Workforce" at bounding box center [101, 36] width 67 height 13
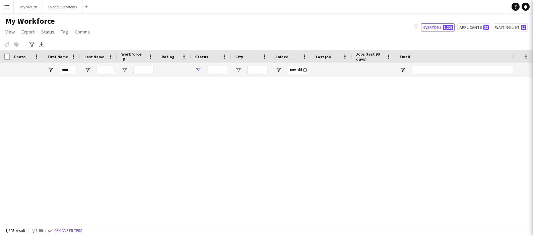
type input "**********"
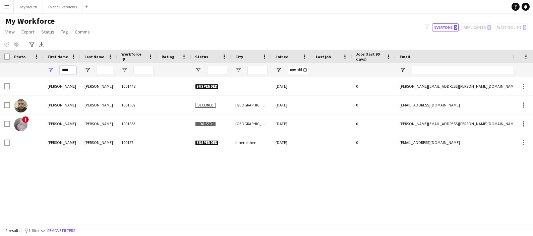
click at [71, 71] on input "****" at bounding box center [68, 70] width 17 height 8
type input "*"
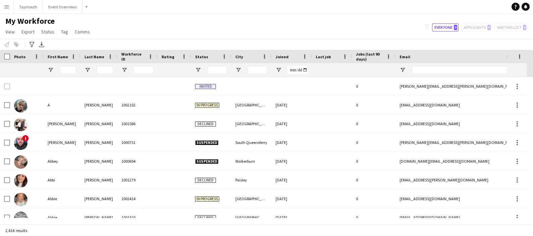
click at [234, 43] on div "Notify workforce Add to tag Select at least one crew to tag him or her. Advance…" at bounding box center [266, 44] width 533 height 11
click at [477, 28] on div "filter-1 Everyone 0 Applicants 0 Waiting list 0" at bounding box center [477, 27] width 114 height 8
click at [218, 41] on div "Notify workforce Add to tag Select at least one crew to tag him or her. Advance…" at bounding box center [266, 44] width 533 height 11
click at [2, 8] on button "Menu" at bounding box center [6, 6] width 13 height 13
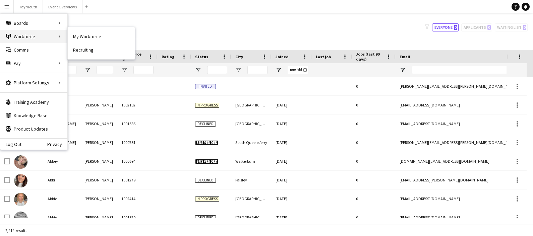
click at [29, 41] on div "Workforce Workforce" at bounding box center [33, 36] width 67 height 13
click at [46, 34] on div "Workforce Workforce" at bounding box center [33, 36] width 67 height 13
click at [90, 34] on link "My Workforce" at bounding box center [101, 36] width 67 height 13
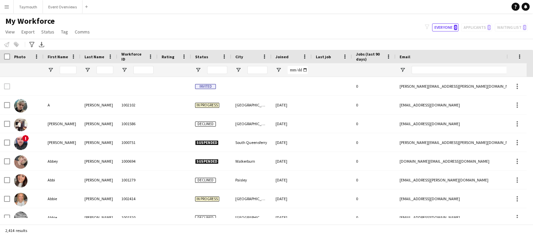
click at [474, 27] on div "filter-1 Everyone 0 Applicants 0 Waiting list 0" at bounding box center [477, 27] width 114 height 8
drag, startPoint x: 474, startPoint y: 27, endPoint x: 419, endPoint y: 34, distance: 55.8
click at [419, 34] on div "My Workforce View Views Default view Active Staff Applications - First Aider Ap…" at bounding box center [266, 27] width 533 height 23
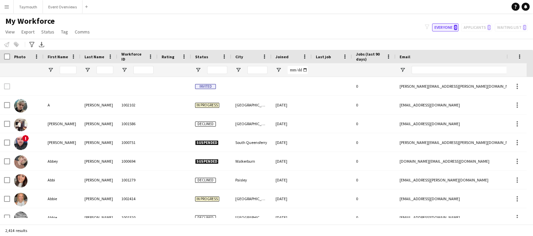
click at [445, 25] on button "Everyone 0" at bounding box center [445, 27] width 26 height 8
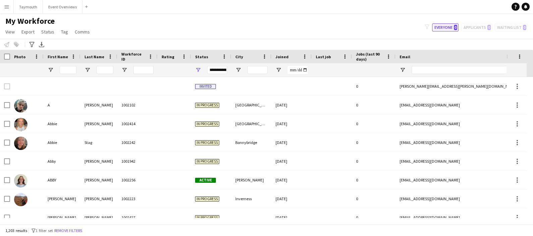
click at [450, 29] on button "Everyone 0" at bounding box center [445, 27] width 26 height 8
click at [187, 65] on div at bounding box center [175, 69] width 34 height 13
click at [195, 70] on div "**********" at bounding box center [211, 69] width 40 height 13
click at [201, 69] on span "Open Filter Menu" at bounding box center [198, 70] width 6 height 6
click at [213, 44] on div "Notify workforce Add to tag Select at least one crew to tag him or her. Advance…" at bounding box center [266, 44] width 533 height 11
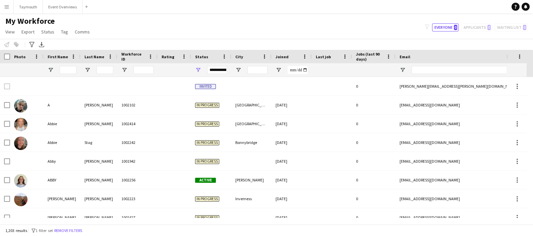
click at [481, 24] on div "filter-1 Everyone 0 Applicants 0 Waiting list 0" at bounding box center [477, 27] width 114 height 8
click at [485, 29] on div "filter-1 Everyone 0 Applicants 0 Waiting list 0" at bounding box center [477, 27] width 114 height 8
click at [197, 71] on span "Open Filter Menu" at bounding box center [198, 70] width 6 height 6
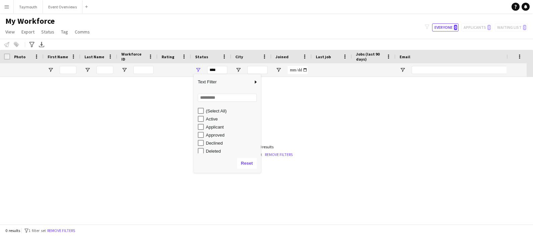
click at [202, 131] on div "Approved" at bounding box center [229, 135] width 63 height 8
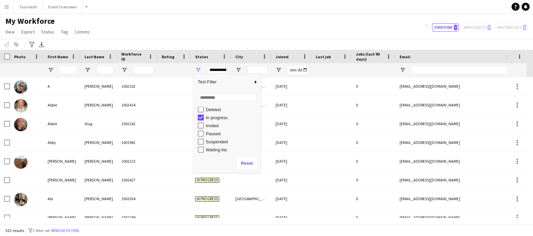
scroll to position [42, 0]
type input "**********"
click at [185, 41] on div "Notify workforce Add to tag Select at least one crew to tag him or her. Advance…" at bounding box center [266, 44] width 533 height 11
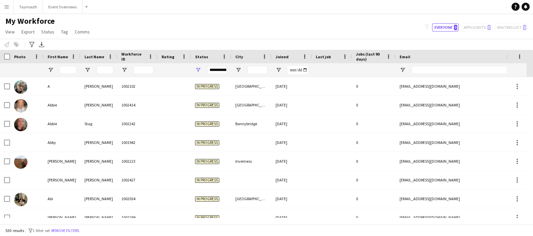
click at [292, 56] on div "Joined" at bounding box center [288, 57] width 24 height 10
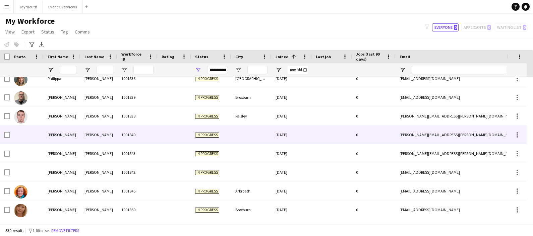
scroll to position [1549, 0]
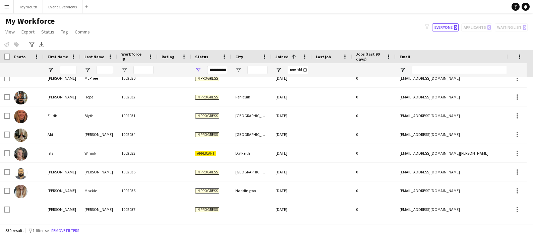
click at [291, 57] on span at bounding box center [294, 57] width 6 height 6
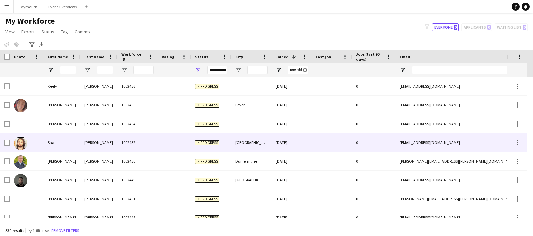
click at [86, 139] on div "[PERSON_NAME]" at bounding box center [98, 142] width 37 height 18
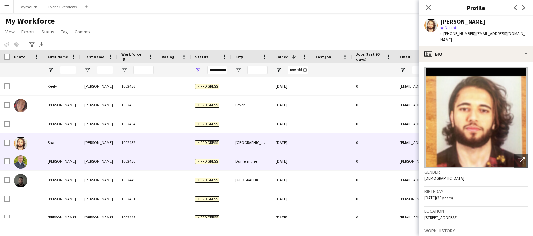
click at [122, 159] on div "1002450" at bounding box center [137, 161] width 40 height 18
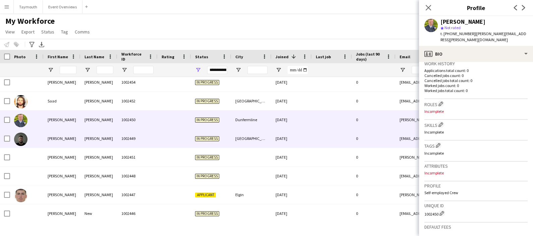
click at [151, 139] on div "1002449" at bounding box center [137, 138] width 40 height 18
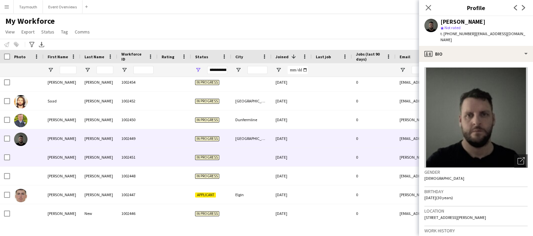
click at [156, 157] on div "1002451" at bounding box center [137, 157] width 40 height 18
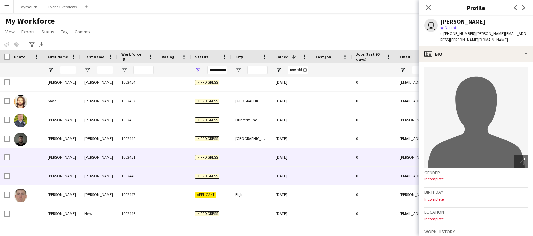
click at [172, 175] on div at bounding box center [175, 176] width 34 height 18
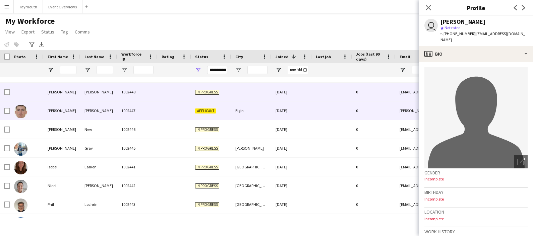
click at [135, 108] on div "1002447" at bounding box center [137, 111] width 40 height 18
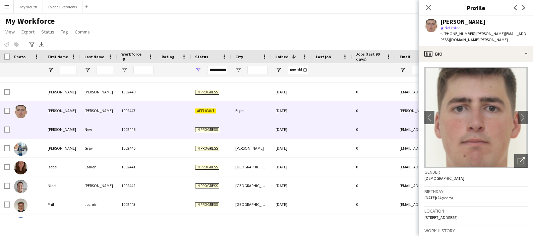
click at [164, 135] on div at bounding box center [175, 129] width 34 height 18
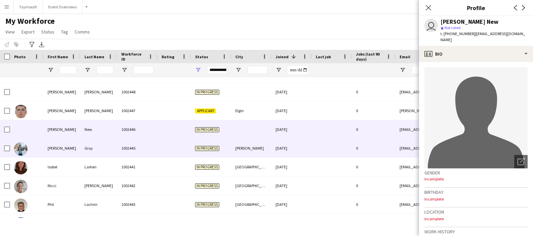
click at [167, 154] on div at bounding box center [175, 148] width 34 height 18
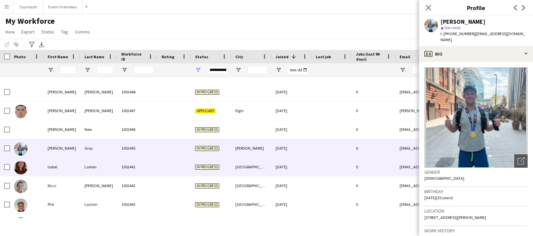
click at [129, 164] on div "1002441" at bounding box center [137, 167] width 40 height 18
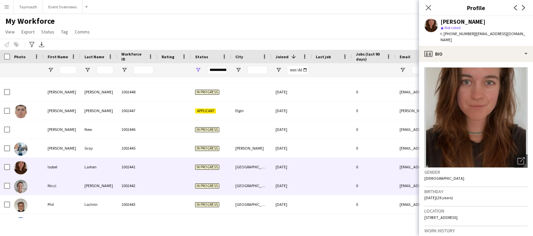
click at [122, 192] on div "1002442" at bounding box center [137, 186] width 40 height 18
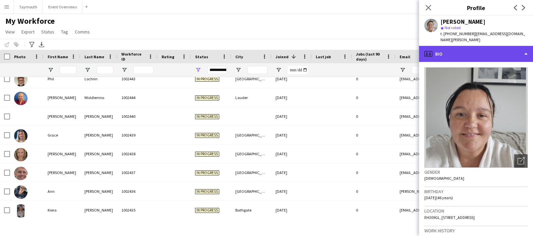
click at [457, 47] on div "profile Bio" at bounding box center [476, 54] width 114 height 16
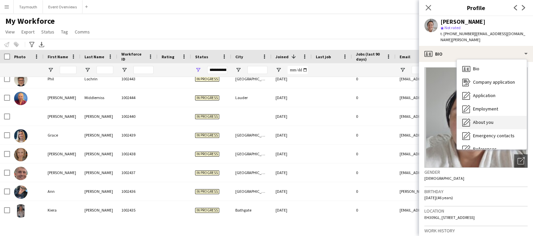
click at [502, 119] on div "About you About you" at bounding box center [492, 122] width 70 height 13
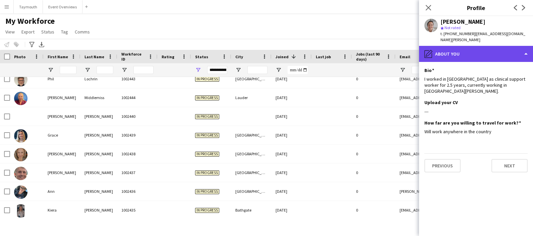
click at [486, 54] on div "pencil4 About you" at bounding box center [476, 54] width 114 height 16
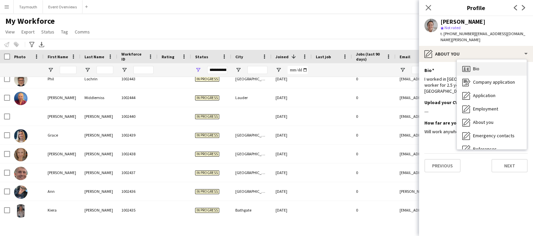
click at [493, 70] on div "Bio Bio" at bounding box center [492, 68] width 70 height 13
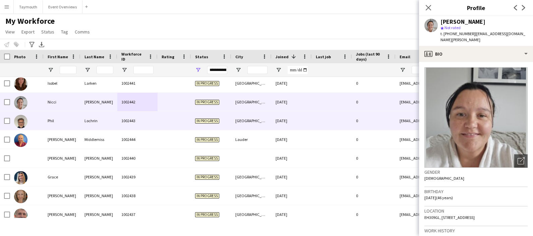
click at [100, 122] on div "Lochrin" at bounding box center [98, 121] width 37 height 18
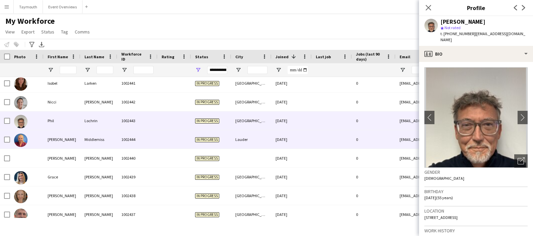
click at [100, 138] on div "Middlemiss" at bounding box center [98, 139] width 37 height 18
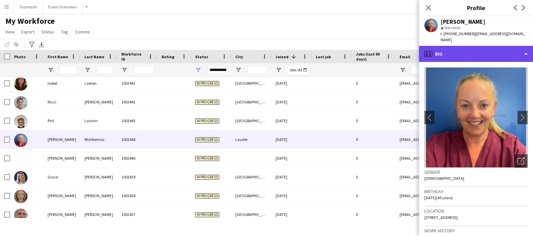
click at [476, 48] on div "profile Bio" at bounding box center [476, 54] width 114 height 16
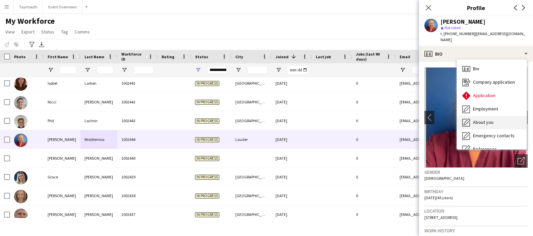
click at [491, 119] on span "About you" at bounding box center [483, 122] width 20 height 6
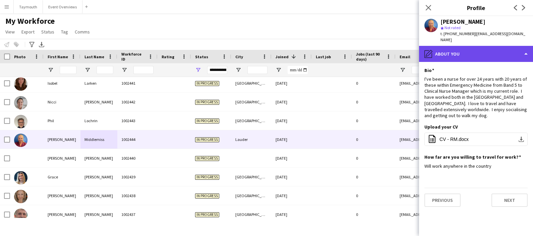
click at [462, 46] on div "pencil4 About you" at bounding box center [476, 54] width 114 height 16
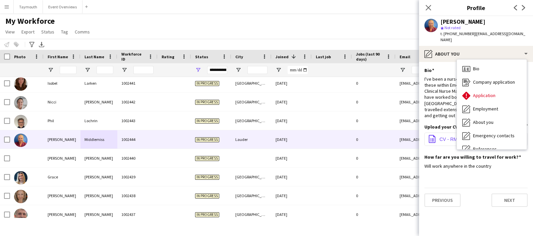
click at [456, 133] on button "office-file-sheet CV - RM.docx download-bottom" at bounding box center [476, 139] width 103 height 13
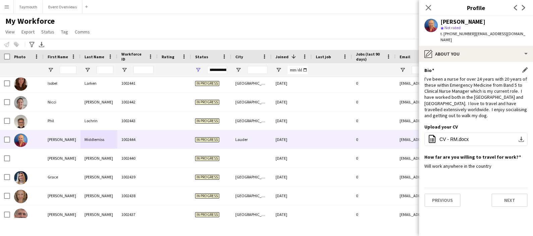
click at [484, 97] on div "I've been a nurse for over 24 years with 20 years of these within Emergency Med…" at bounding box center [476, 97] width 103 height 43
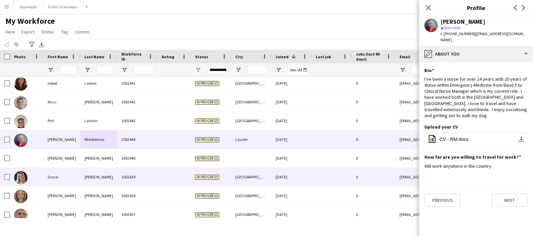
scroll to position [252, 0]
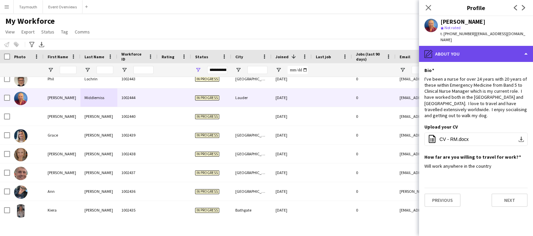
click at [456, 46] on div "pencil4 About you" at bounding box center [476, 54] width 114 height 16
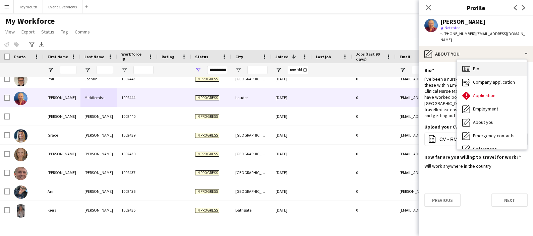
click at [483, 63] on div "Bio Bio" at bounding box center [492, 68] width 70 height 13
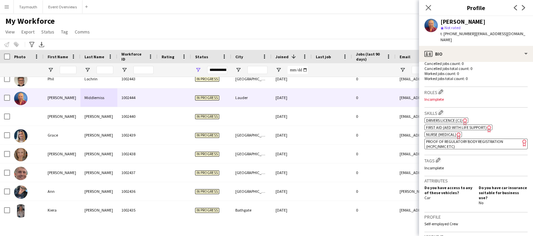
scroll to position [167, 0]
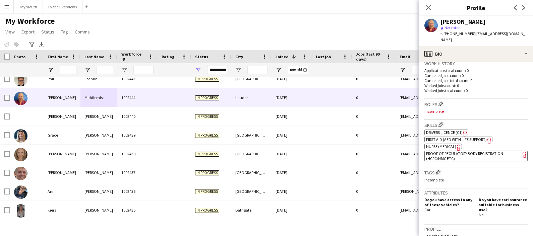
click at [450, 138] on span "First Aid (AED with life support)" at bounding box center [456, 139] width 61 height 5
click at [448, 147] on span "Nurse (Medical)" at bounding box center [441, 146] width 30 height 5
click at [476, 157] on app-spec-pill "ok-circled2 background Layer 1 cross-circle-red background Layer 1 Proof of Reg…" at bounding box center [476, 156] width 103 height 11
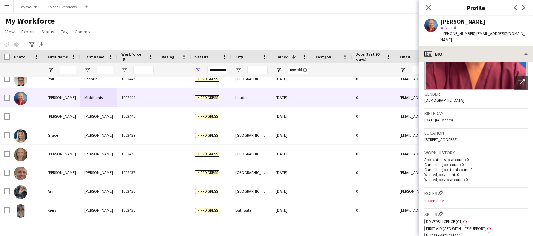
scroll to position [42, 0]
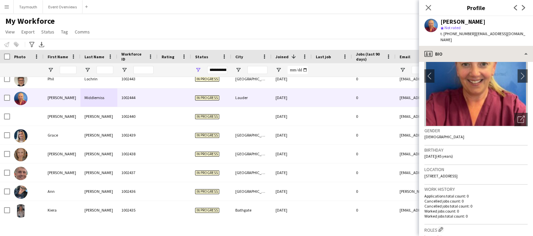
drag, startPoint x: 458, startPoint y: 33, endPoint x: 460, endPoint y: 42, distance: 8.9
click at [458, 34] on span "t. [PHONE_NUMBER]" at bounding box center [458, 33] width 35 height 5
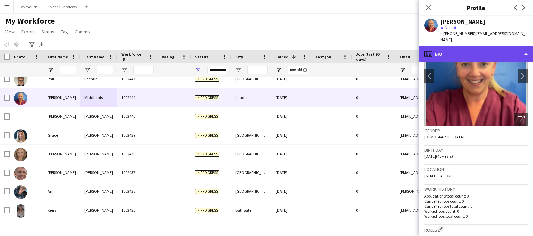
click at [461, 46] on div "profile Bio" at bounding box center [476, 54] width 114 height 16
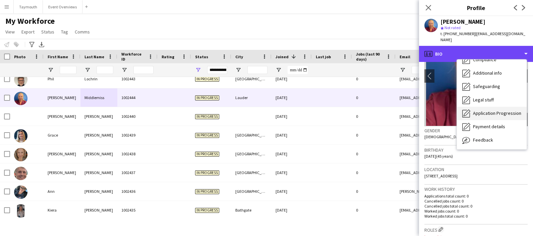
scroll to position [116, 0]
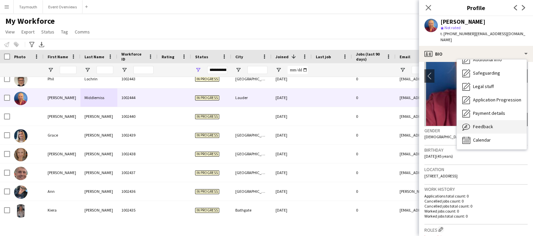
click at [488, 120] on div "Feedback Feedback" at bounding box center [492, 126] width 70 height 13
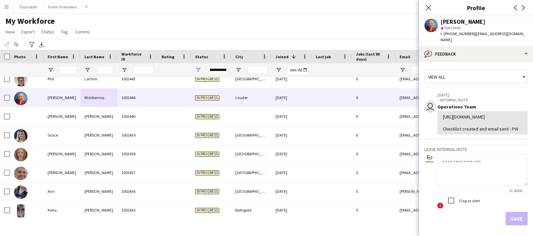
click at [483, 173] on textarea at bounding box center [482, 170] width 91 height 32
type textarea "*"
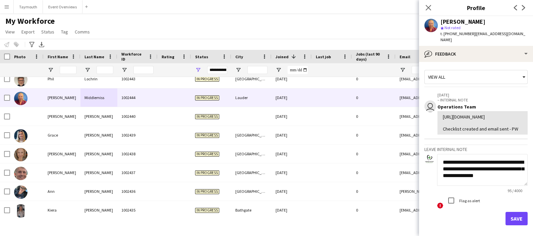
click at [444, 186] on textarea "**********" at bounding box center [482, 170] width 91 height 32
click at [485, 186] on textarea "**********" at bounding box center [479, 170] width 84 height 32
type textarea "*"
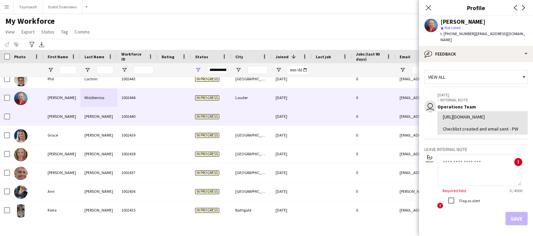
click at [104, 123] on div "[PERSON_NAME]" at bounding box center [98, 116] width 37 height 18
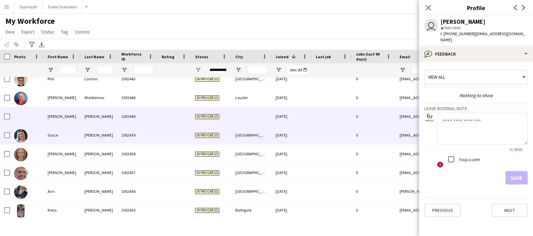
click at [107, 138] on div "[PERSON_NAME]" at bounding box center [98, 135] width 37 height 18
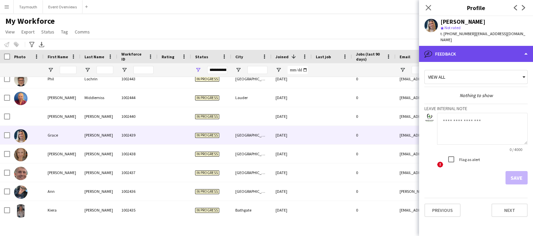
click at [489, 46] on div "bubble-pencil Feedback" at bounding box center [476, 54] width 114 height 16
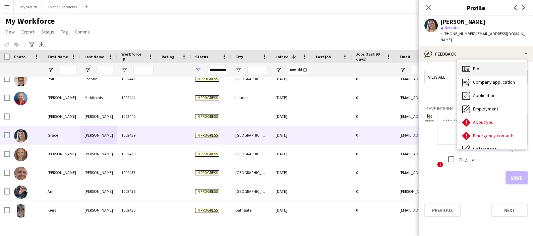
click at [488, 66] on div "Bio Bio" at bounding box center [492, 68] width 70 height 13
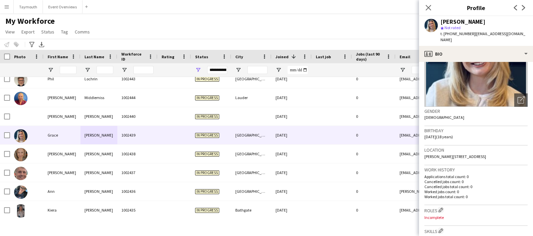
scroll to position [167, 0]
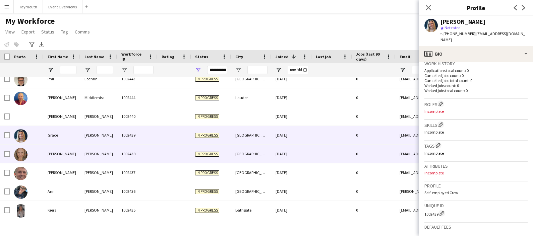
click at [88, 159] on div "[PERSON_NAME]" at bounding box center [98, 154] width 37 height 18
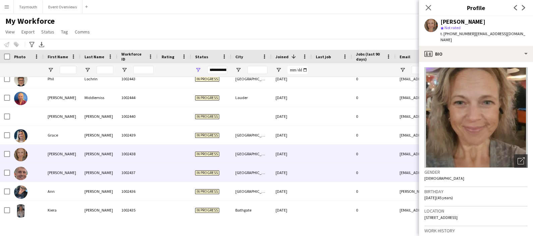
click at [89, 169] on div "[PERSON_NAME]" at bounding box center [98, 173] width 37 height 18
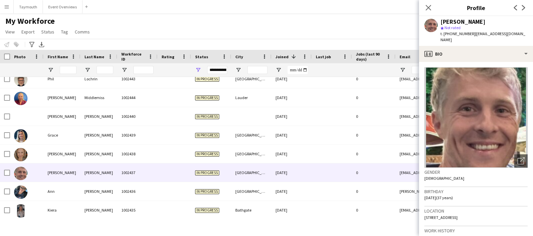
scroll to position [126, 0]
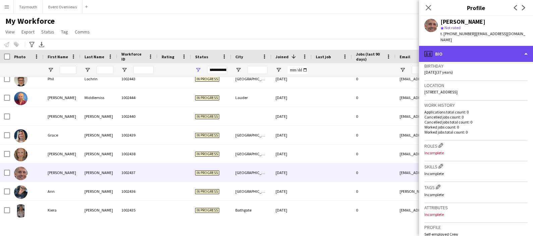
click at [483, 46] on div "profile Bio" at bounding box center [476, 54] width 114 height 16
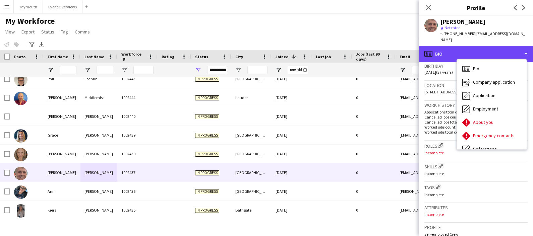
scroll to position [116, 0]
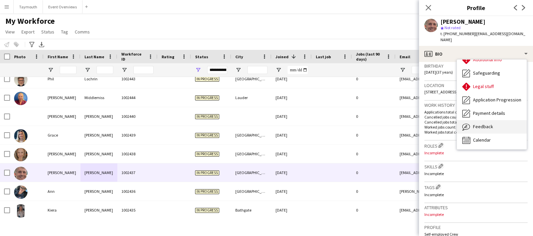
click at [503, 120] on div "Feedback Feedback" at bounding box center [492, 126] width 70 height 13
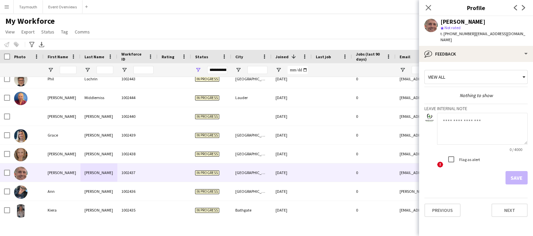
click at [494, 118] on textarea at bounding box center [482, 129] width 91 height 32
type textarea "**********"
click at [518, 171] on button "Save" at bounding box center [517, 177] width 22 height 13
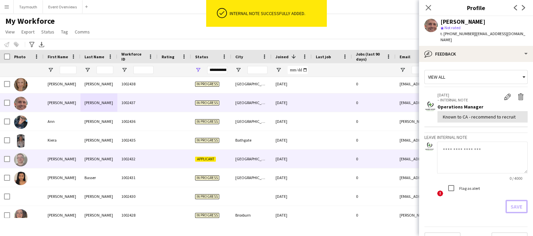
scroll to position [335, 0]
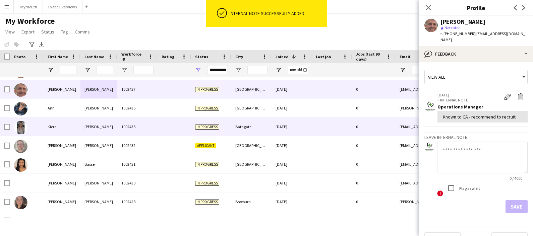
click at [100, 105] on div "[PERSON_NAME]" at bounding box center [98, 108] width 37 height 18
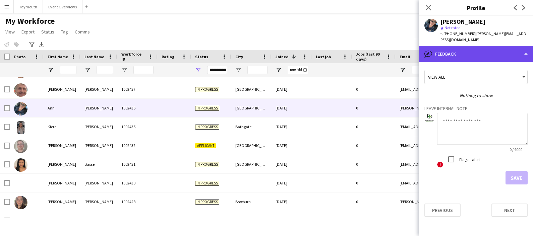
click at [476, 46] on div "bubble-pencil Feedback" at bounding box center [476, 54] width 114 height 16
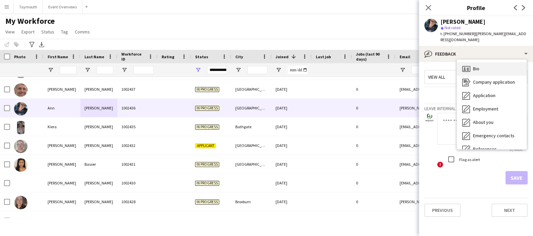
click at [487, 62] on div "Bio Bio" at bounding box center [492, 68] width 70 height 13
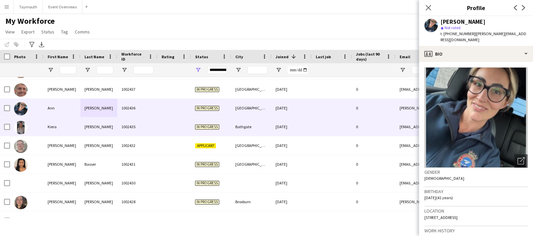
click at [110, 132] on div "[PERSON_NAME]" at bounding box center [98, 127] width 37 height 18
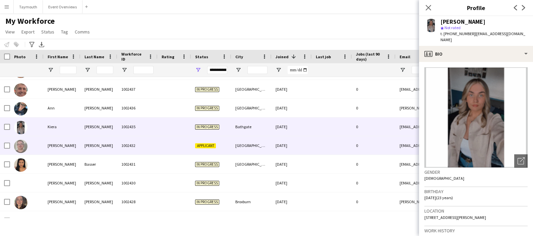
click at [107, 140] on div "[PERSON_NAME]" at bounding box center [98, 146] width 37 height 18
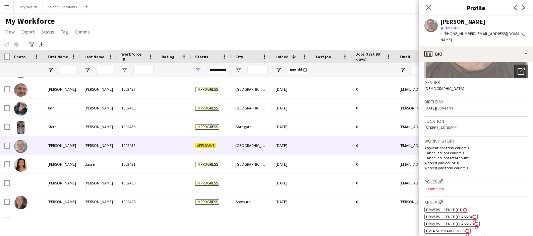
scroll to position [167, 0]
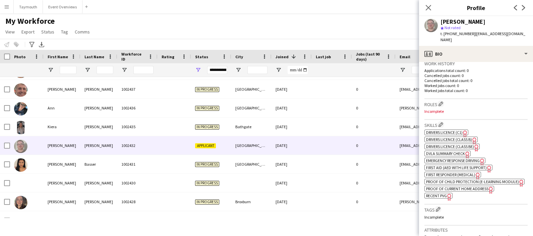
click at [464, 172] on span "First Responder (Medical)" at bounding box center [450, 174] width 49 height 5
click at [461, 158] on span "Emergency Response Driving" at bounding box center [453, 160] width 54 height 5
click at [454, 165] on span "First Aid (AED with life support)" at bounding box center [456, 167] width 61 height 5
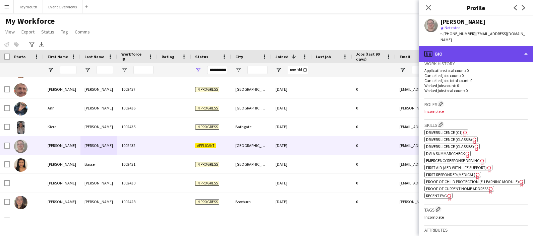
click at [463, 48] on div "profile Bio" at bounding box center [476, 54] width 114 height 16
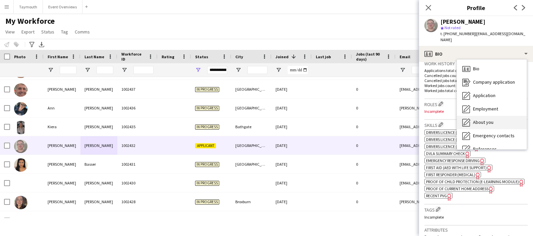
click at [493, 116] on div "About you About you" at bounding box center [492, 122] width 70 height 13
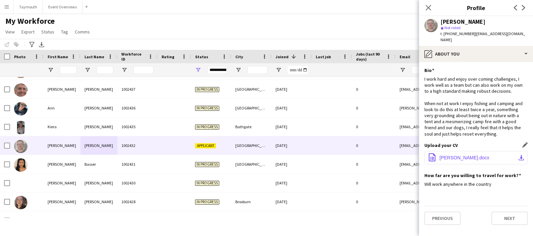
click at [457, 155] on span "[PERSON_NAME].docx" at bounding box center [465, 157] width 50 height 5
drag, startPoint x: 471, startPoint y: 112, endPoint x: 474, endPoint y: 105, distance: 8.6
click at [471, 112] on div "I work hard and enjoy over coming challenges, I work well as a team but can als…" at bounding box center [476, 106] width 103 height 61
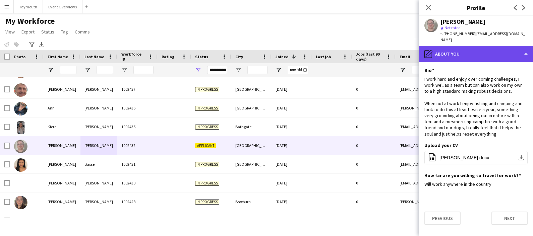
click at [471, 46] on div "pencil4 About you" at bounding box center [476, 54] width 114 height 16
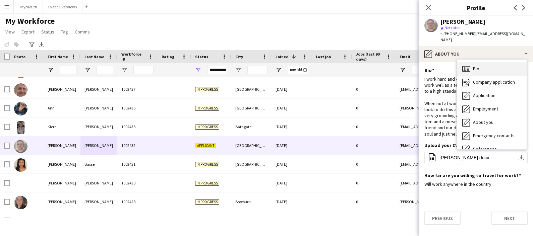
click at [477, 66] on span "Bio" at bounding box center [476, 69] width 6 height 6
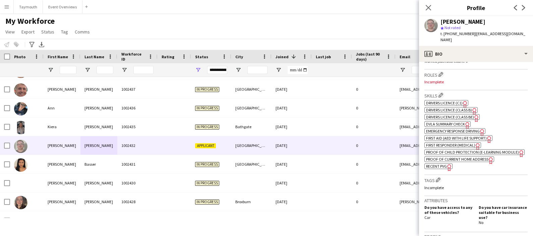
scroll to position [210, 0]
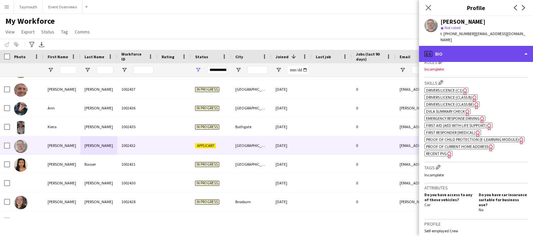
click at [482, 46] on div "profile Bio" at bounding box center [476, 54] width 114 height 16
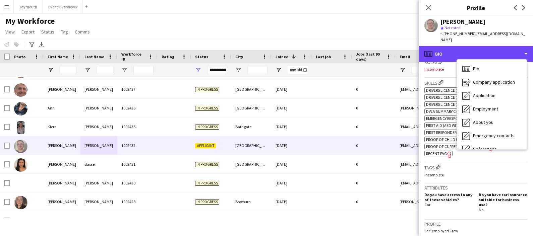
scroll to position [116, 0]
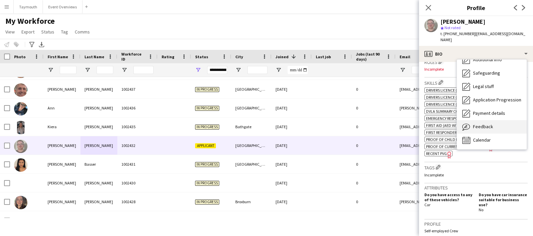
click at [482, 124] on span "Feedback" at bounding box center [483, 127] width 20 height 6
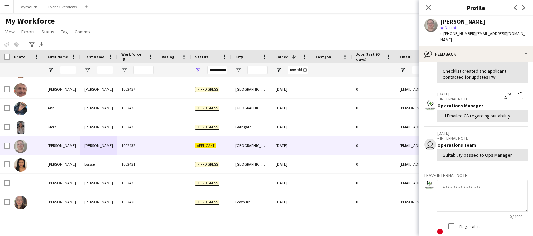
scroll to position [173, 0]
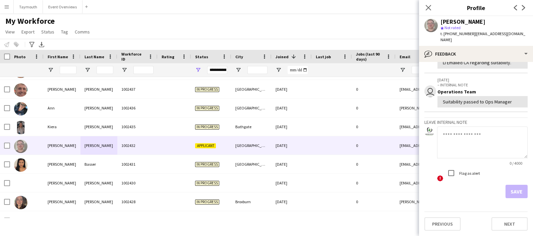
click at [468, 143] on textarea at bounding box center [482, 143] width 91 height 32
type textarea "*"
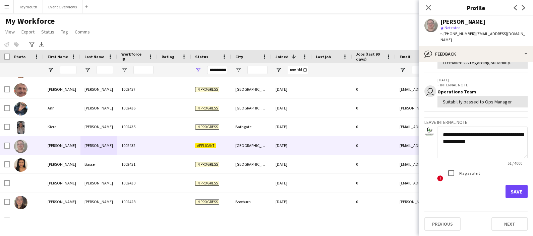
click at [501, 147] on textarea "**********" at bounding box center [482, 143] width 91 height 32
click at [476, 154] on textarea "**********" at bounding box center [479, 143] width 84 height 32
click at [493, 153] on textarea "**********" at bounding box center [479, 143] width 84 height 32
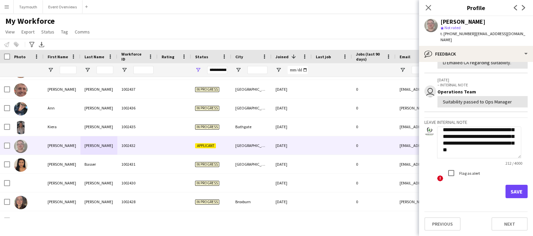
type textarea "**********"
click at [517, 194] on button "Save" at bounding box center [517, 191] width 22 height 13
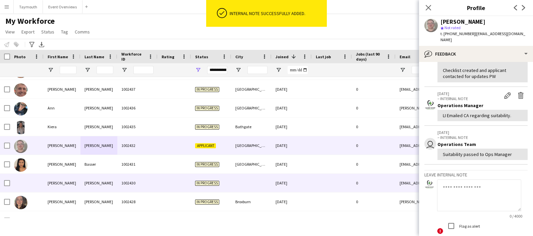
scroll to position [243, 0]
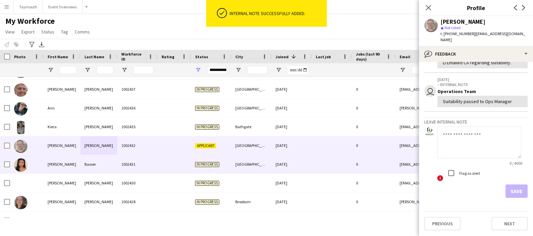
click at [172, 164] on div at bounding box center [175, 164] width 34 height 18
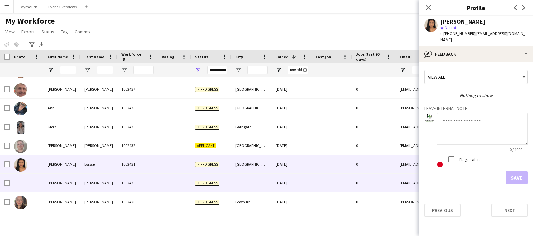
click at [156, 181] on div "1002430" at bounding box center [137, 183] width 40 height 18
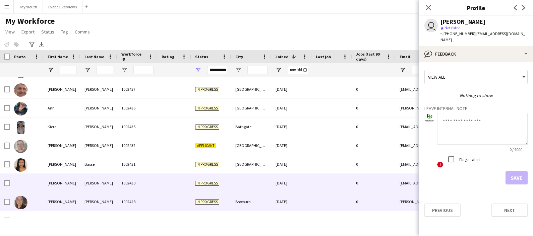
click at [135, 201] on div "1002428" at bounding box center [137, 202] width 40 height 18
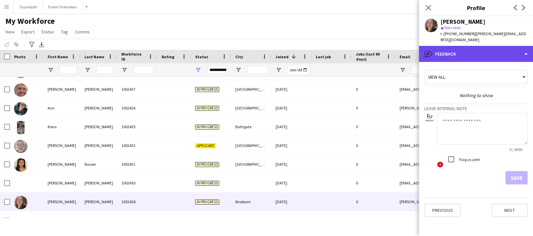
click at [462, 47] on div "bubble-pencil Feedback" at bounding box center [476, 54] width 114 height 16
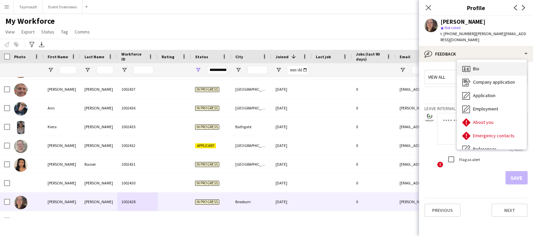
click at [468, 66] on icon at bounding box center [466, 69] width 8 height 6
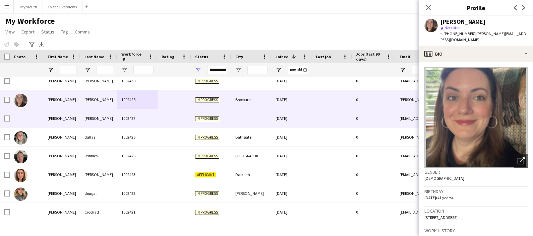
scroll to position [461, 0]
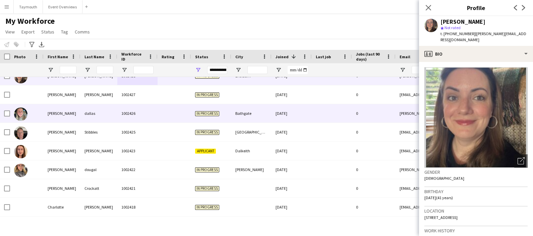
click at [102, 103] on div "[PERSON_NAME]" at bounding box center [98, 95] width 37 height 18
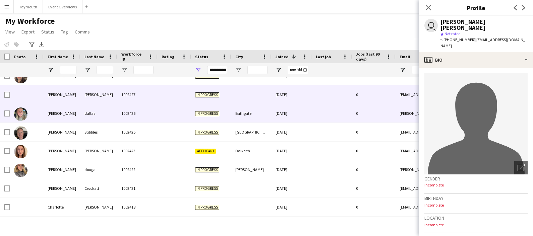
click at [98, 114] on div "dallas" at bounding box center [98, 113] width 37 height 18
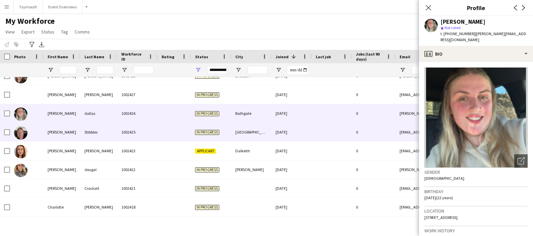
click at [100, 128] on div "Stibbles" at bounding box center [98, 132] width 37 height 18
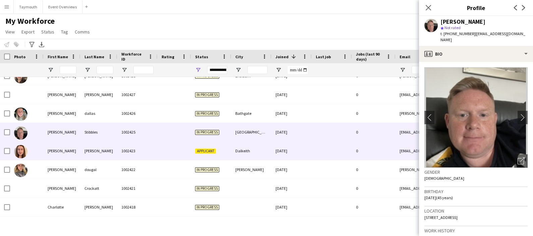
click at [95, 149] on div "[PERSON_NAME]" at bounding box center [98, 151] width 37 height 18
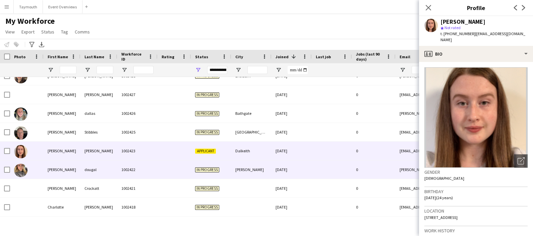
click at [99, 166] on div "dougal" at bounding box center [98, 170] width 37 height 18
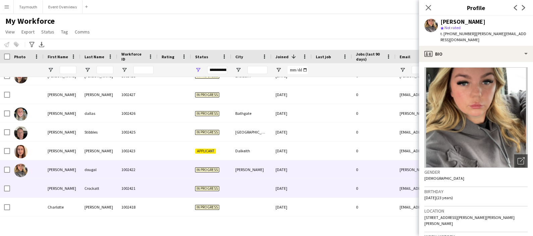
click at [107, 185] on div "Crockatt" at bounding box center [98, 188] width 37 height 18
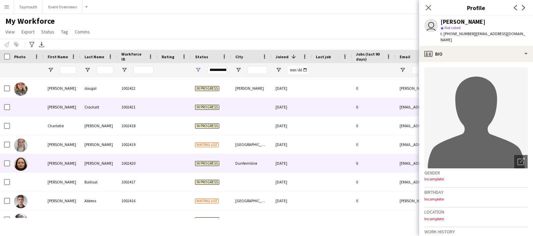
scroll to position [545, 0]
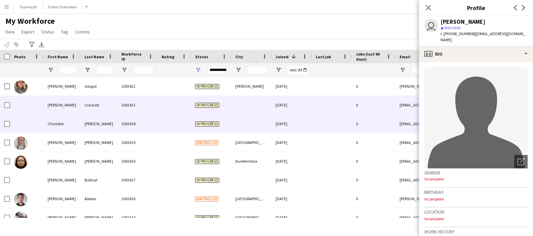
click at [94, 128] on div "[PERSON_NAME]" at bounding box center [98, 124] width 37 height 18
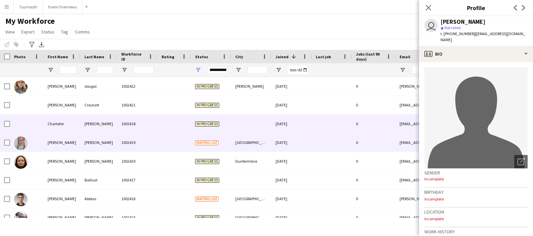
click at [94, 137] on div "[PERSON_NAME]" at bounding box center [98, 142] width 37 height 18
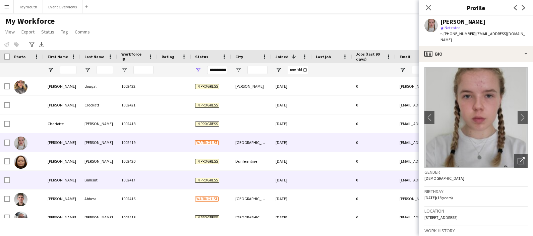
scroll to position [587, 0]
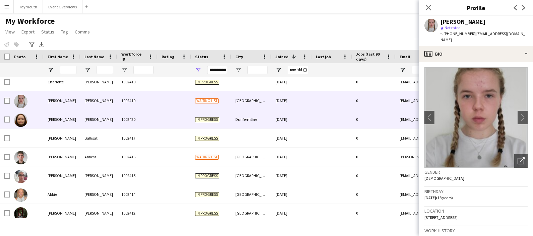
click at [87, 124] on div "[PERSON_NAME]" at bounding box center [98, 119] width 37 height 18
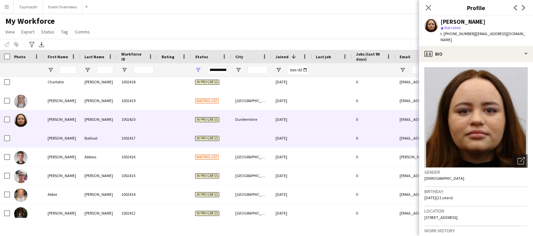
click at [89, 140] on div "Ballisat" at bounding box center [98, 138] width 37 height 18
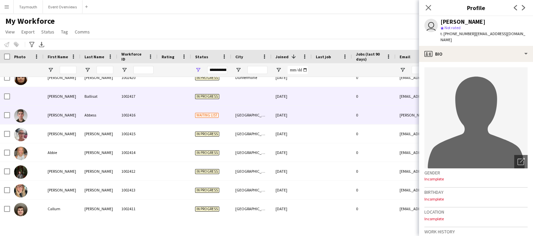
click at [88, 117] on div "Abbess" at bounding box center [98, 115] width 37 height 18
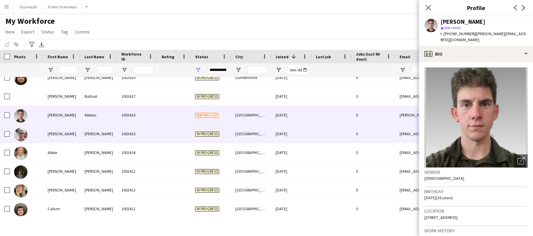
click at [89, 131] on div "[PERSON_NAME]" at bounding box center [98, 134] width 37 height 18
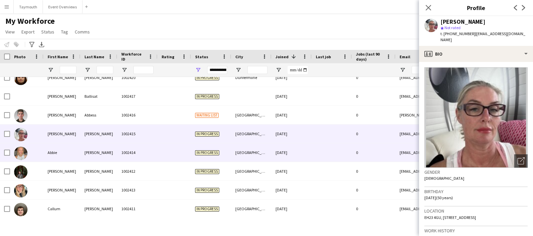
click at [96, 151] on div "[PERSON_NAME]" at bounding box center [98, 153] width 37 height 18
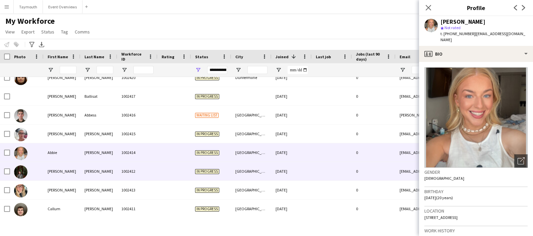
click at [101, 167] on div "[PERSON_NAME]" at bounding box center [98, 171] width 37 height 18
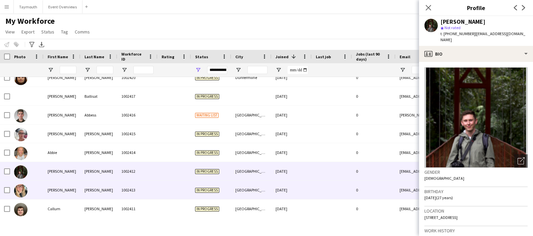
click at [104, 181] on div "[PERSON_NAME]" at bounding box center [98, 190] width 37 height 18
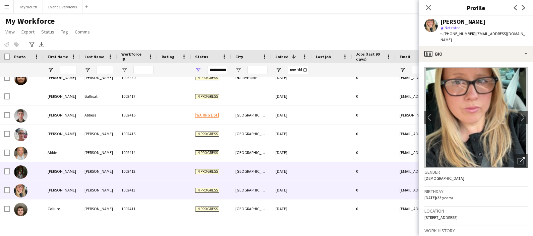
click at [103, 166] on div "[PERSON_NAME]" at bounding box center [98, 171] width 37 height 18
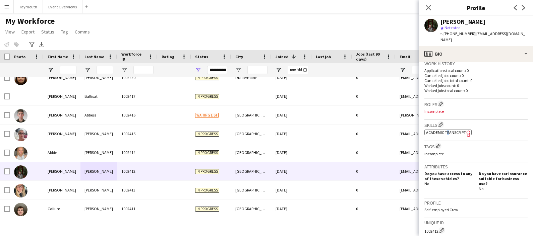
click at [449, 130] on span "Academic Transcript" at bounding box center [446, 132] width 40 height 5
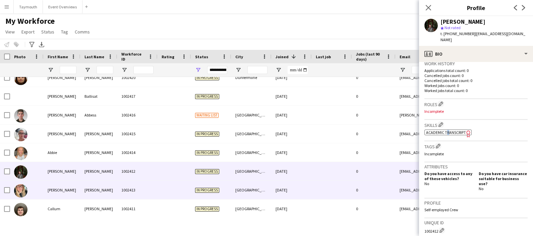
drag, startPoint x: 102, startPoint y: 195, endPoint x: 109, endPoint y: 197, distance: 7.4
click at [104, 196] on div "[PERSON_NAME]" at bounding box center [98, 190] width 37 height 18
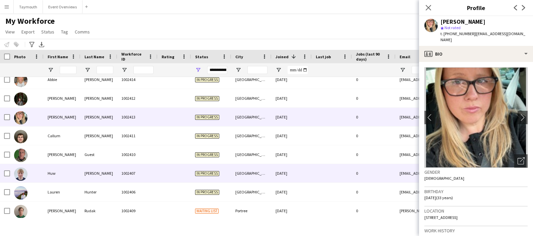
scroll to position [713, 0]
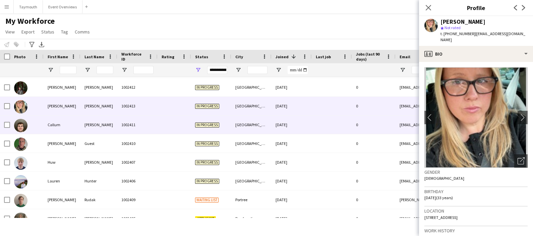
click at [96, 126] on div "[PERSON_NAME]" at bounding box center [98, 125] width 37 height 18
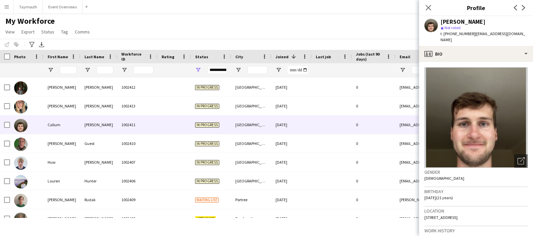
scroll to position [126, 0]
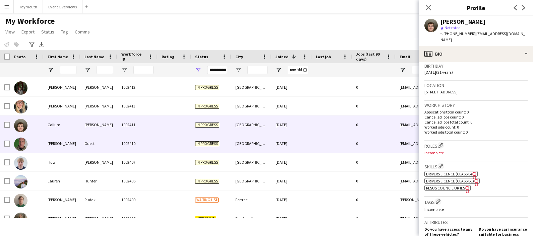
click at [102, 147] on div "Guest" at bounding box center [98, 143] width 37 height 18
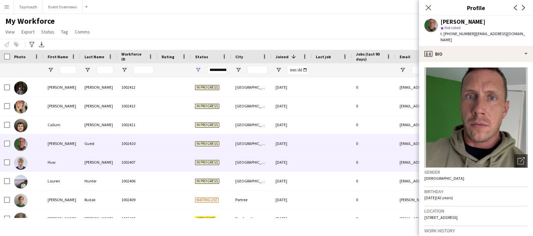
click at [99, 158] on div "[PERSON_NAME]" at bounding box center [98, 162] width 37 height 18
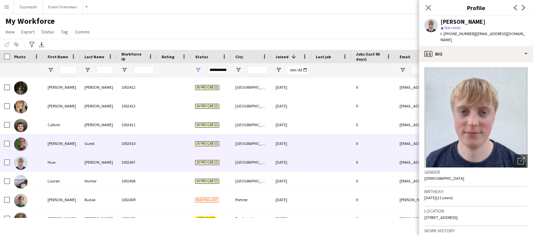
click at [105, 141] on div "Guest" at bounding box center [98, 143] width 37 height 18
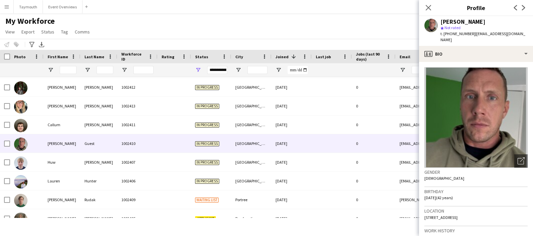
scroll to position [167, 0]
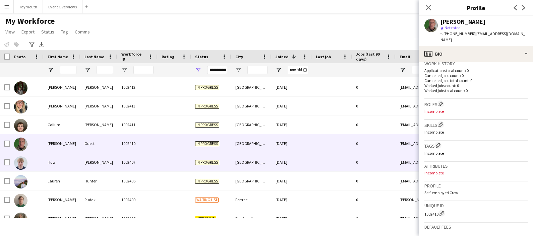
click at [121, 156] on div "1002407" at bounding box center [137, 162] width 40 height 18
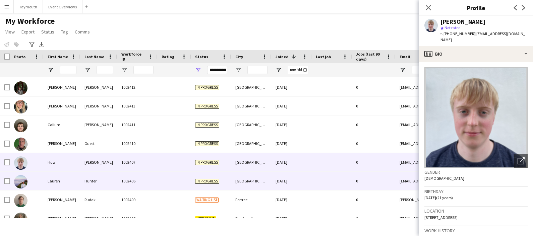
click at [137, 180] on div "1002406" at bounding box center [137, 181] width 40 height 18
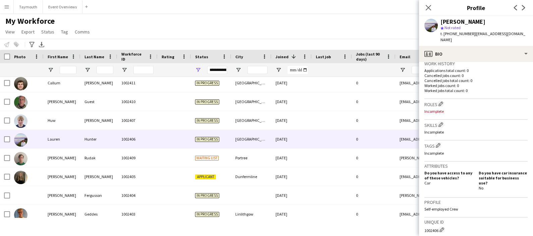
scroll to position [0, 0]
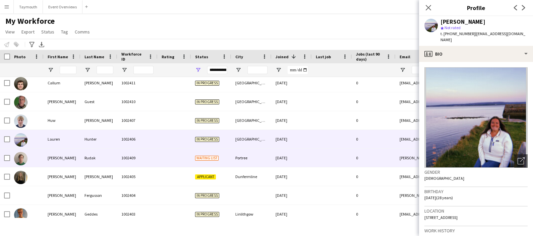
click at [116, 160] on div "Rudak" at bounding box center [98, 158] width 37 height 18
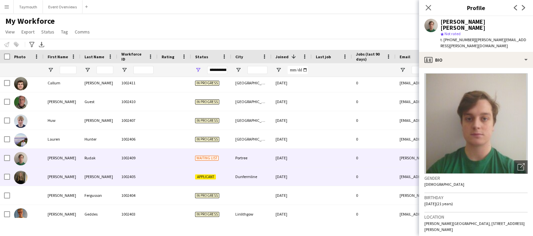
click at [122, 185] on div "1002405" at bounding box center [137, 177] width 40 height 18
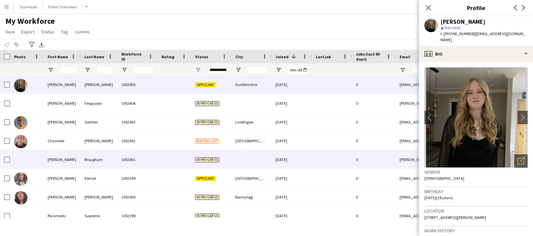
scroll to position [838, 0]
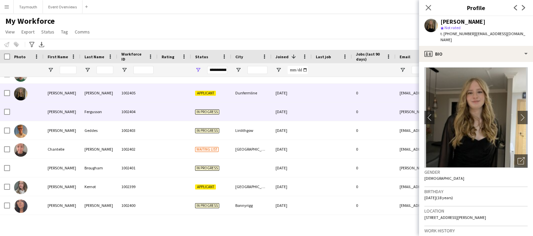
click at [111, 105] on div "Fergusson" at bounding box center [98, 112] width 37 height 18
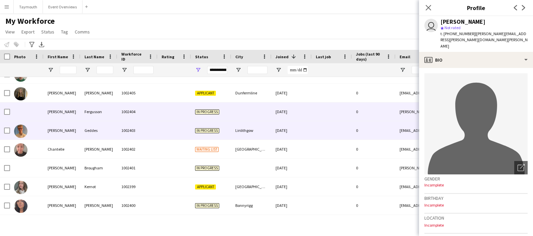
click at [102, 129] on div "Geddes" at bounding box center [98, 130] width 37 height 18
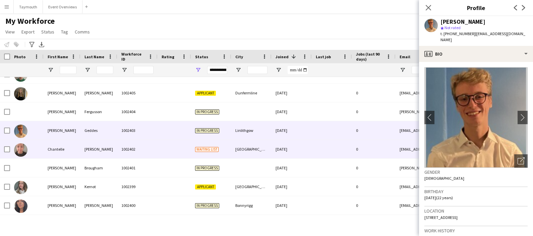
click at [99, 152] on div "[PERSON_NAME]" at bounding box center [98, 149] width 37 height 18
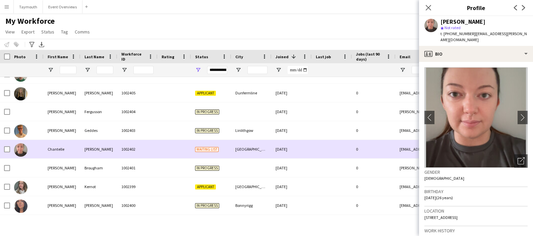
click at [101, 165] on div "Brougham" at bounding box center [98, 168] width 37 height 18
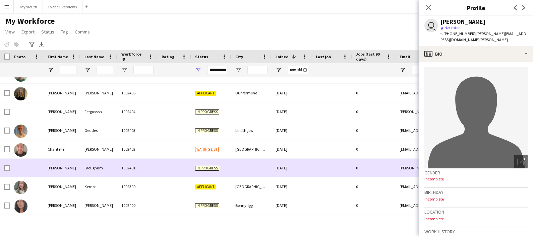
click at [100, 177] on div "Brougham" at bounding box center [98, 168] width 37 height 18
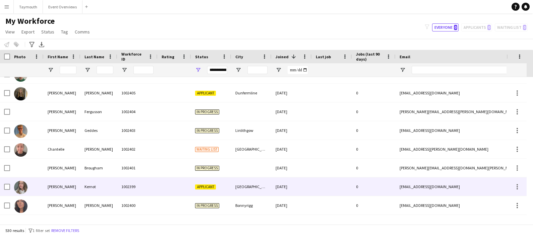
click at [108, 188] on div "Kernot" at bounding box center [98, 187] width 37 height 18
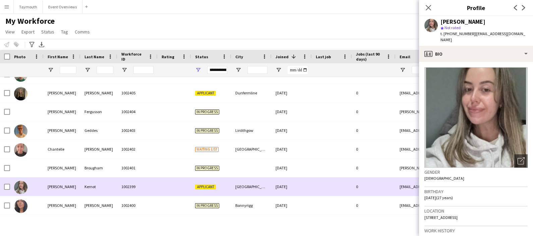
scroll to position [880, 0]
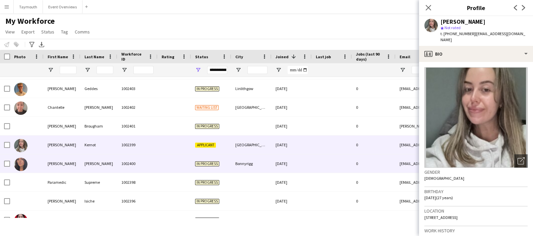
click at [100, 165] on div "[PERSON_NAME]" at bounding box center [98, 164] width 37 height 18
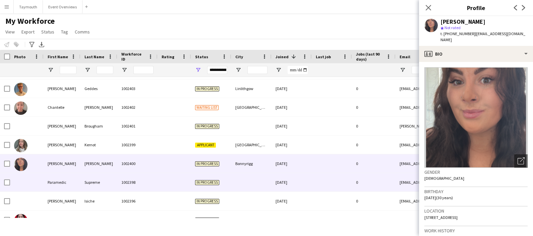
click at [100, 184] on div "Supreme" at bounding box center [98, 182] width 37 height 18
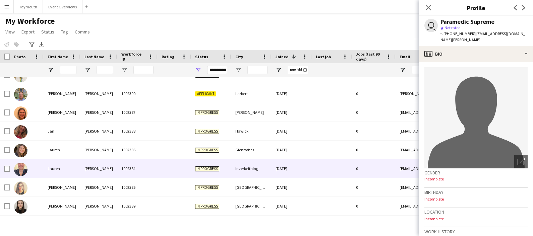
scroll to position [1132, 0]
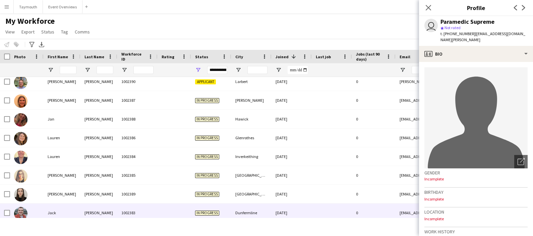
click at [84, 211] on div "[PERSON_NAME]" at bounding box center [98, 213] width 37 height 18
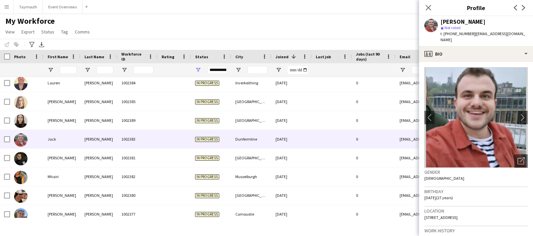
scroll to position [1257, 0]
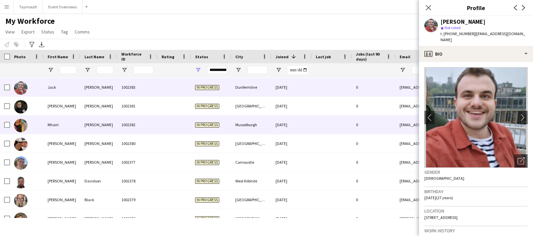
click at [65, 122] on div "Mhairi" at bounding box center [62, 125] width 37 height 18
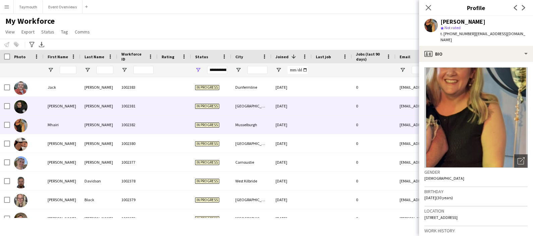
click at [62, 110] on div "[PERSON_NAME]" at bounding box center [62, 106] width 37 height 18
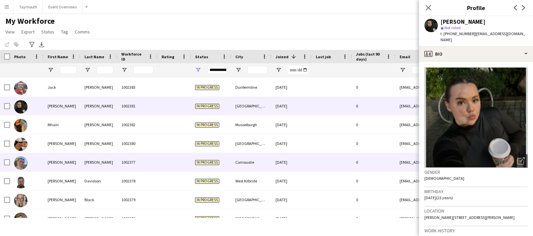
click at [69, 157] on div "[PERSON_NAME]" at bounding box center [62, 162] width 37 height 18
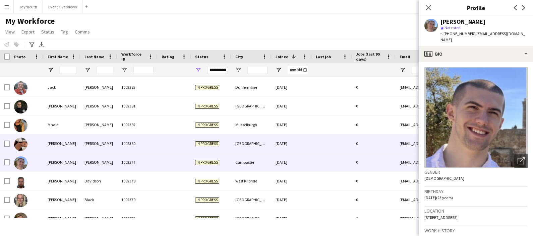
click at [64, 141] on div "[PERSON_NAME]" at bounding box center [62, 143] width 37 height 18
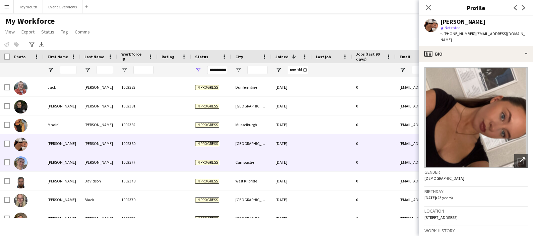
click at [67, 157] on div "[PERSON_NAME]" at bounding box center [62, 162] width 37 height 18
